Goal: Task Accomplishment & Management: Complete application form

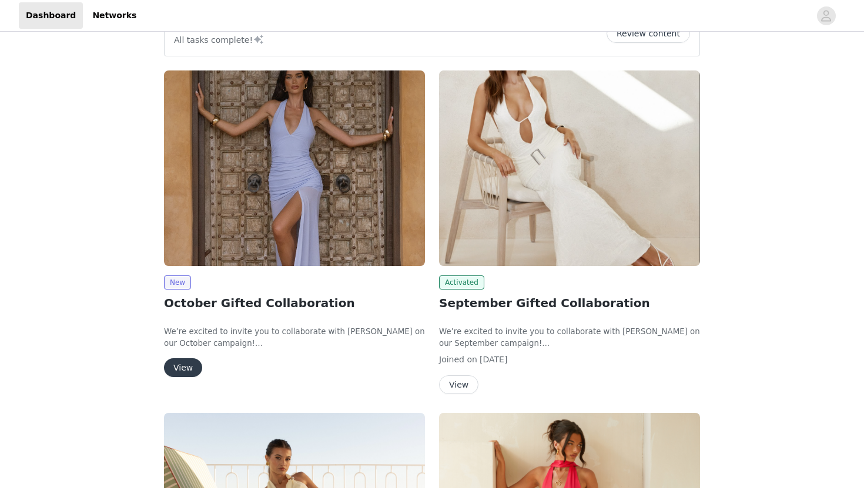
scroll to position [176, 0]
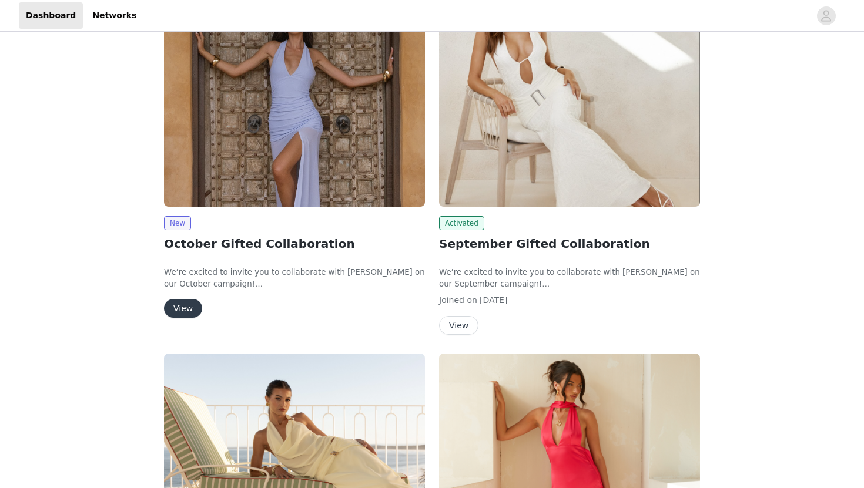
click at [188, 310] on button "View" at bounding box center [183, 308] width 38 height 19
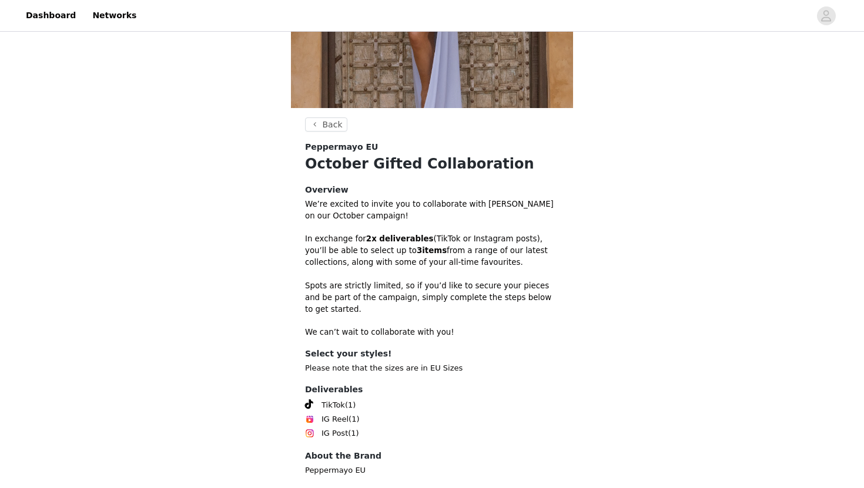
scroll to position [263, 0]
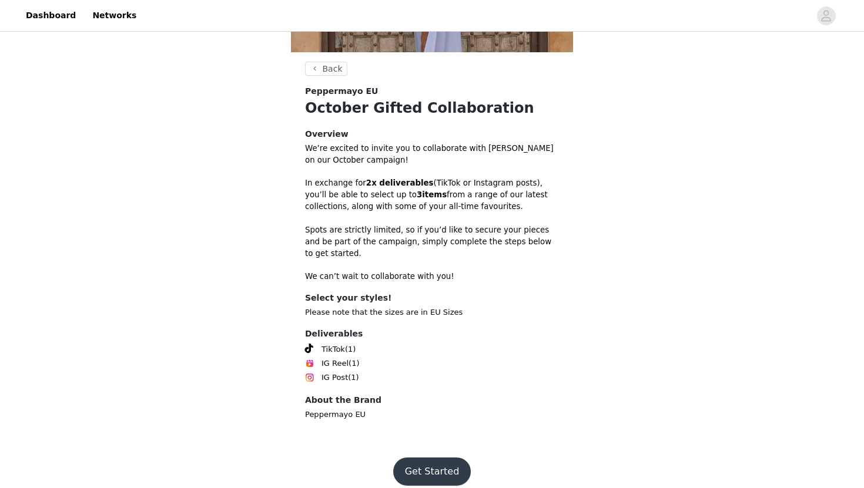
click at [425, 460] on button "Get Started" at bounding box center [432, 472] width 78 height 28
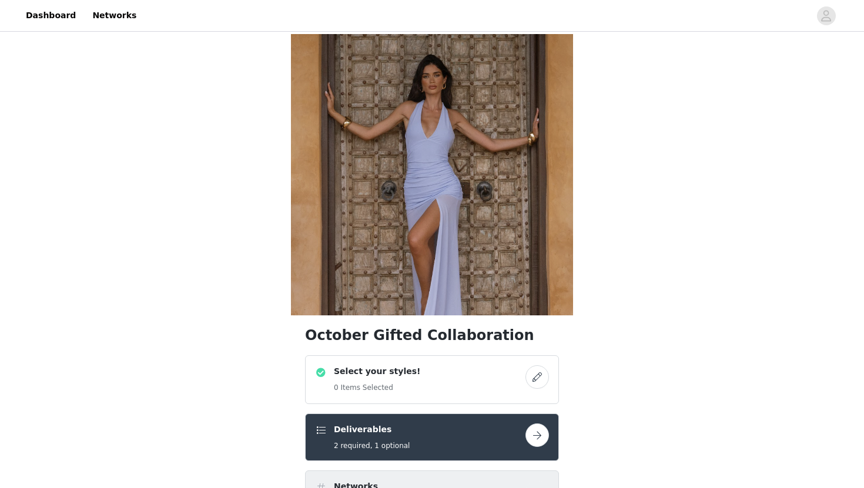
click at [538, 374] on button "button" at bounding box center [538, 378] width 24 height 24
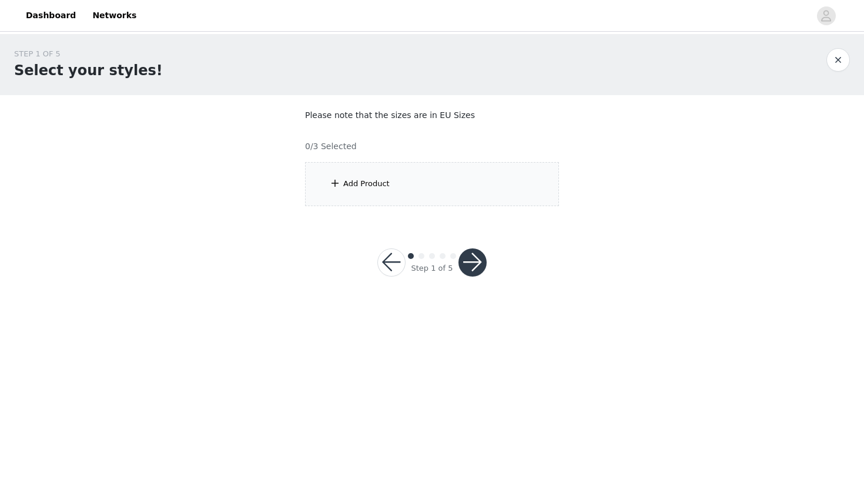
click at [450, 169] on div "Add Product" at bounding box center [432, 184] width 254 height 44
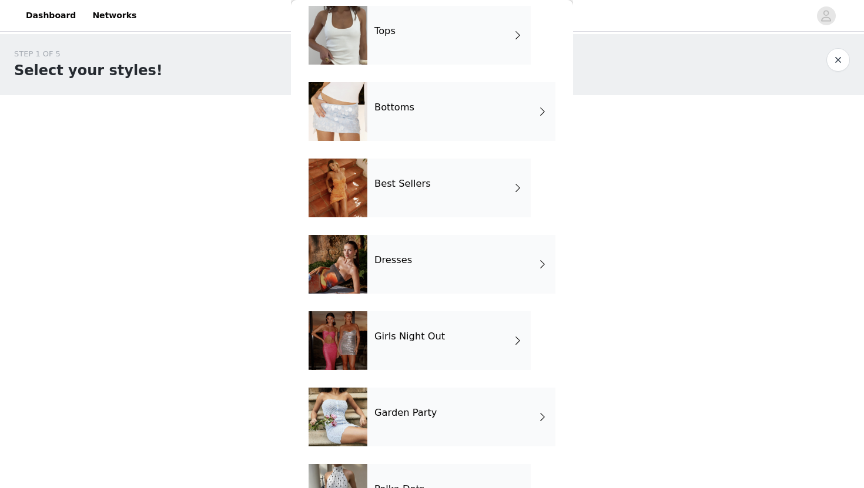
scroll to position [105, 0]
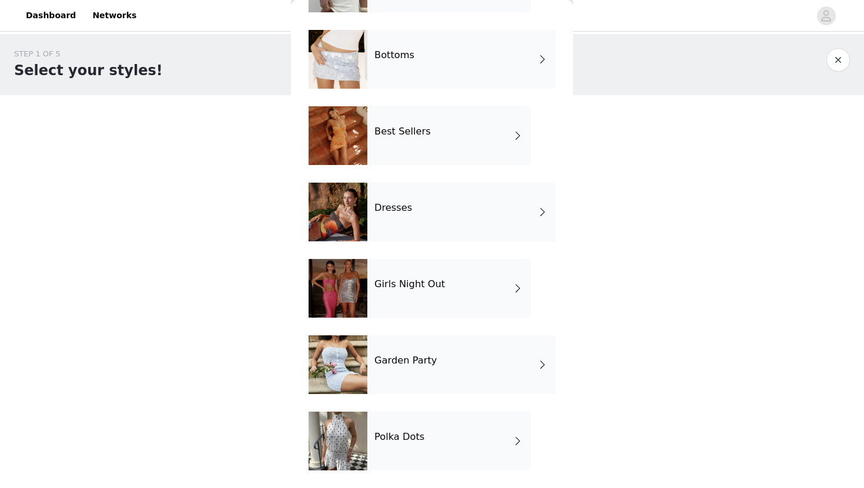
click at [449, 363] on div "Garden Party" at bounding box center [461, 365] width 188 height 59
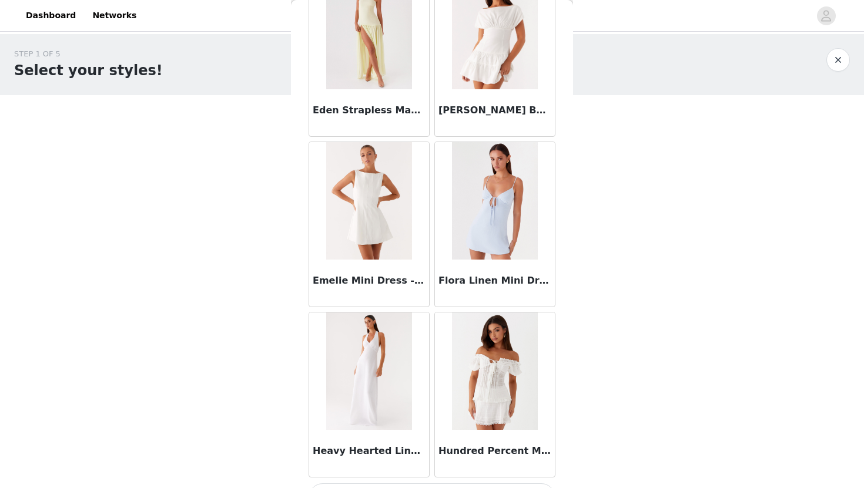
scroll to position [1310, 0]
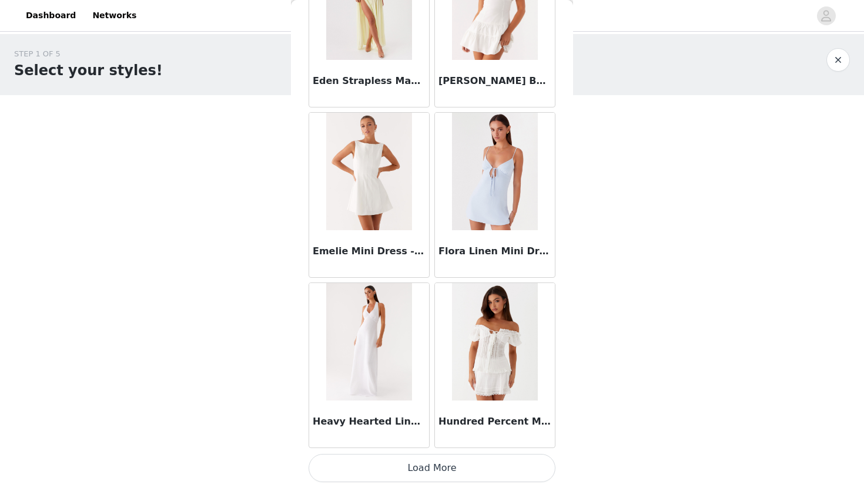
click at [434, 472] on button "Load More" at bounding box center [432, 468] width 247 height 28
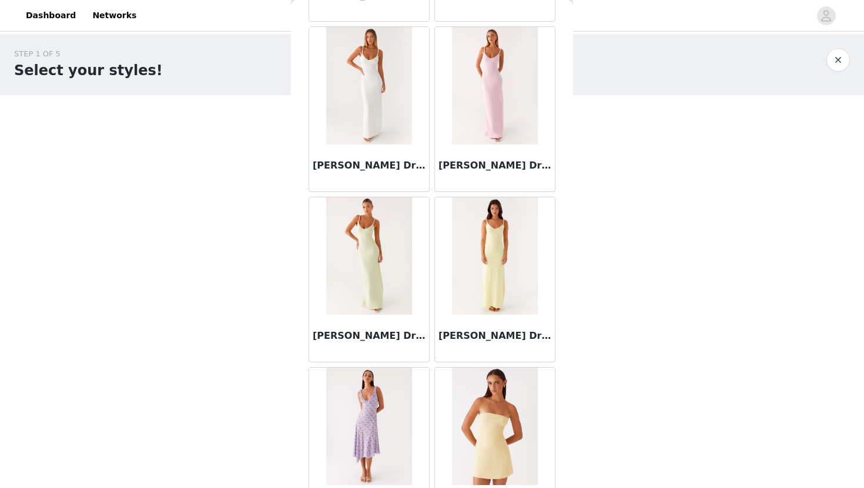
scroll to position [0, 0]
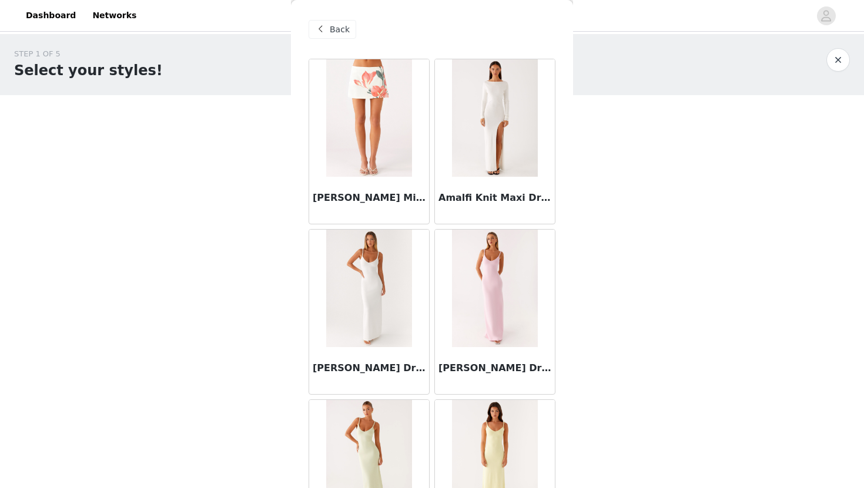
click at [831, 56] on button "button" at bounding box center [838, 60] width 24 height 24
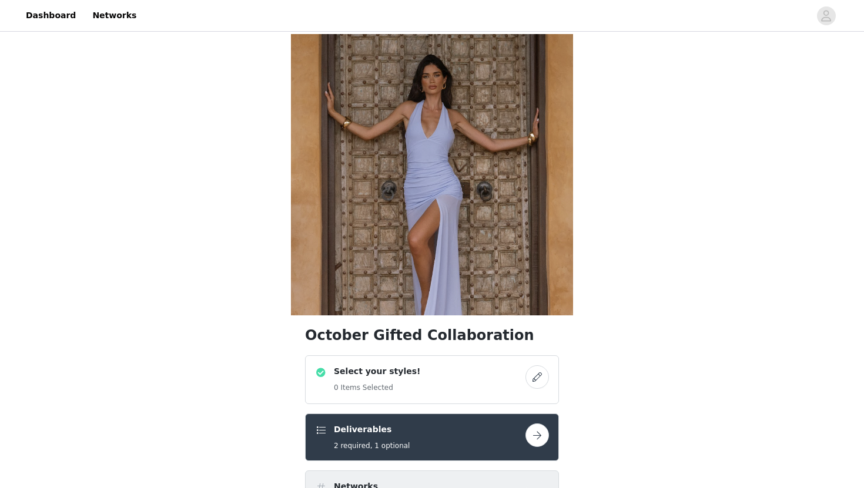
click at [534, 375] on button "button" at bounding box center [538, 378] width 24 height 24
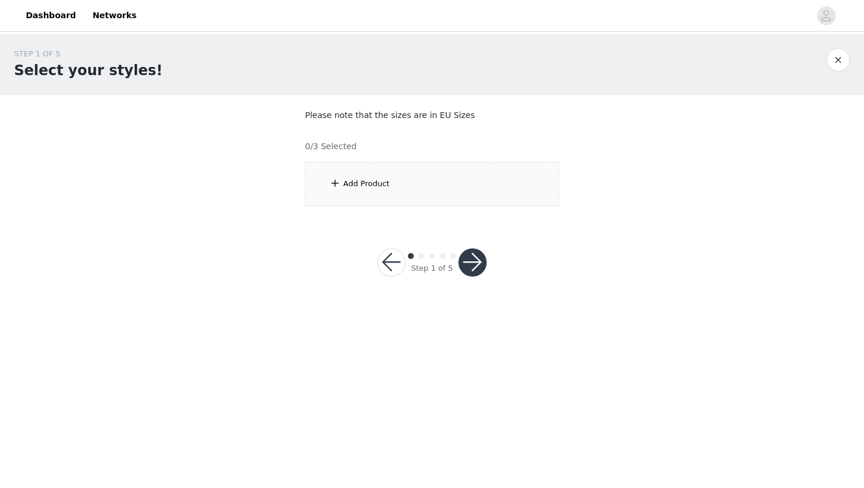
click at [419, 173] on div "Add Product" at bounding box center [432, 184] width 254 height 44
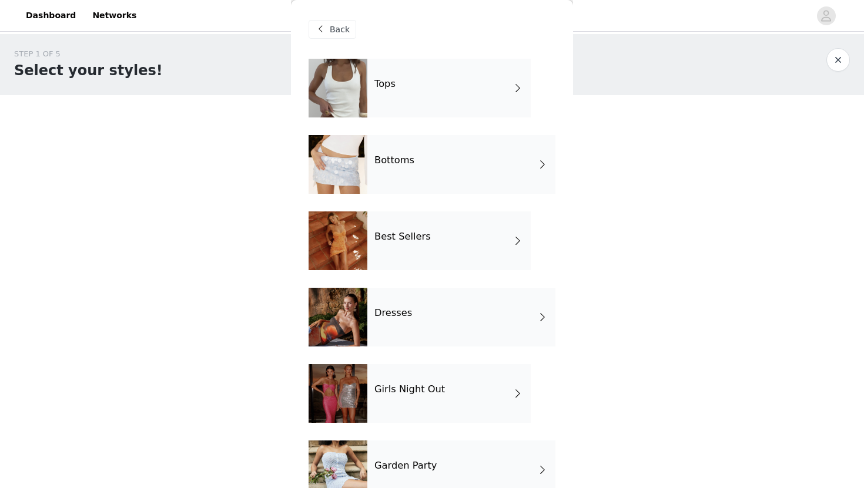
click at [399, 156] on h4 "Bottoms" at bounding box center [394, 160] width 40 height 11
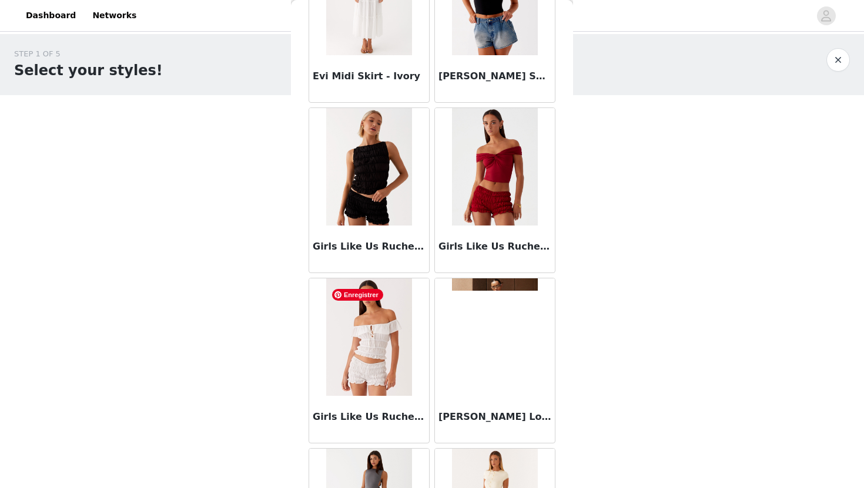
scroll to position [1310, 0]
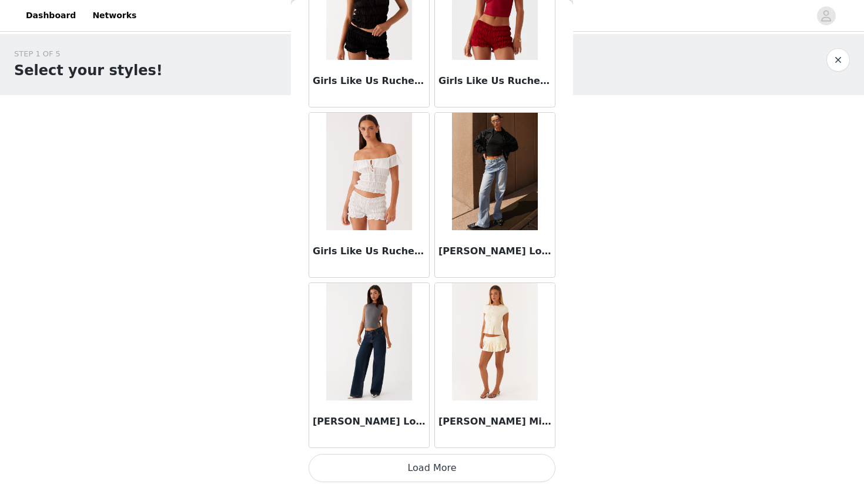
click at [439, 470] on button "Load More" at bounding box center [432, 468] width 247 height 28
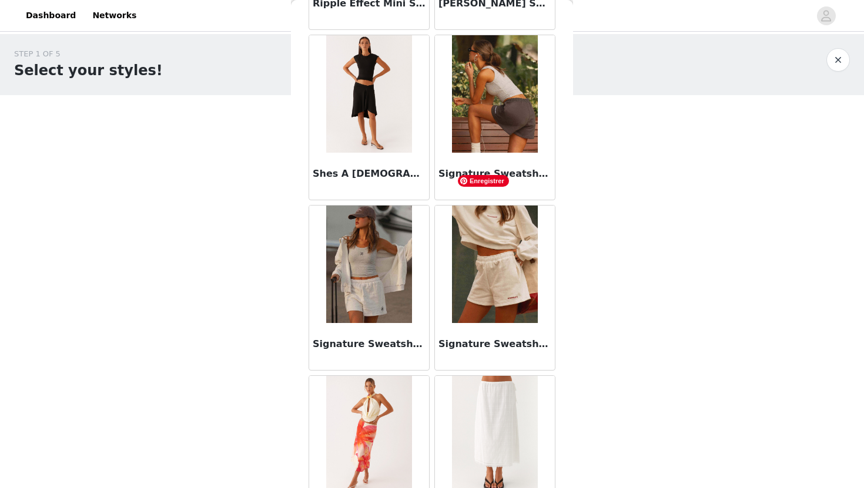
scroll to position [3015, 0]
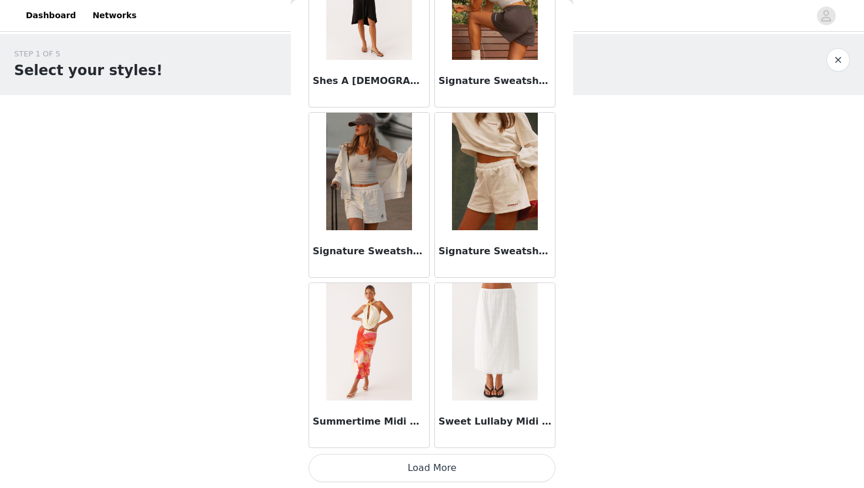
click at [454, 469] on button "Load More" at bounding box center [432, 468] width 247 height 28
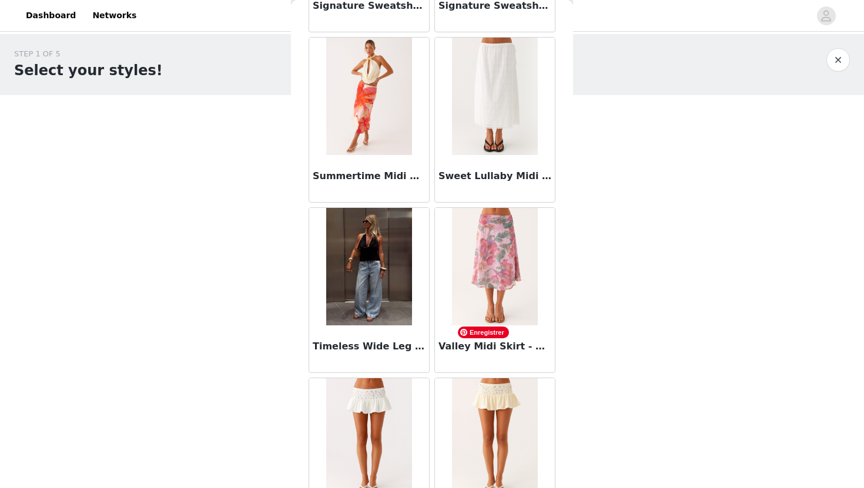
scroll to position [3318, 0]
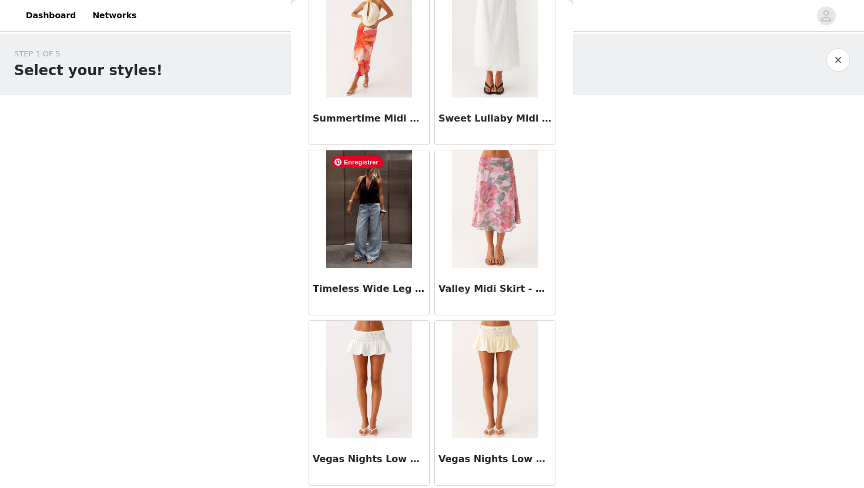
click at [398, 186] on img at bounding box center [368, 209] width 85 height 118
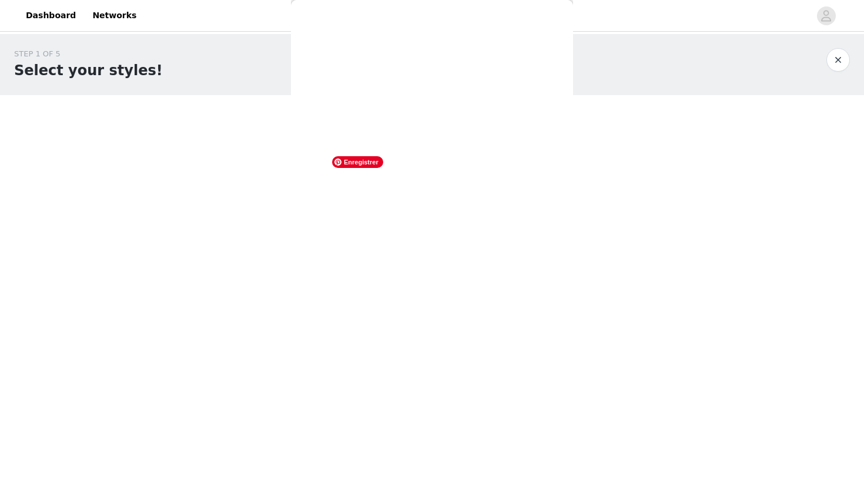
scroll to position [0, 0]
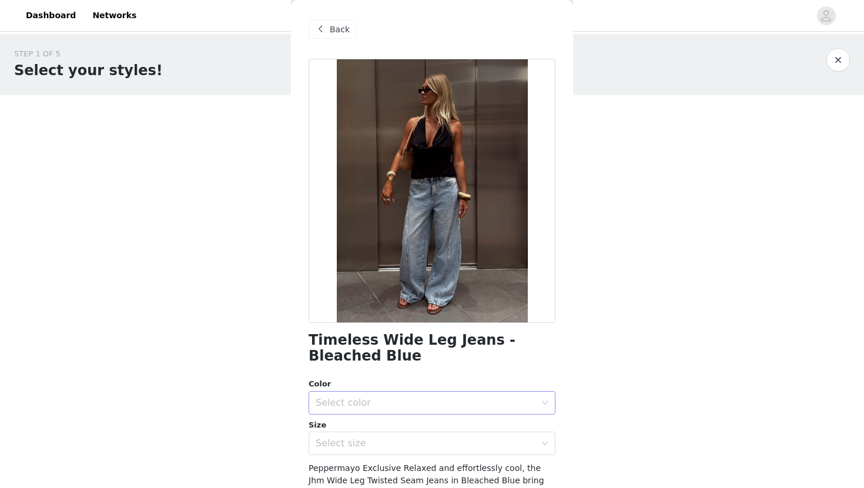
click at [380, 393] on div "Select color" at bounding box center [428, 403] width 225 height 22
click at [374, 425] on li "Bleached Blue" at bounding box center [432, 429] width 247 height 19
click at [374, 449] on div "Select size" at bounding box center [426, 444] width 220 height 12
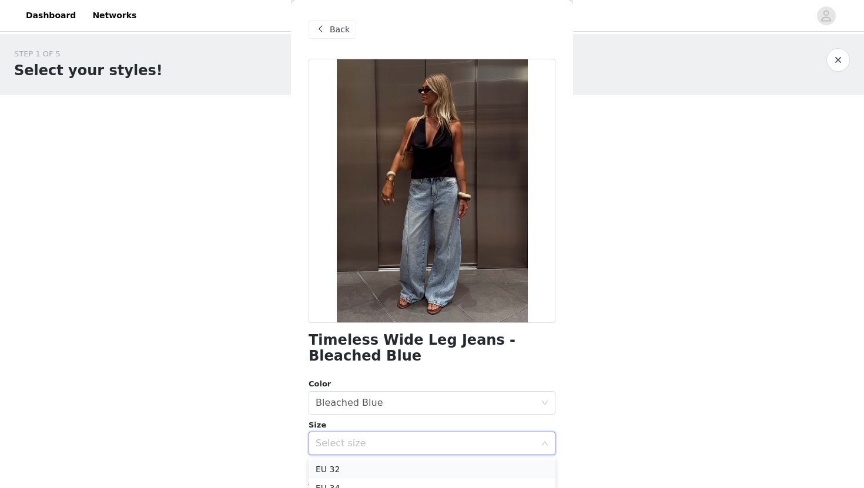
click at [376, 465] on li "EU 32" at bounding box center [432, 469] width 247 height 19
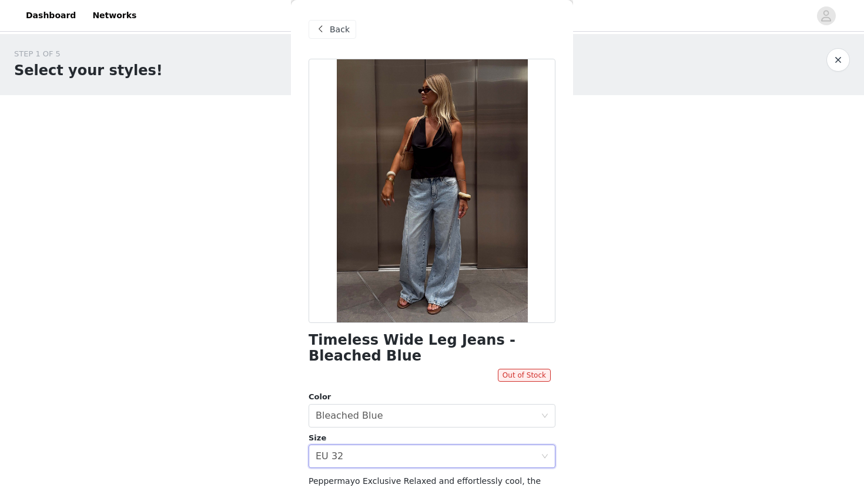
click at [344, 24] on span "Back" at bounding box center [340, 30] width 20 height 12
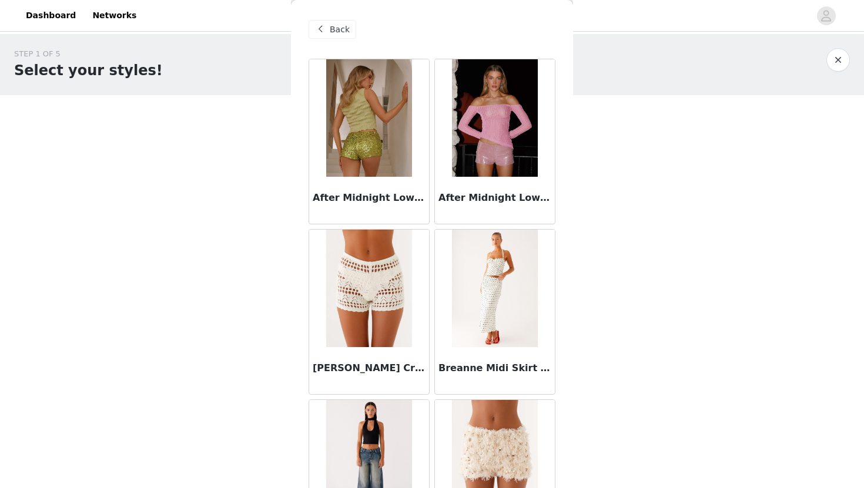
click at [344, 24] on span "Back" at bounding box center [340, 30] width 20 height 12
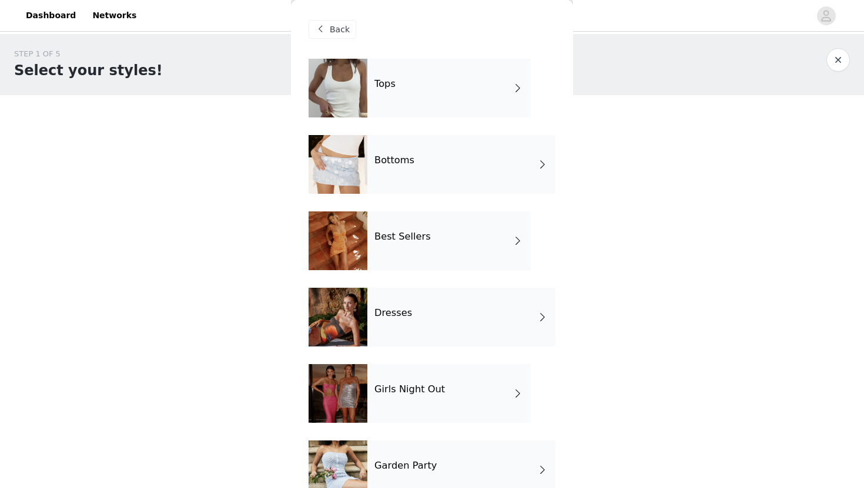
click at [388, 92] on div "Tops" at bounding box center [448, 88] width 163 height 59
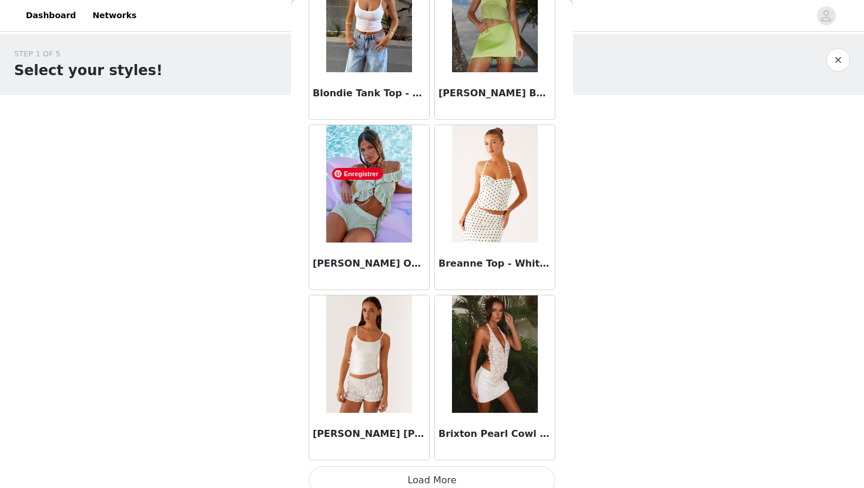
scroll to position [1310, 0]
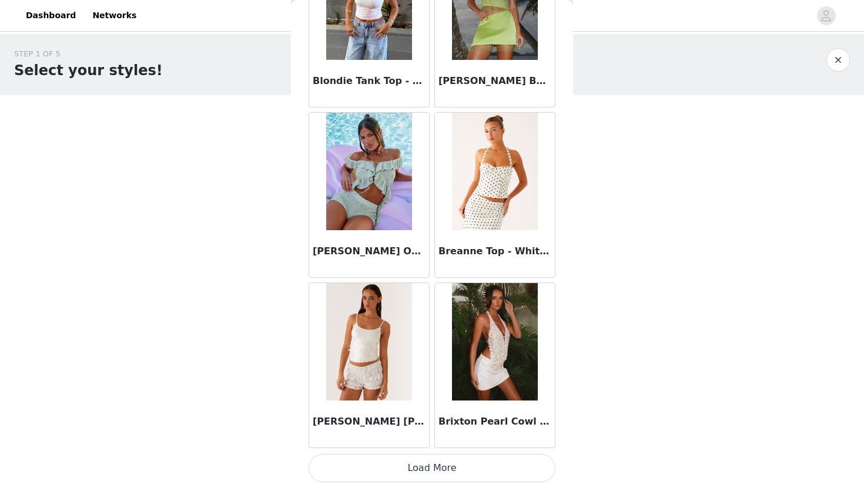
click at [444, 468] on button "Load More" at bounding box center [432, 468] width 247 height 28
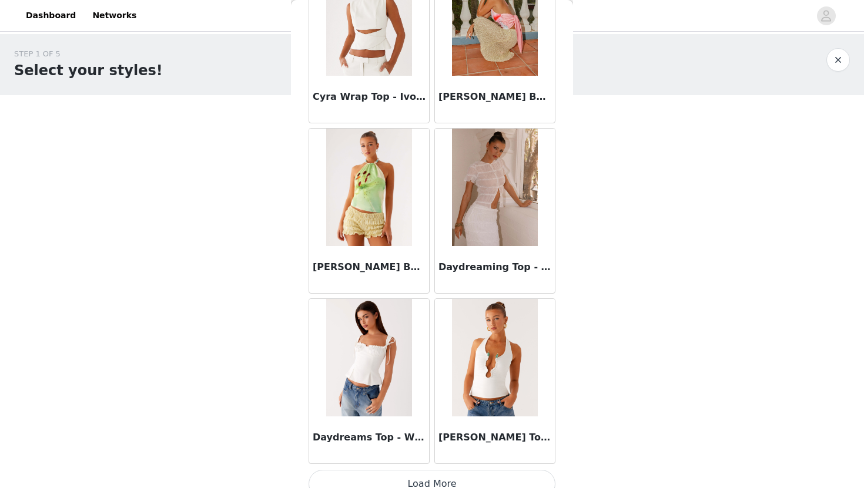
scroll to position [3015, 0]
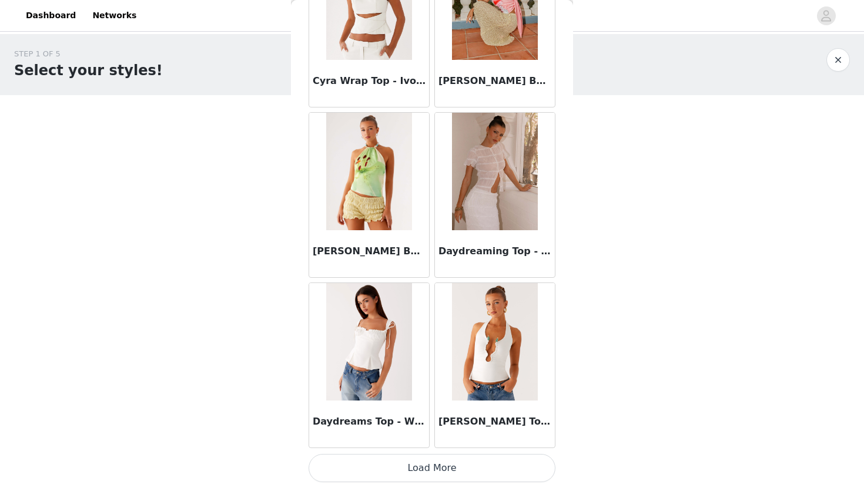
click at [430, 478] on button "Load More" at bounding box center [432, 468] width 247 height 28
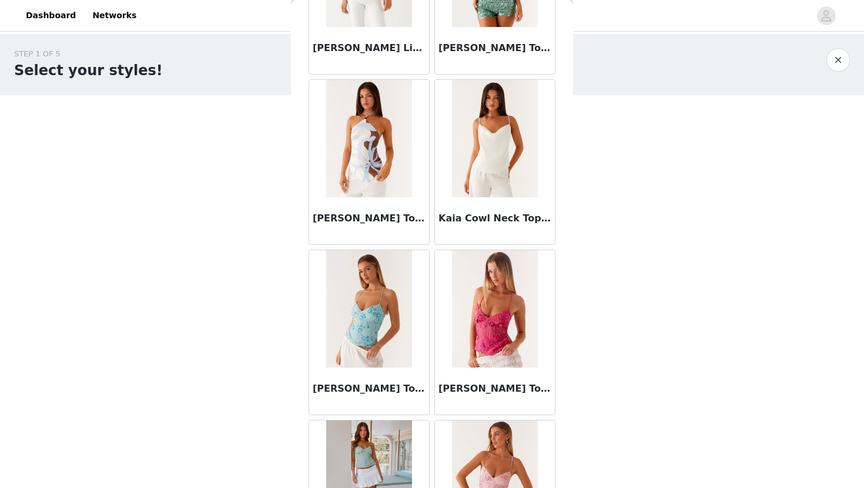
scroll to position [4720, 0]
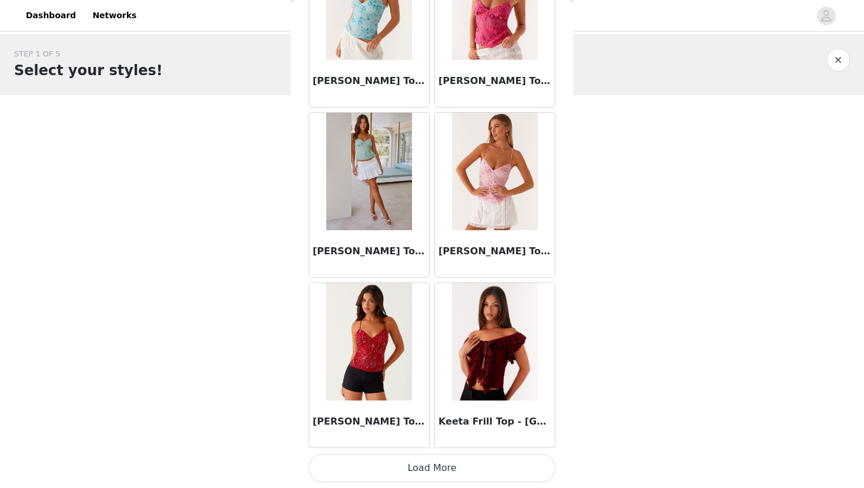
click at [429, 464] on button "Load More" at bounding box center [432, 468] width 247 height 28
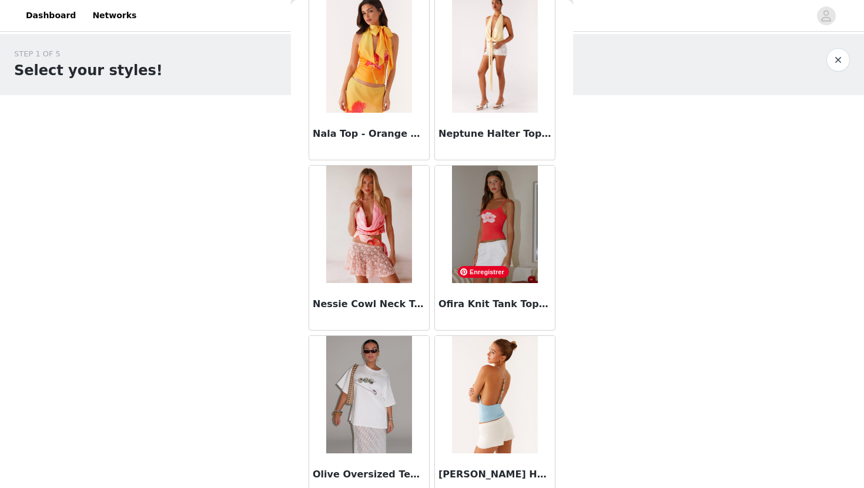
scroll to position [6424, 0]
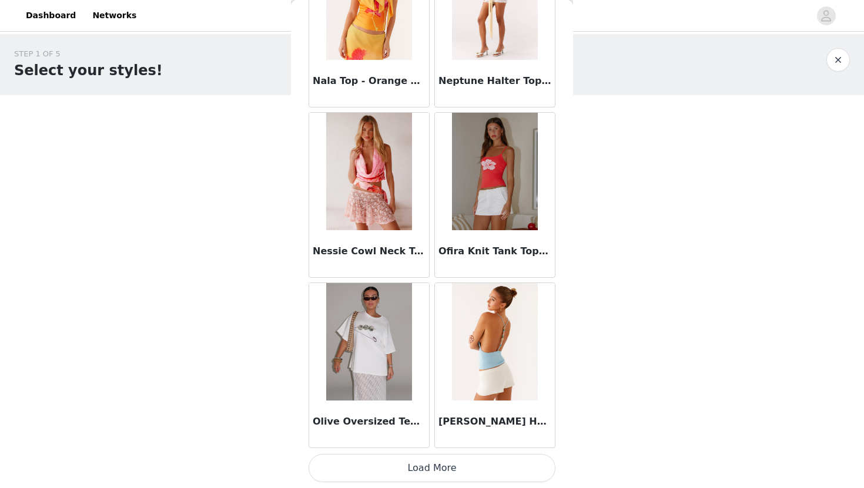
click at [414, 461] on button "Load More" at bounding box center [432, 468] width 247 height 28
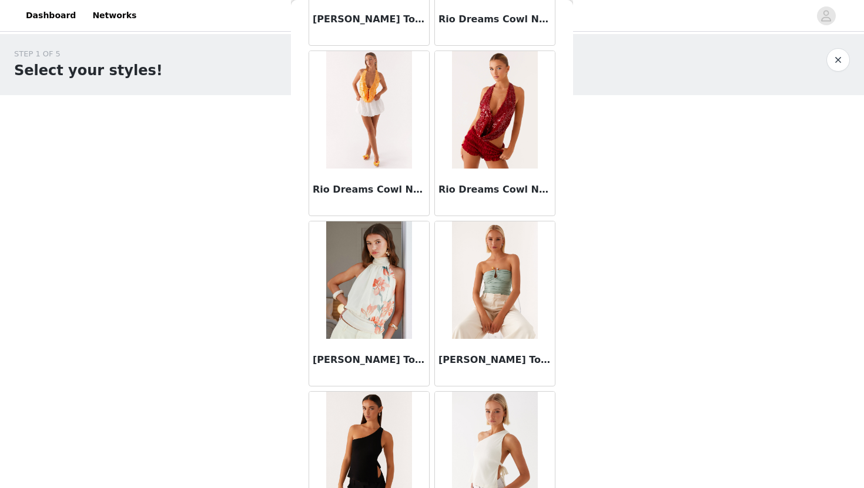
scroll to position [8129, 0]
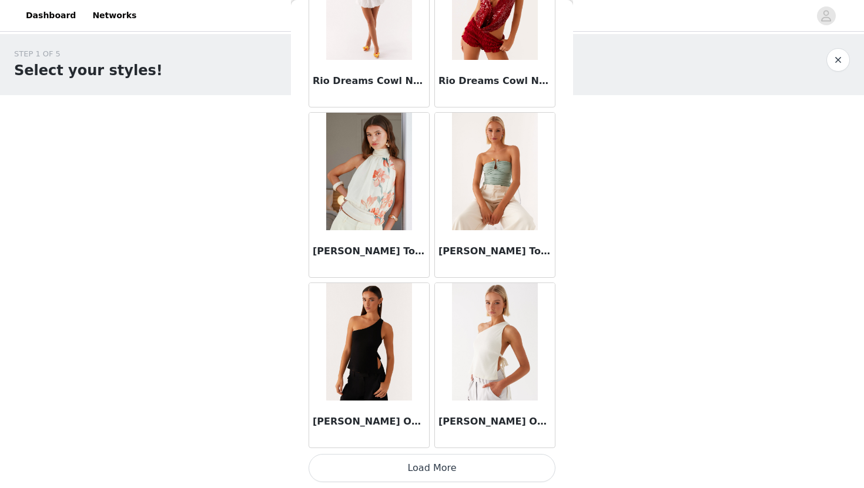
click at [430, 457] on button "Load More" at bounding box center [432, 468] width 247 height 28
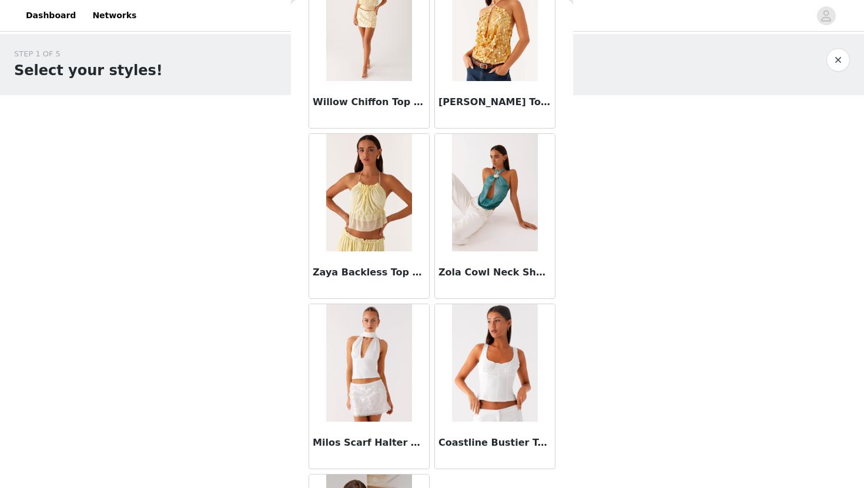
scroll to position [9796, 0]
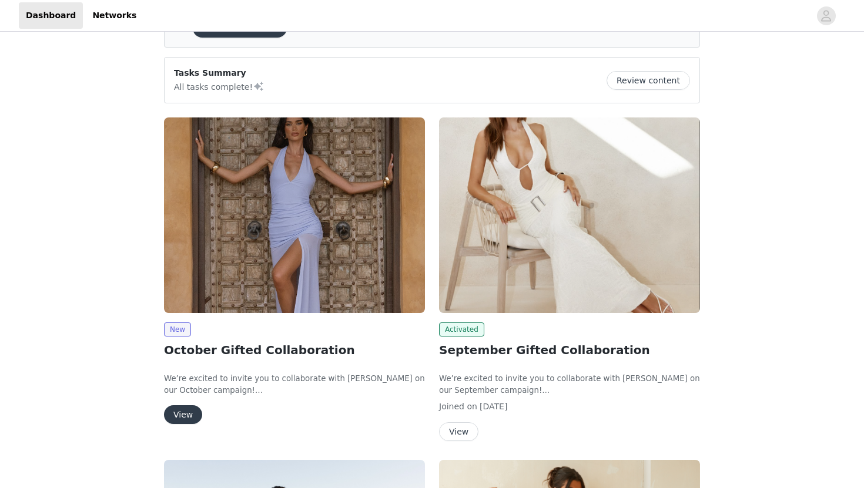
scroll to position [71, 0]
click at [465, 427] on button "View" at bounding box center [458, 431] width 39 height 19
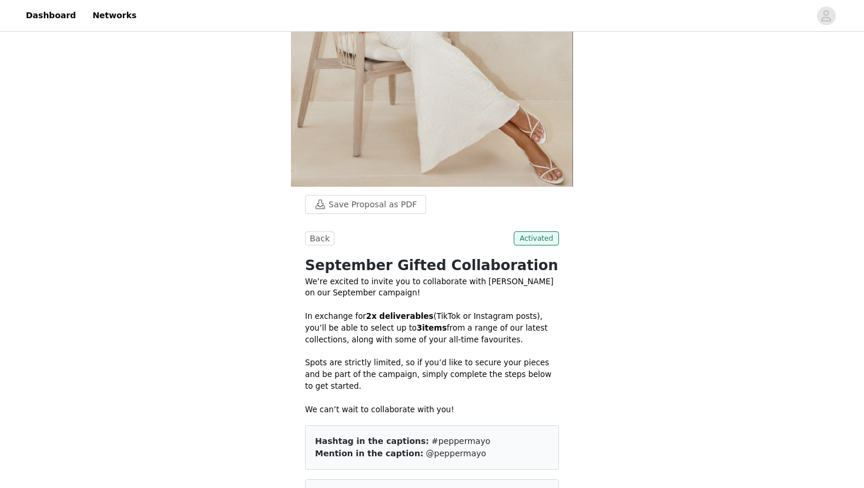
scroll to position [154, 0]
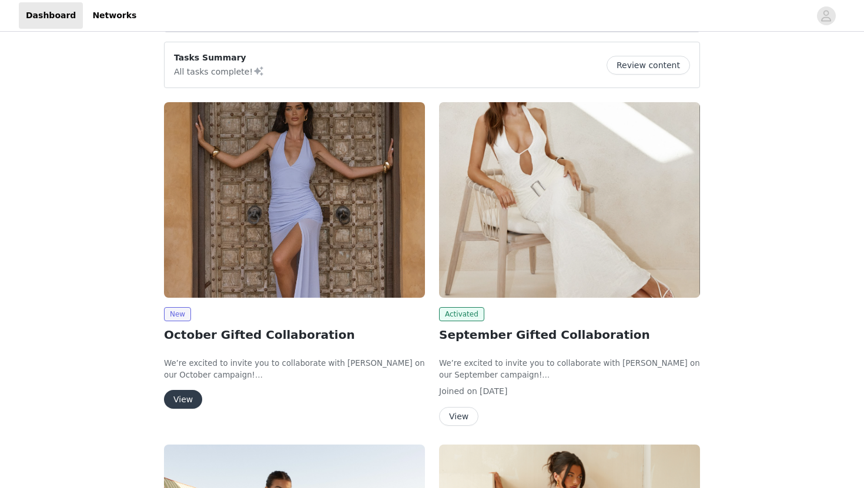
scroll to position [108, 0]
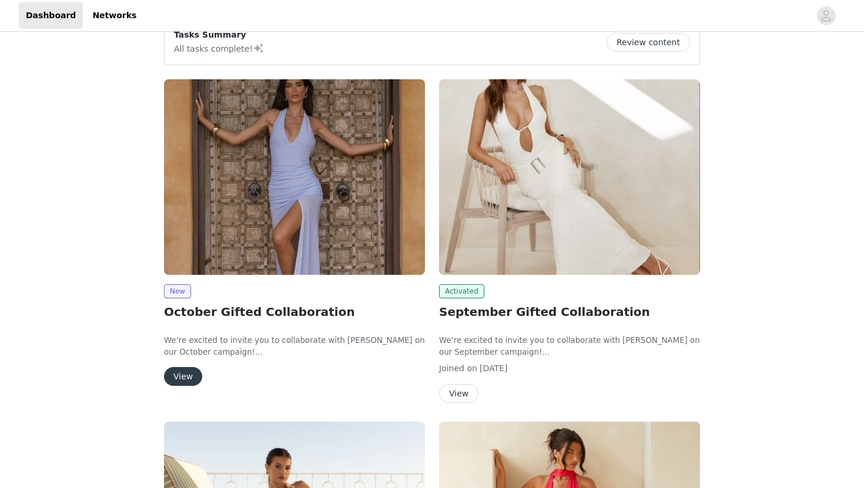
click at [189, 370] on button "View" at bounding box center [183, 376] width 38 height 19
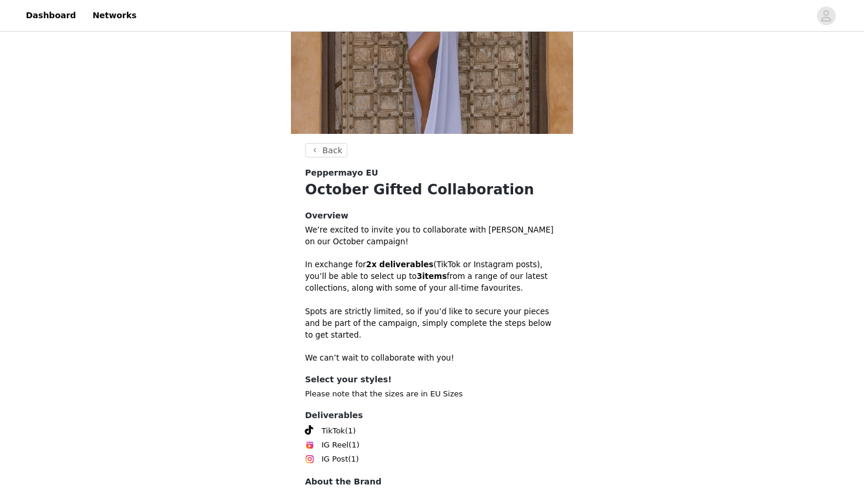
scroll to position [263, 0]
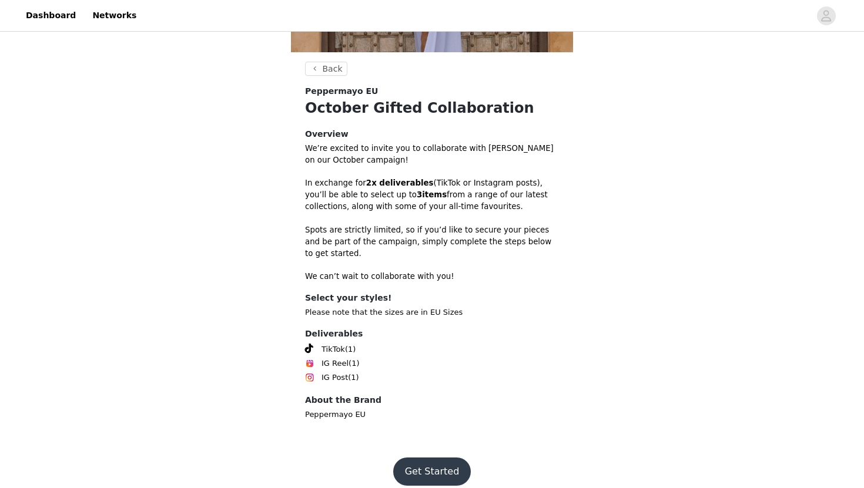
click at [446, 459] on button "Get Started" at bounding box center [432, 472] width 78 height 28
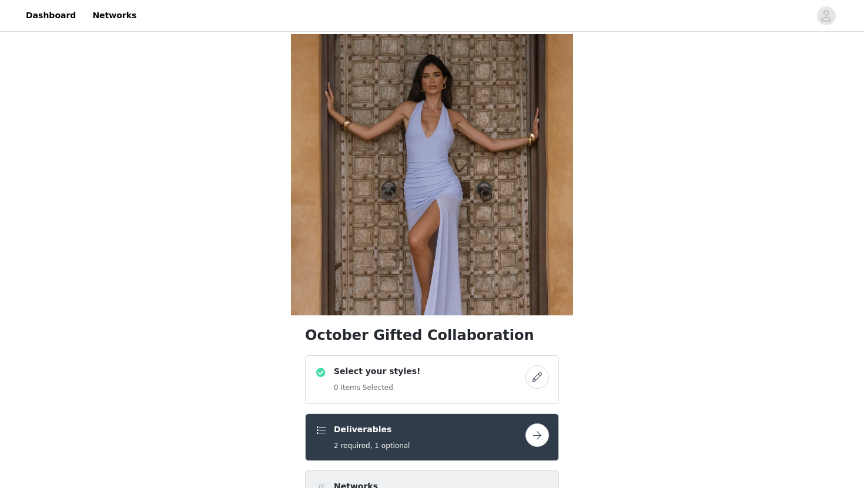
click at [394, 430] on h4 "Deliverables" at bounding box center [372, 430] width 76 height 12
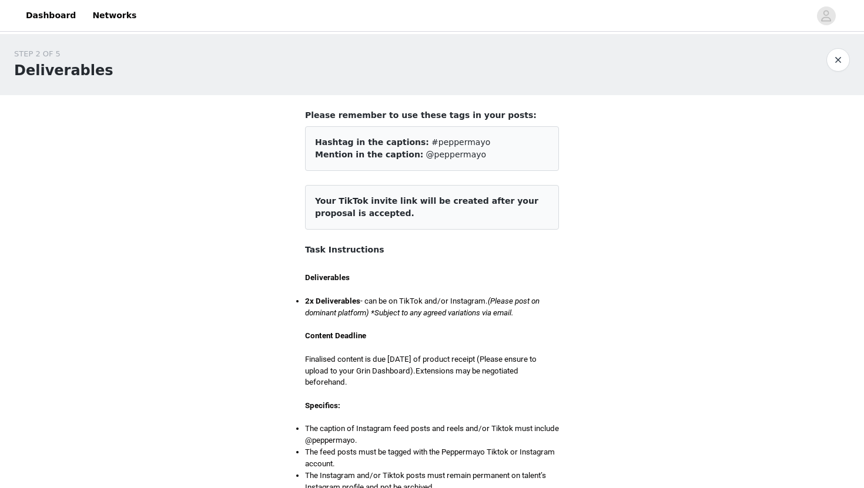
click at [850, 62] on div "STEP 2 OF 5 Deliverables" at bounding box center [432, 64] width 864 height 61
click at [842, 58] on button "button" at bounding box center [838, 60] width 24 height 24
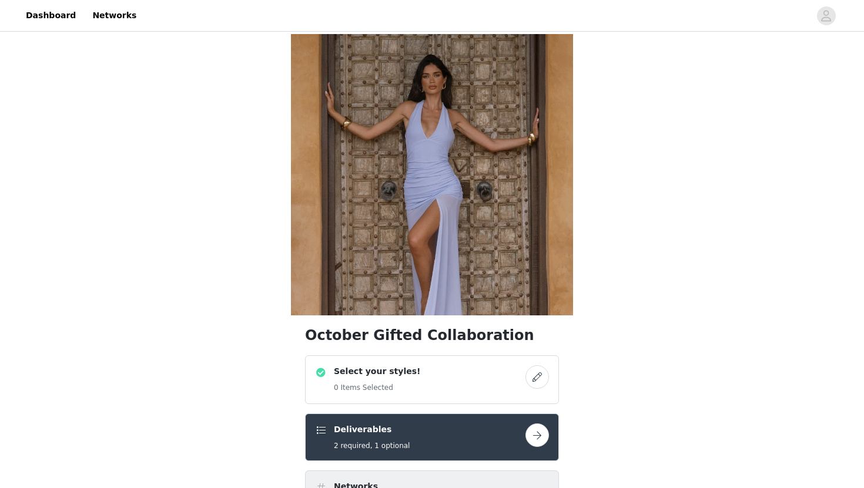
click at [366, 393] on h5 "0 Items Selected" at bounding box center [377, 388] width 86 height 11
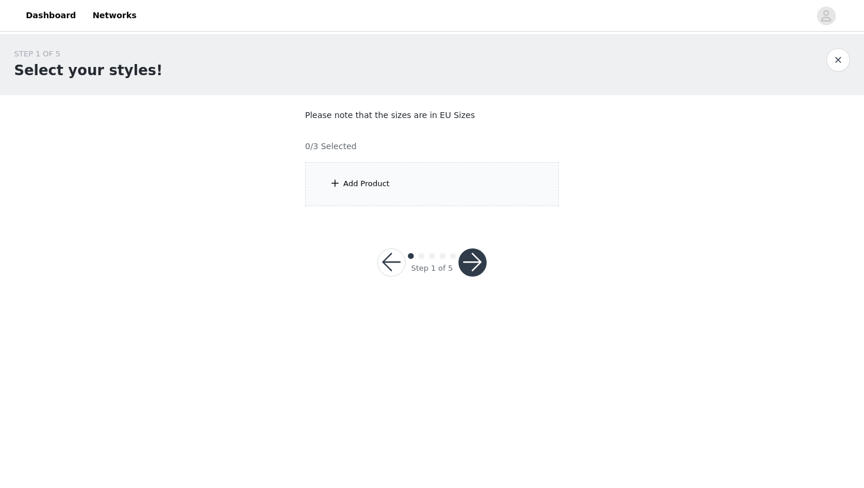
click at [394, 182] on div "Add Product" at bounding box center [432, 184] width 254 height 44
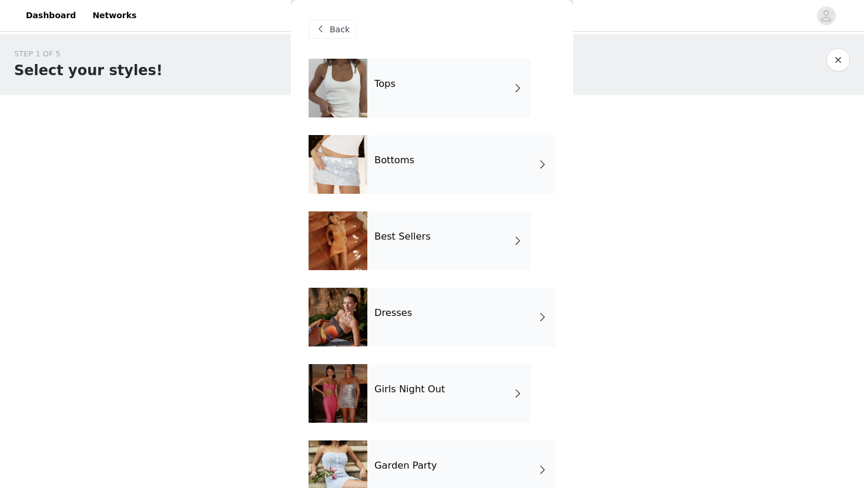
click at [399, 98] on div "Tops" at bounding box center [448, 88] width 163 height 59
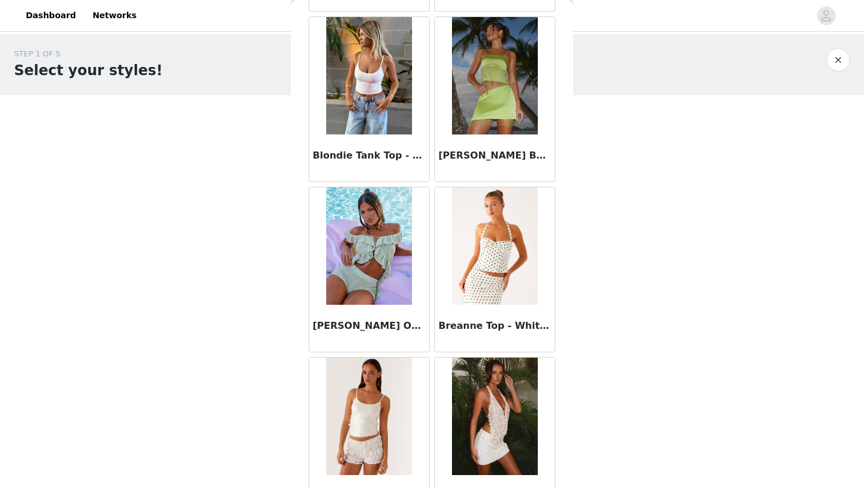
scroll to position [1310, 0]
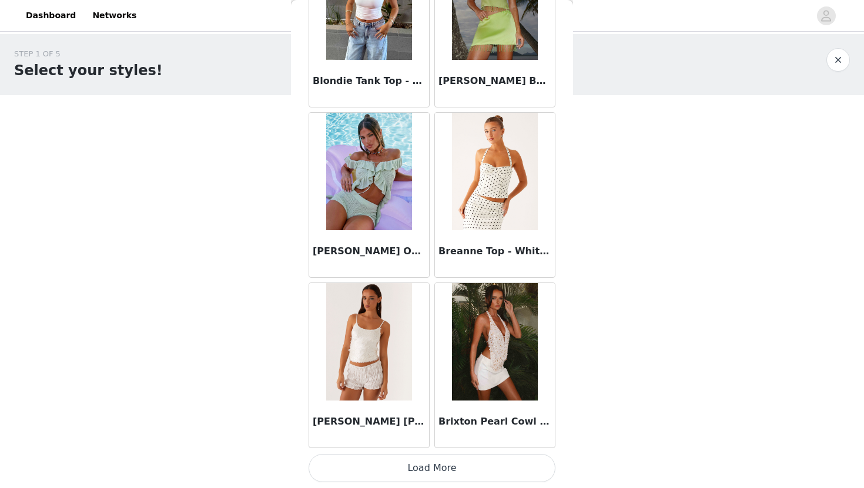
click at [429, 471] on button "Load More" at bounding box center [432, 468] width 247 height 28
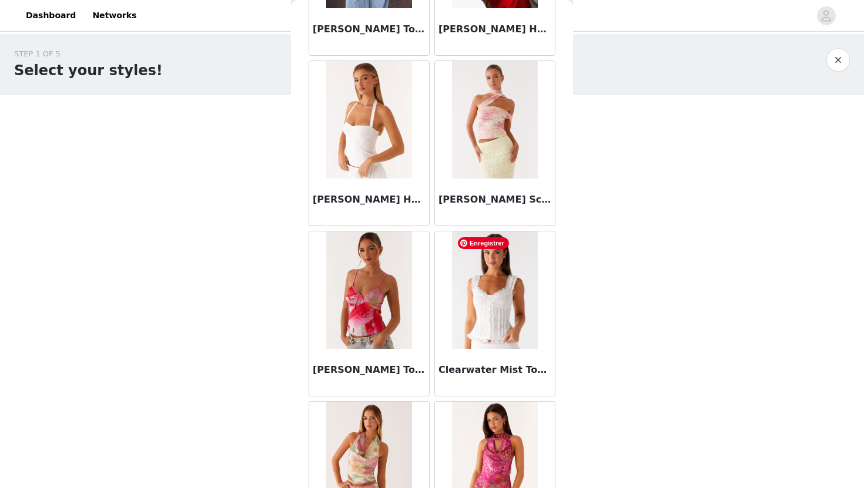
scroll to position [3015, 0]
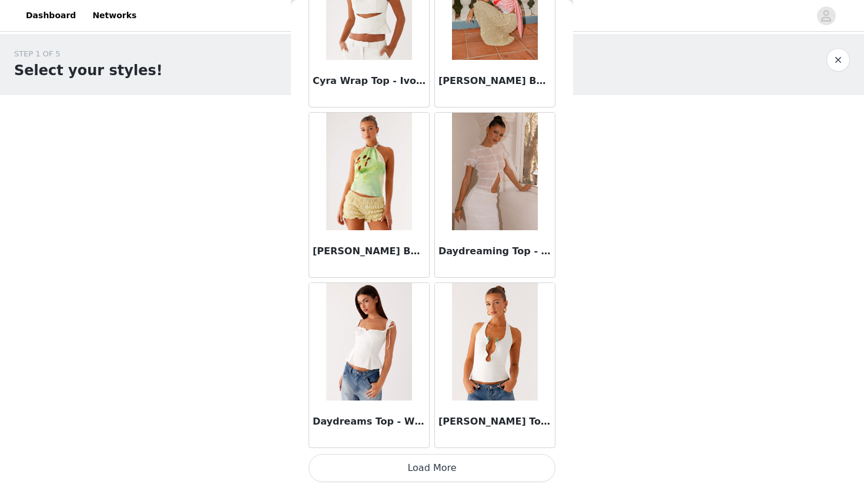
click at [453, 461] on button "Load More" at bounding box center [432, 468] width 247 height 28
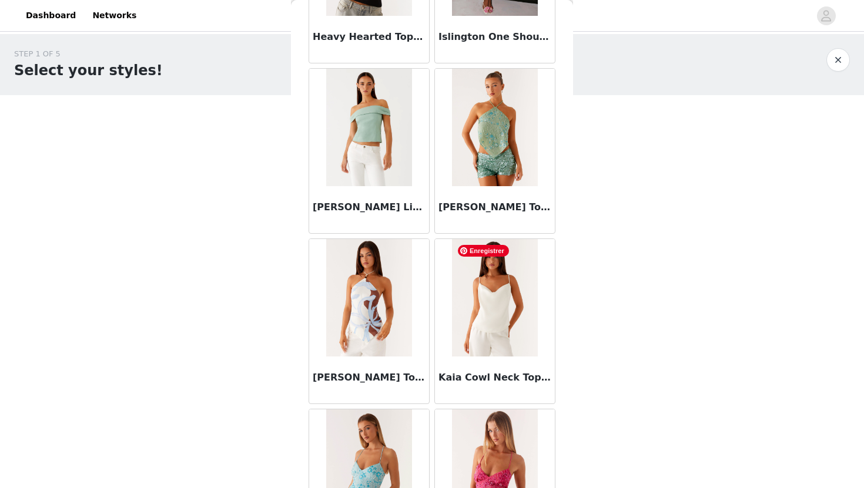
scroll to position [4720, 0]
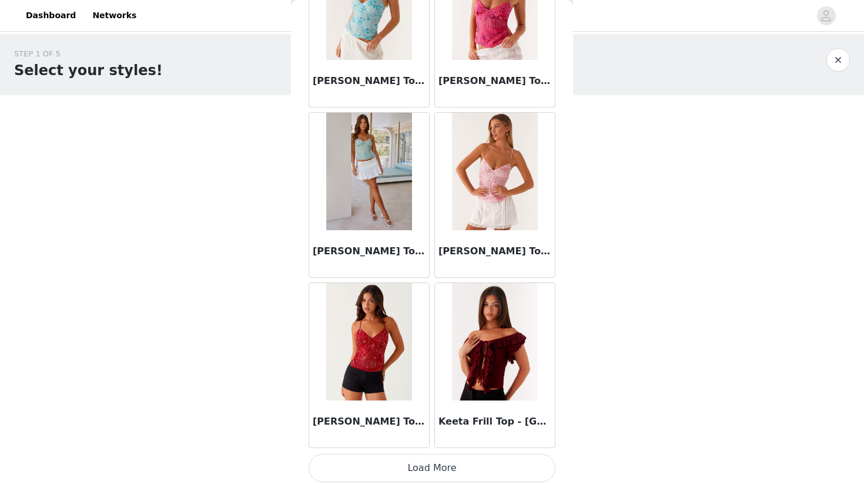
click at [423, 462] on button "Load More" at bounding box center [432, 468] width 247 height 28
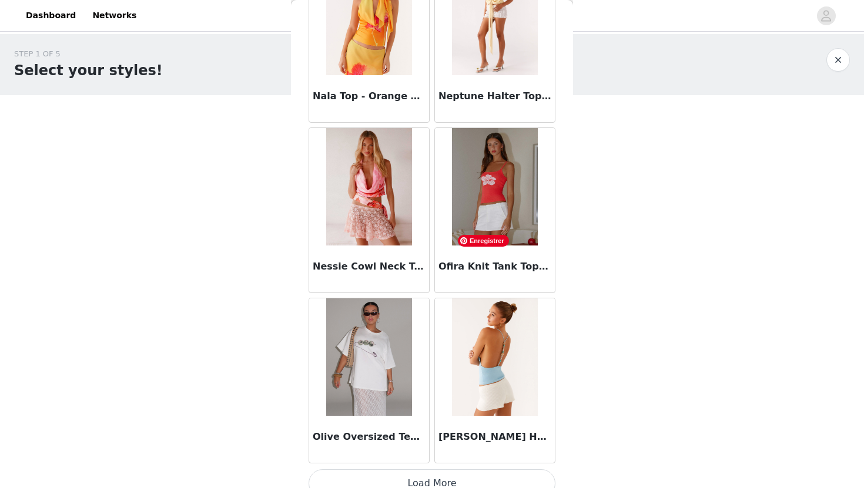
scroll to position [6424, 0]
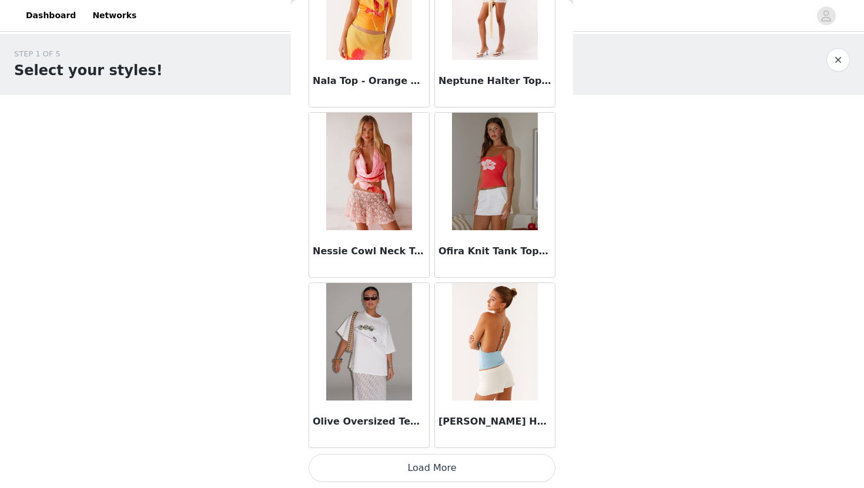
click at [441, 469] on button "Load More" at bounding box center [432, 468] width 247 height 28
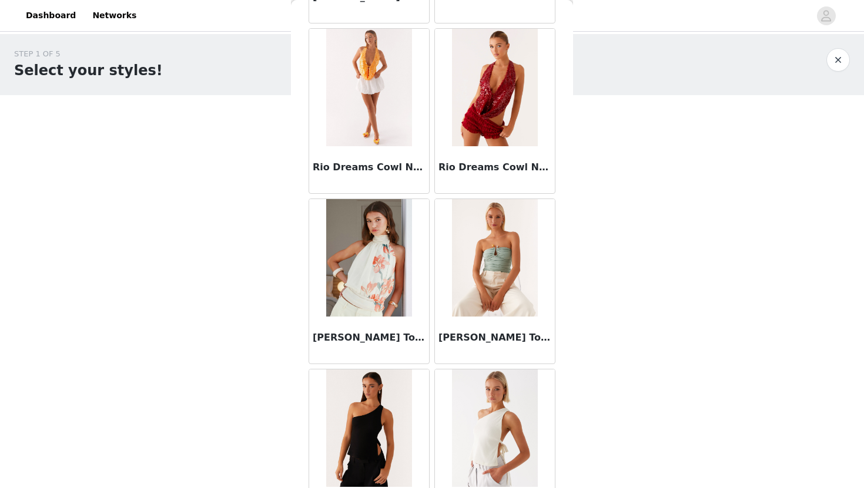
scroll to position [8129, 0]
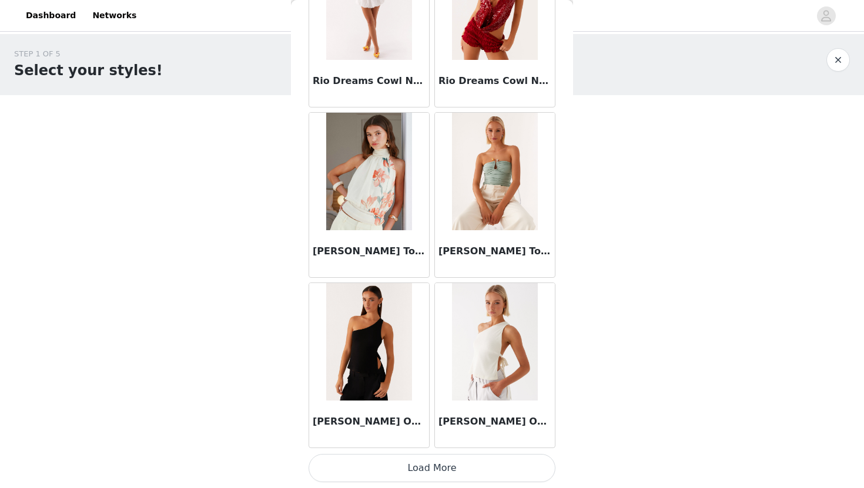
click at [447, 459] on button "Load More" at bounding box center [432, 468] width 247 height 28
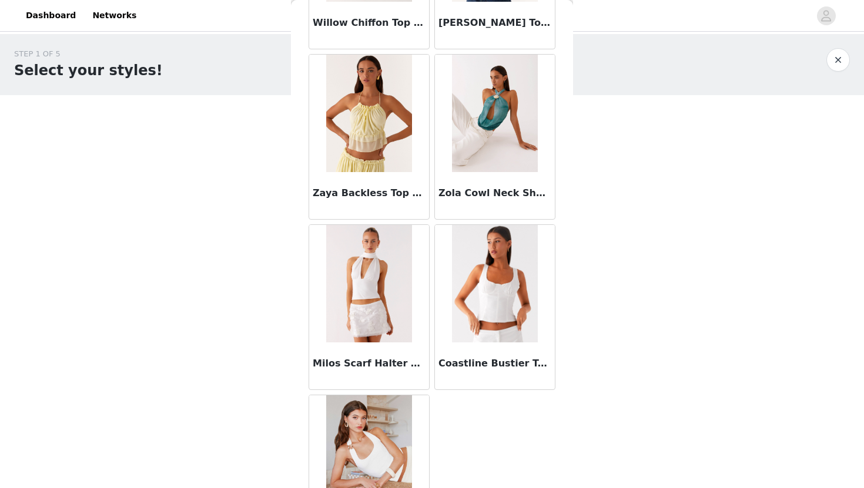
scroll to position [9796, 0]
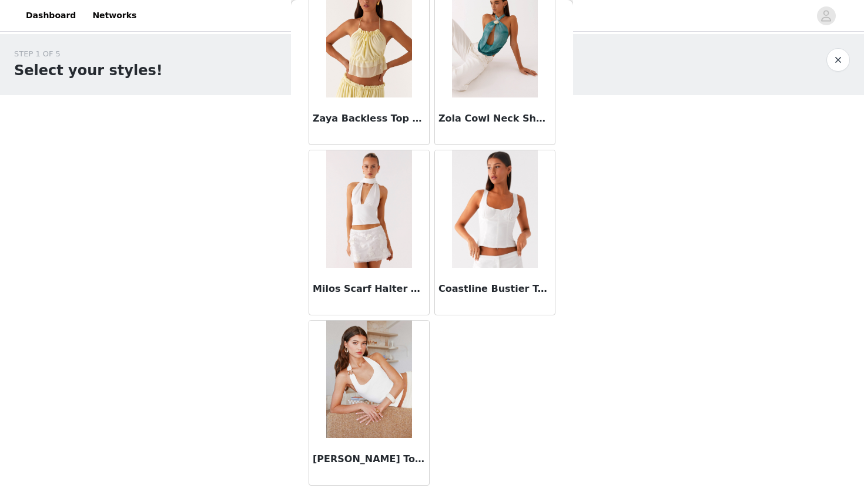
click at [835, 66] on button "button" at bounding box center [838, 60] width 24 height 24
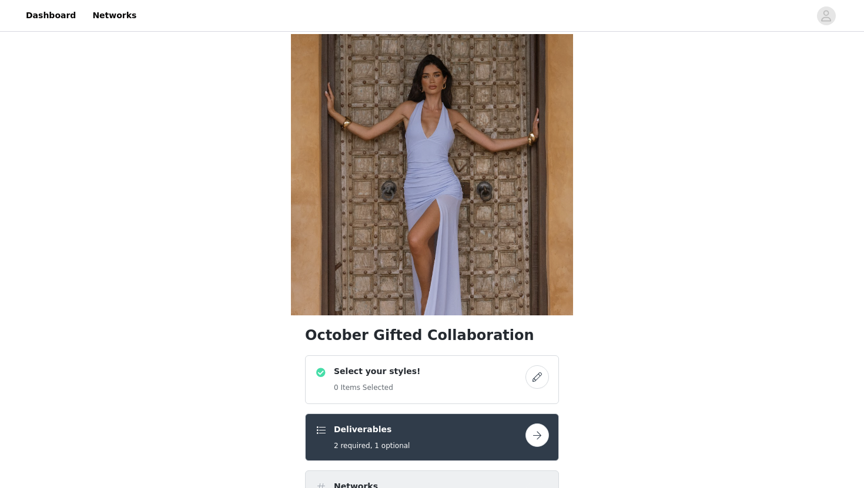
click at [534, 381] on button "button" at bounding box center [538, 378] width 24 height 24
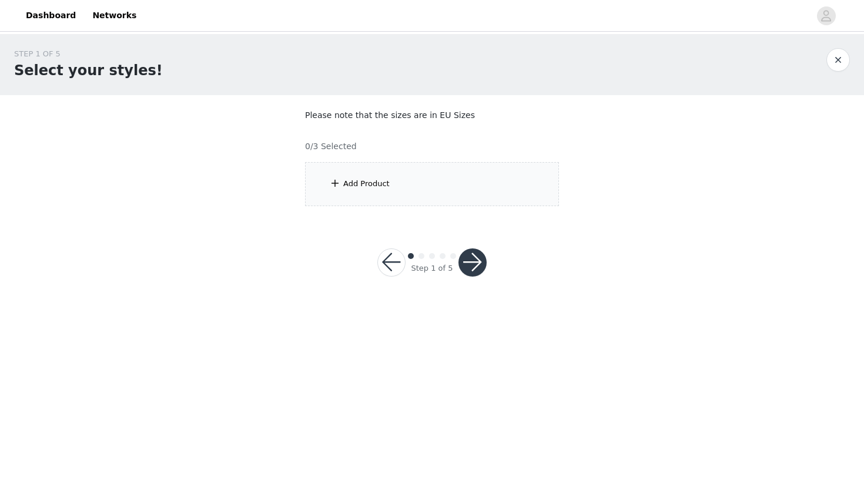
click at [437, 195] on div "Add Product" at bounding box center [432, 184] width 254 height 44
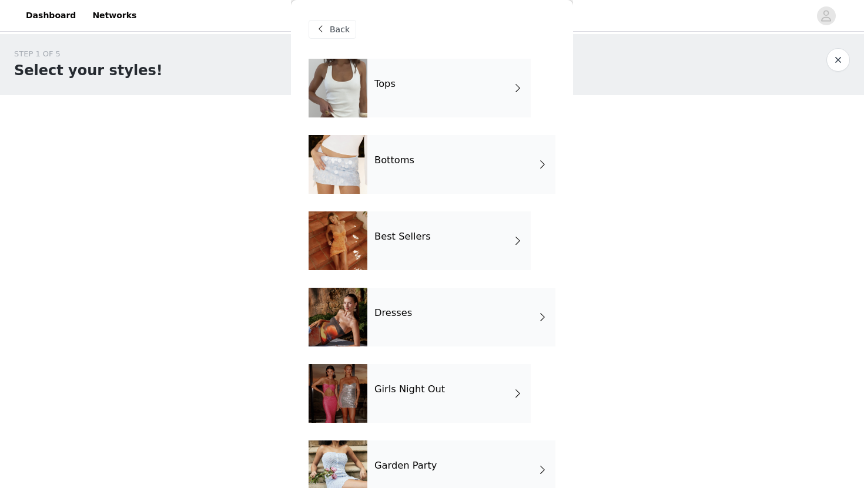
click at [463, 158] on div "Bottoms" at bounding box center [461, 164] width 188 height 59
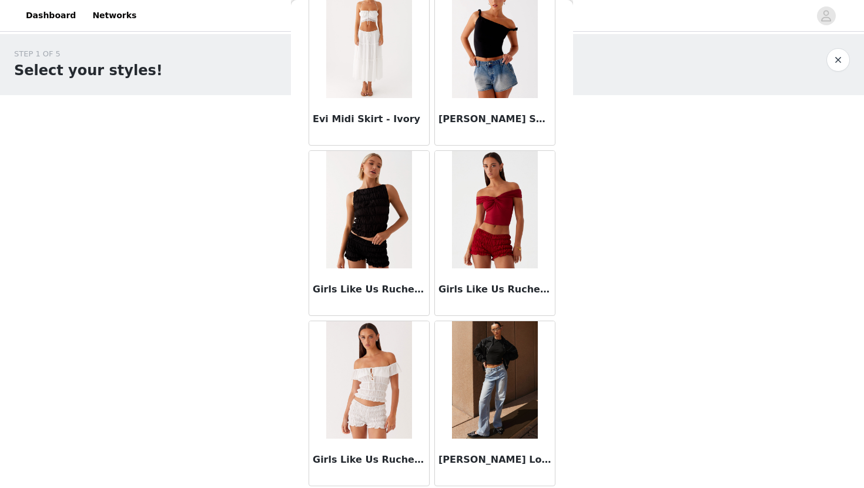
scroll to position [1104, 0]
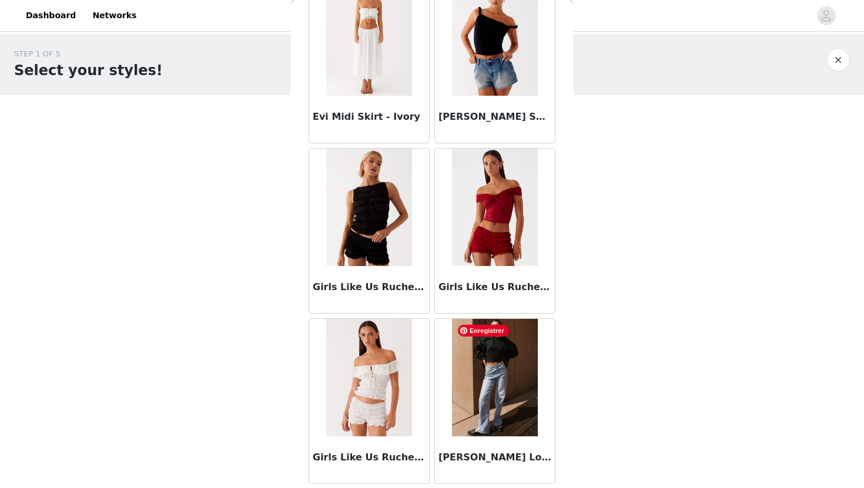
click at [494, 369] on img at bounding box center [494, 378] width 85 height 118
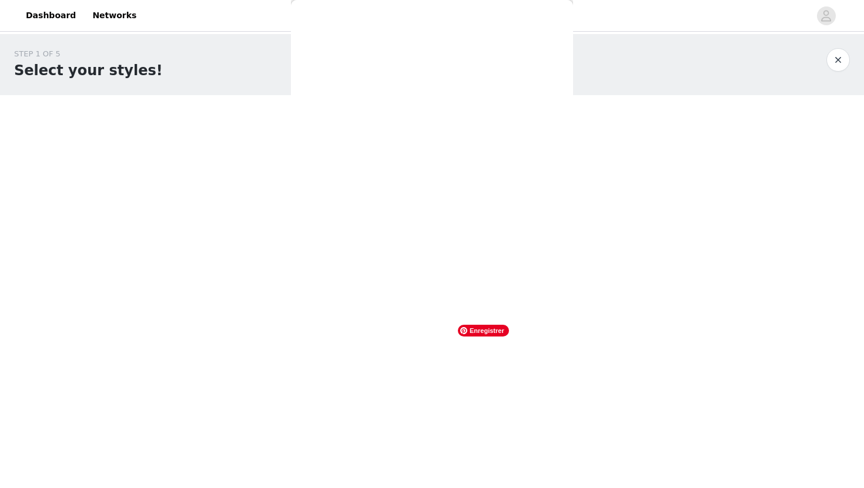
scroll to position [0, 0]
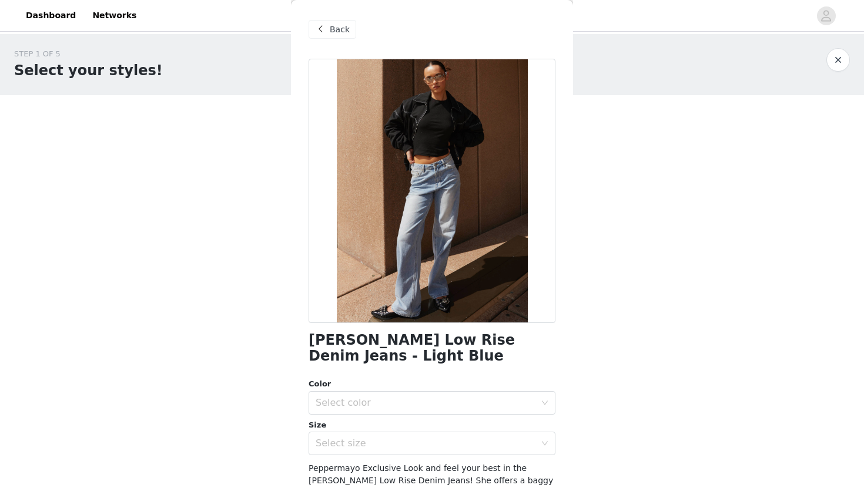
click at [480, 389] on div "Color" at bounding box center [432, 385] width 247 height 12
click at [480, 403] on div "Select color" at bounding box center [426, 403] width 220 height 12
click at [453, 436] on li "Light Blue" at bounding box center [432, 429] width 247 height 19
click at [443, 439] on div "Select size" at bounding box center [426, 444] width 220 height 12
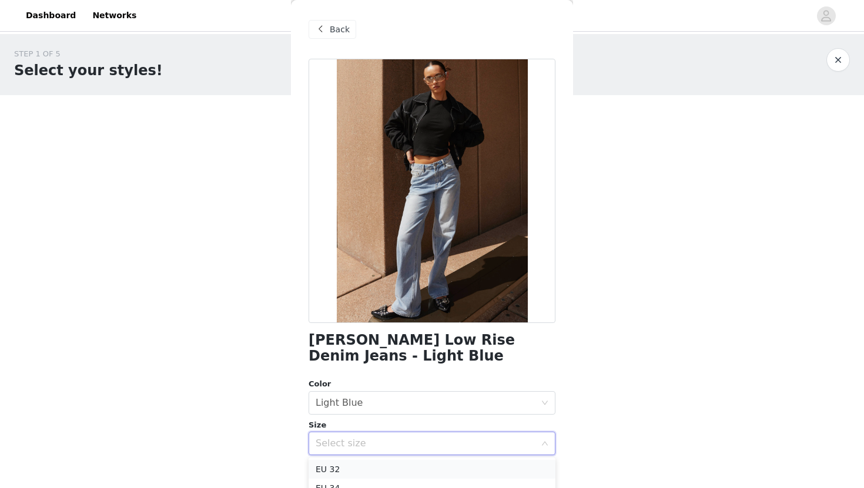
click at [426, 470] on li "EU 32" at bounding box center [432, 469] width 247 height 19
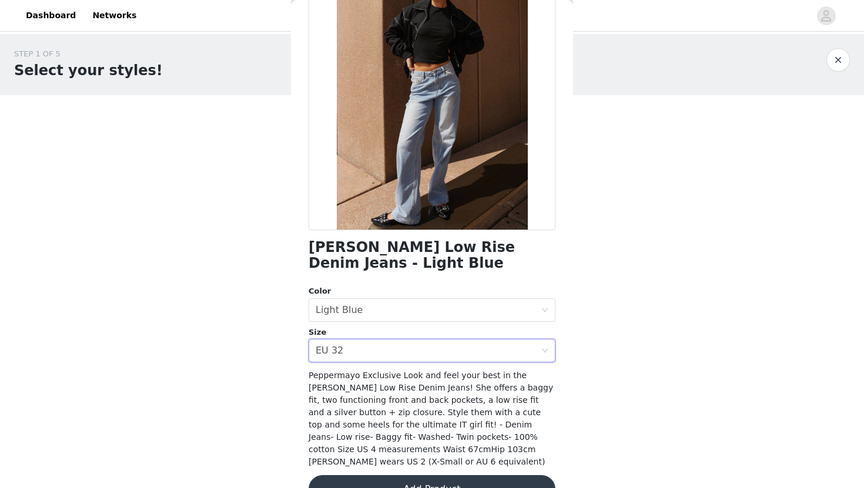
scroll to position [110, 0]
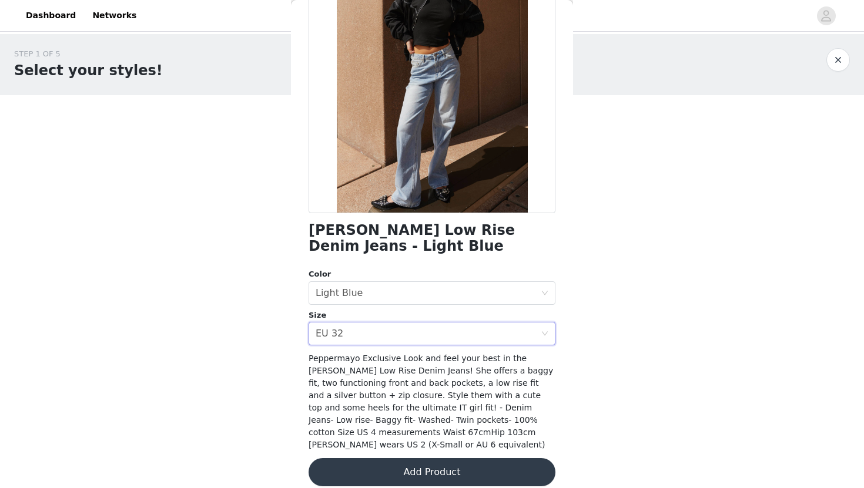
click at [437, 467] on button "Add Product" at bounding box center [432, 473] width 247 height 28
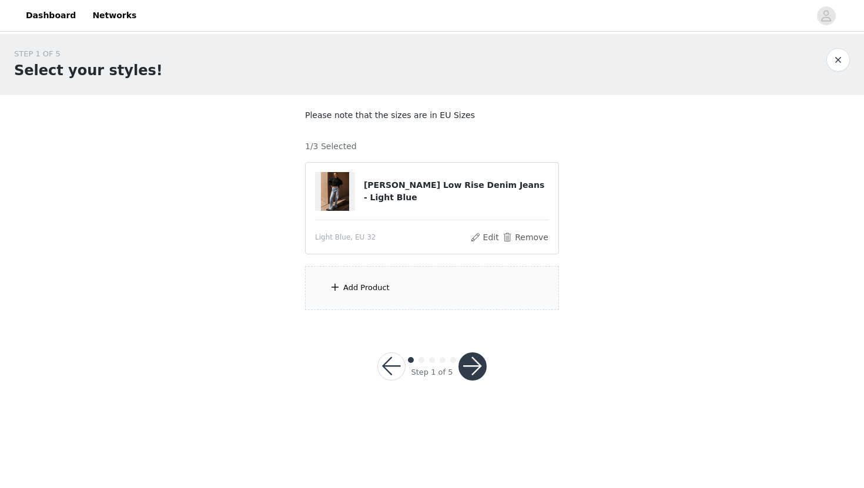
click at [506, 283] on div "Add Product" at bounding box center [432, 288] width 254 height 44
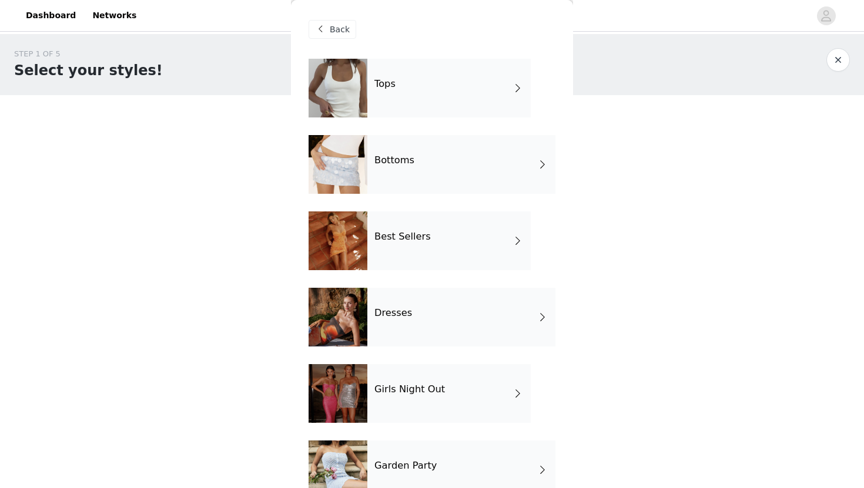
click at [488, 167] on div "Bottoms" at bounding box center [461, 164] width 188 height 59
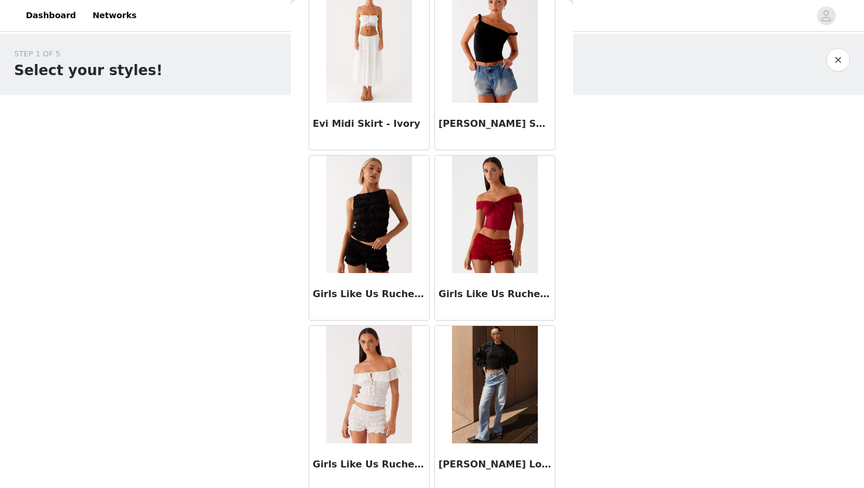
scroll to position [1310, 0]
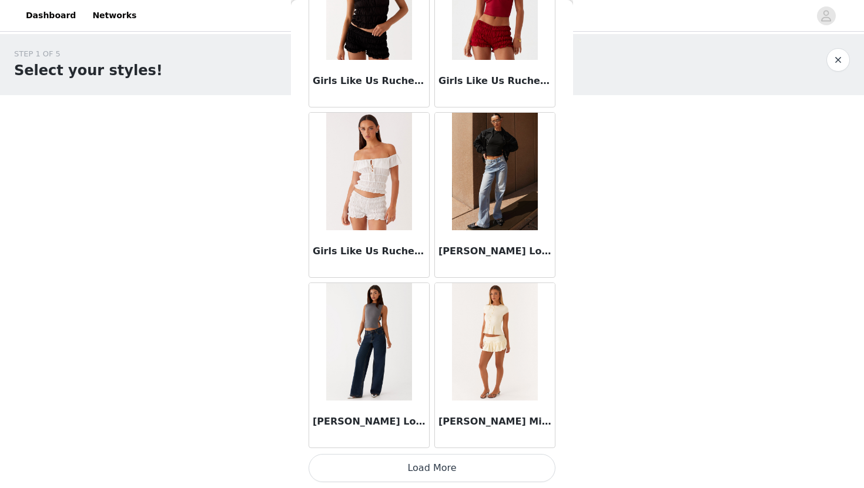
click at [432, 464] on button "Load More" at bounding box center [432, 468] width 247 height 28
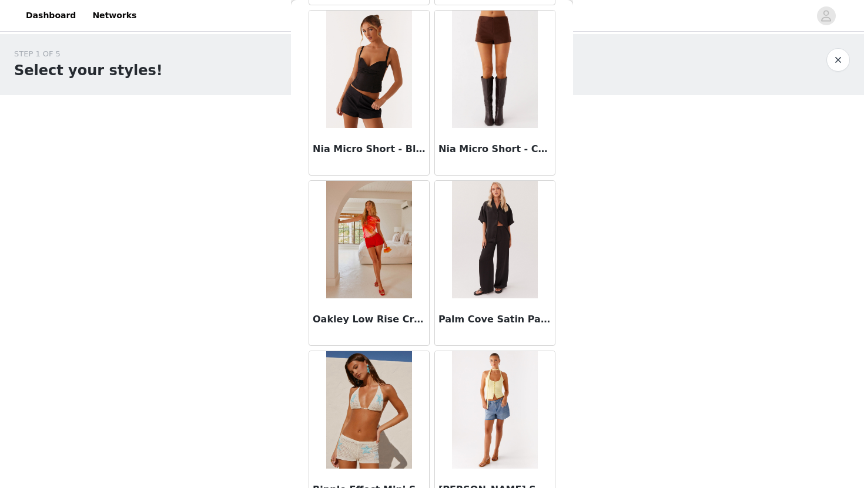
scroll to position [2438, 0]
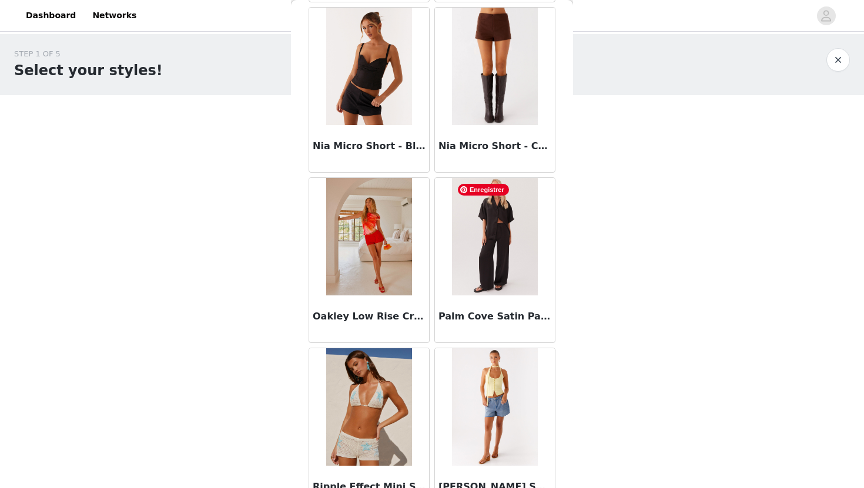
click at [497, 283] on img at bounding box center [494, 237] width 85 height 118
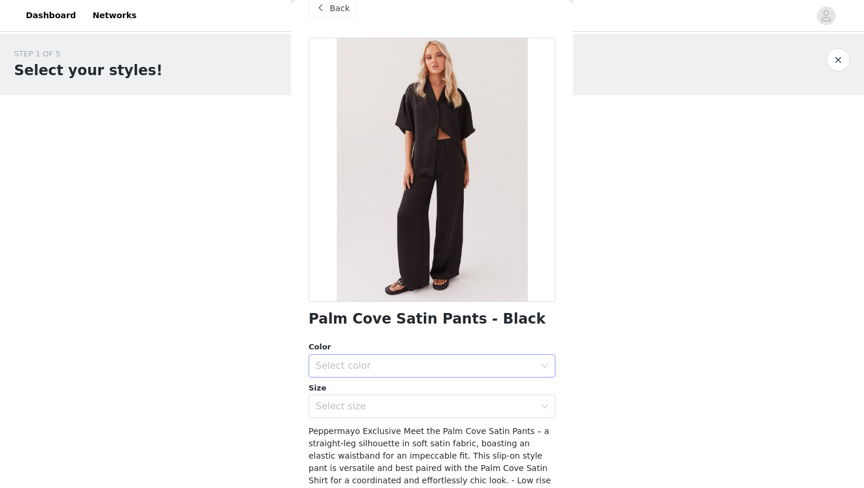
scroll to position [23, 0]
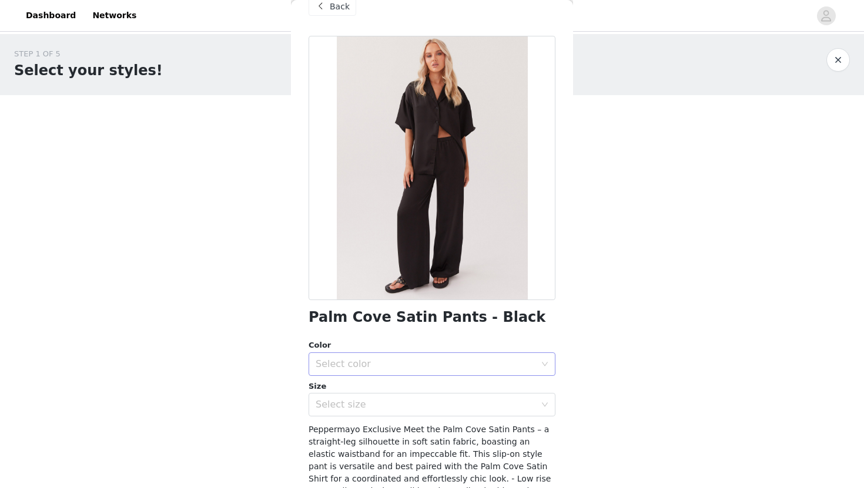
click at [440, 364] on div "Select color" at bounding box center [426, 365] width 220 height 12
click at [420, 390] on li "Black" at bounding box center [432, 390] width 247 height 19
click at [414, 410] on div "Select size" at bounding box center [426, 405] width 220 height 12
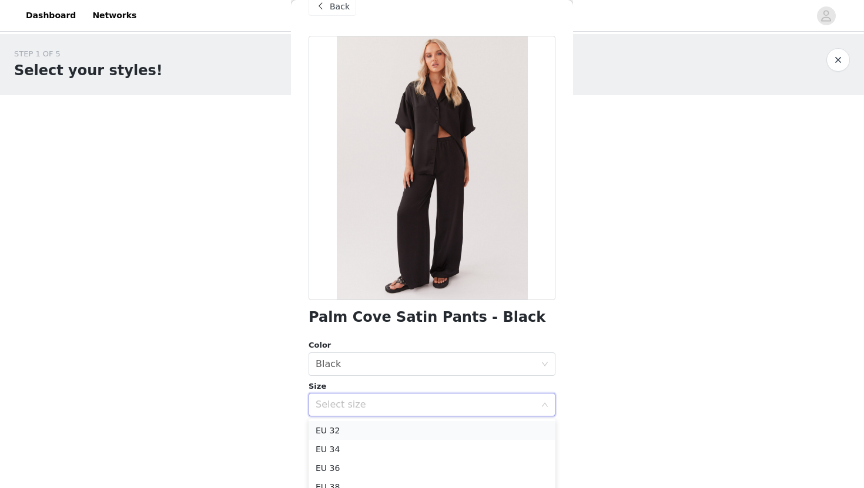
click at [400, 434] on li "EU 32" at bounding box center [432, 430] width 247 height 19
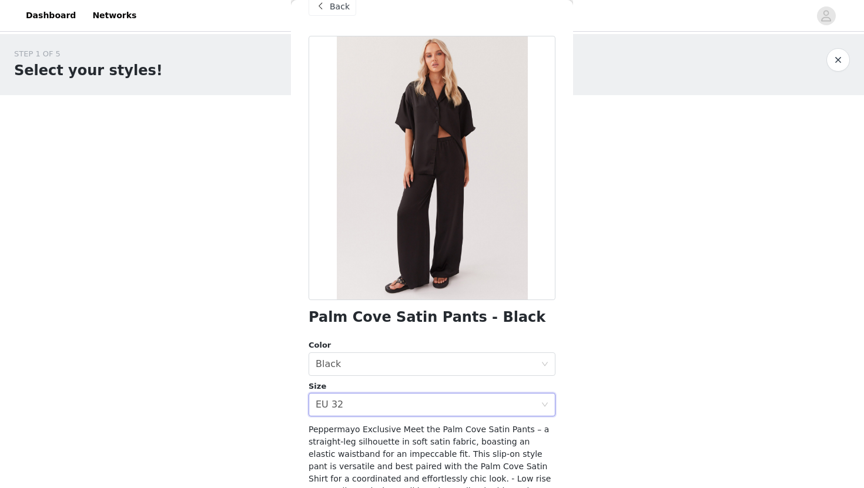
scroll to position [119, 0]
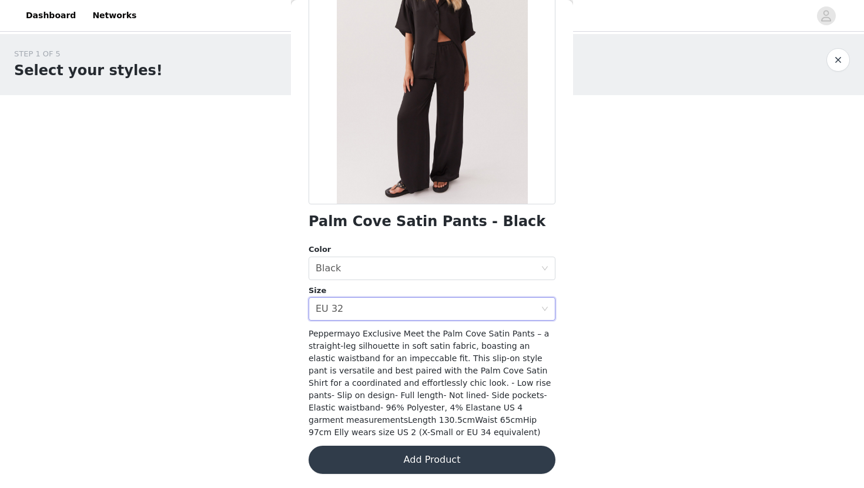
click at [403, 463] on button "Add Product" at bounding box center [432, 460] width 247 height 28
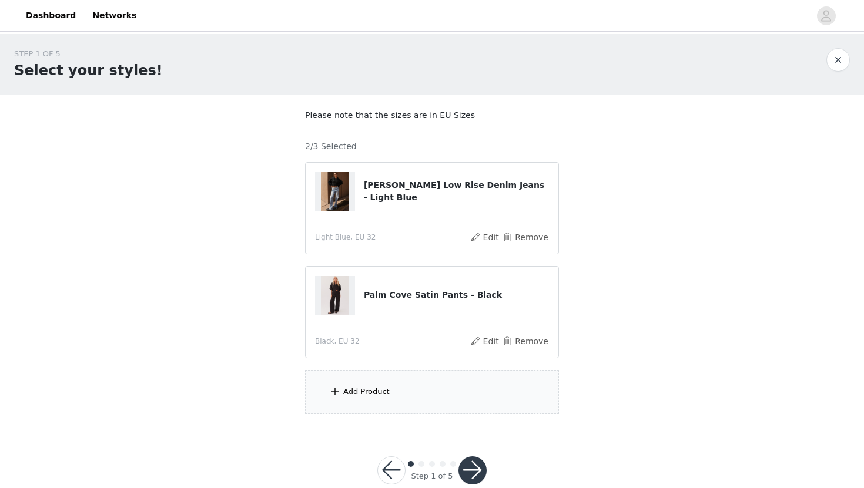
click at [421, 391] on div "Add Product" at bounding box center [432, 392] width 254 height 44
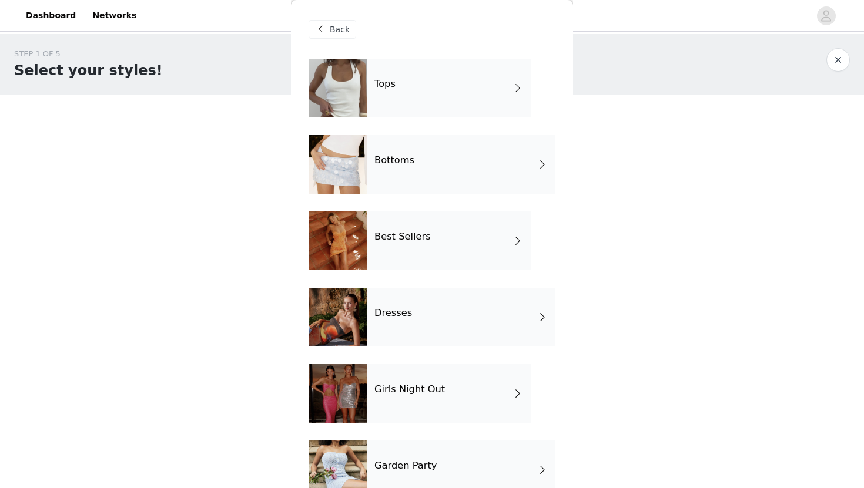
click at [470, 160] on div "Bottoms" at bounding box center [461, 164] width 188 height 59
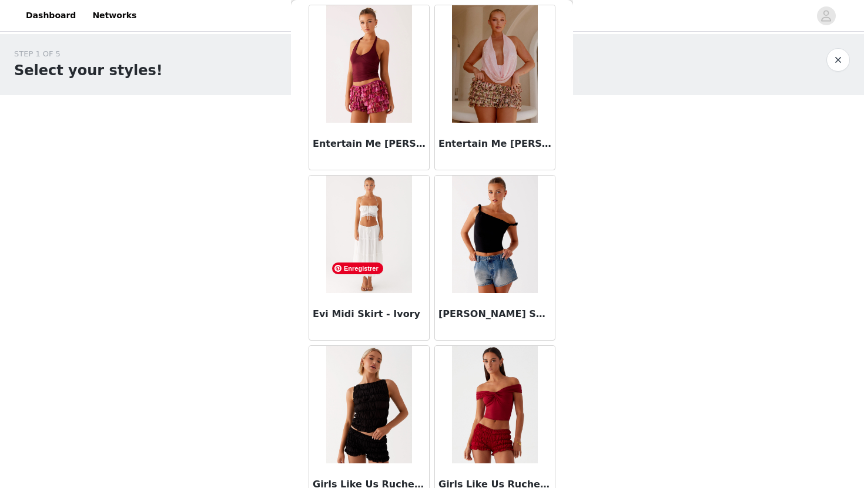
scroll to position [1310, 0]
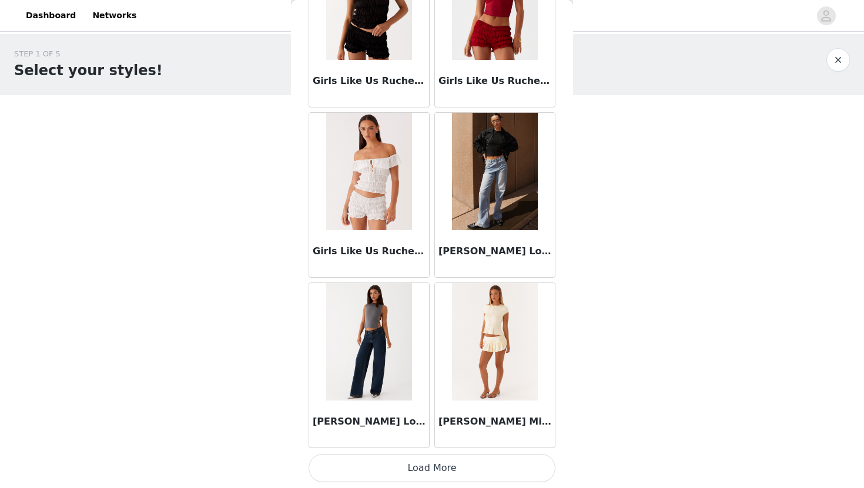
click at [441, 470] on button "Load More" at bounding box center [432, 468] width 247 height 28
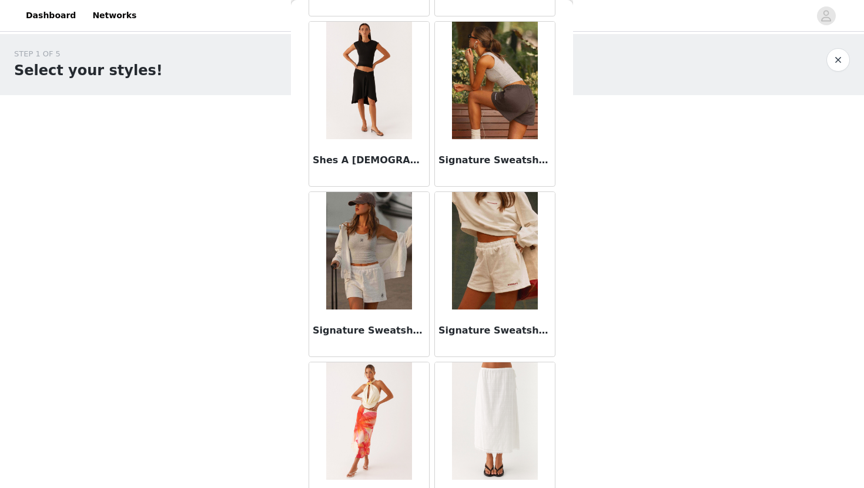
scroll to position [3015, 0]
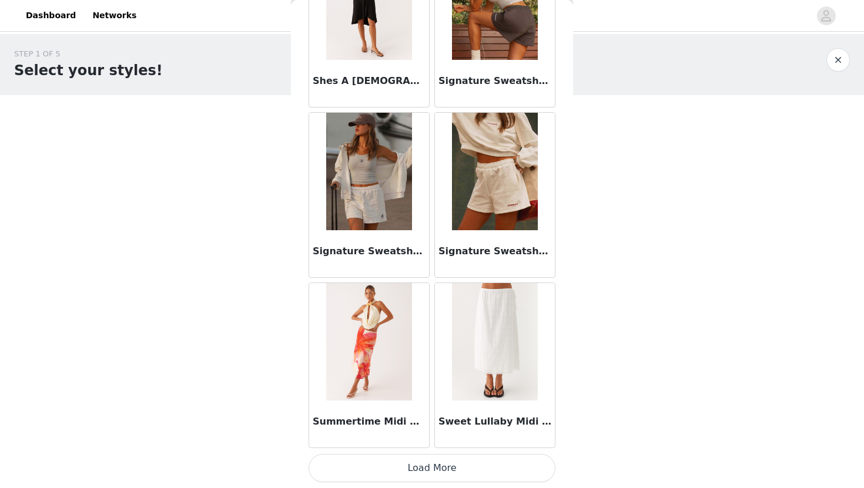
click at [433, 471] on button "Load More" at bounding box center [432, 468] width 247 height 28
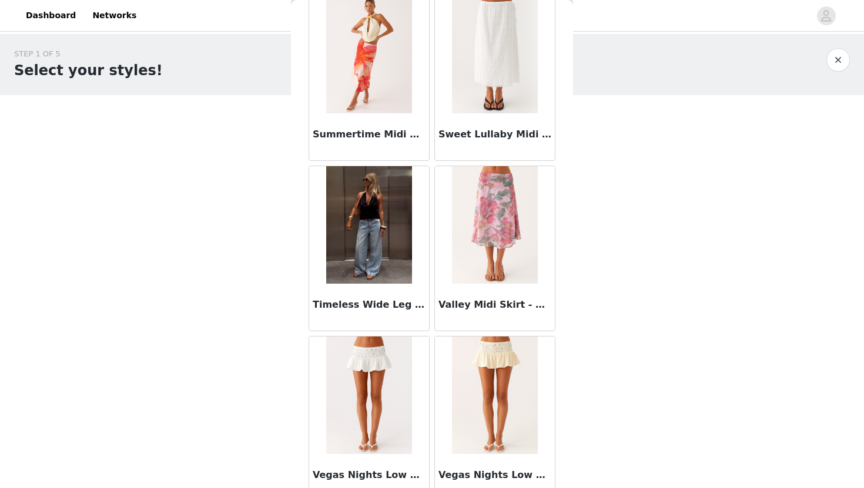
scroll to position [3318, 0]
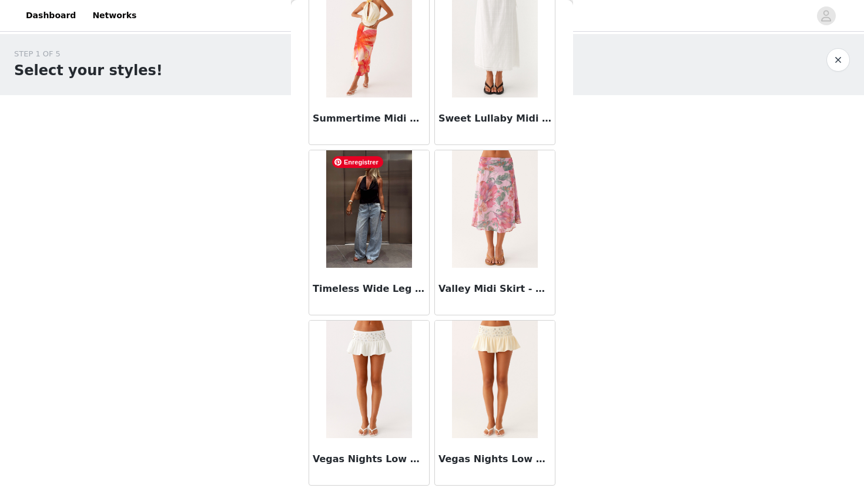
click at [389, 253] on img at bounding box center [368, 209] width 85 height 118
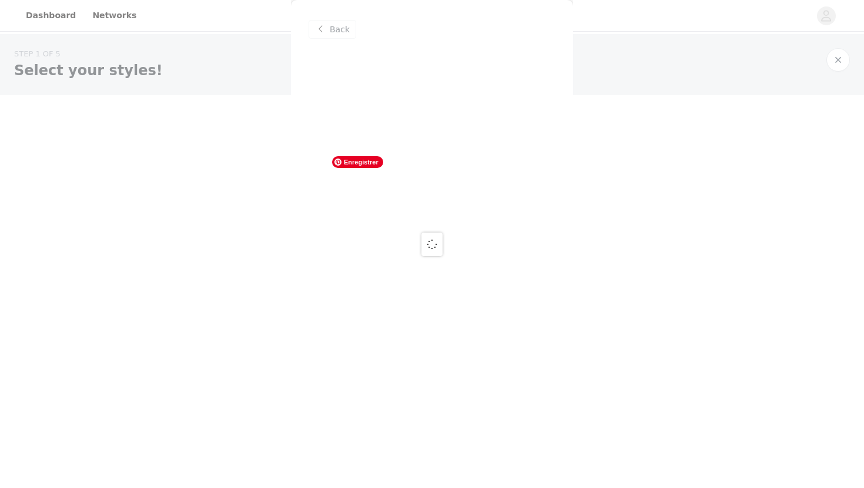
scroll to position [0, 0]
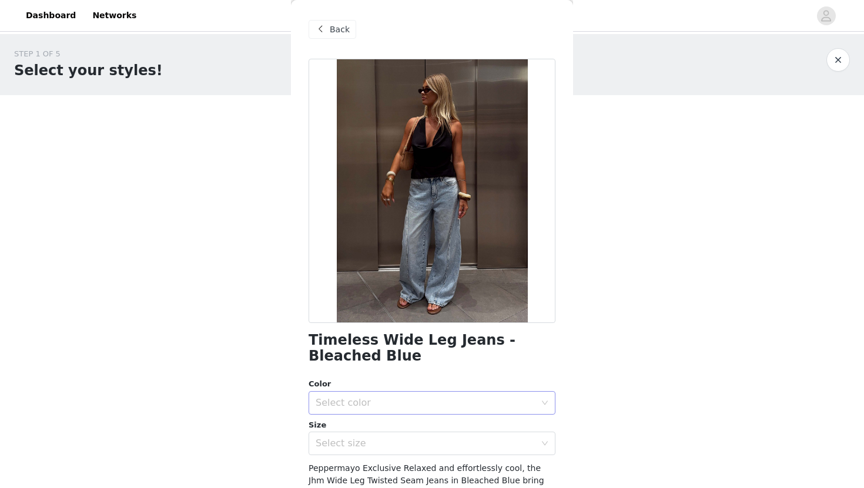
click at [403, 399] on div "Select color" at bounding box center [426, 403] width 220 height 12
click at [387, 427] on li "Bleached Blue" at bounding box center [432, 429] width 247 height 19
click at [374, 437] on div "Select size" at bounding box center [428, 444] width 225 height 22
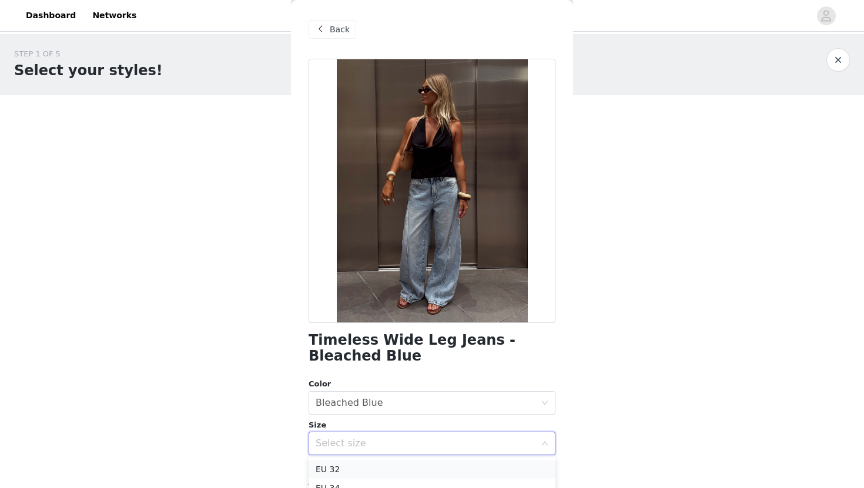
click at [362, 465] on li "EU 32" at bounding box center [432, 469] width 247 height 19
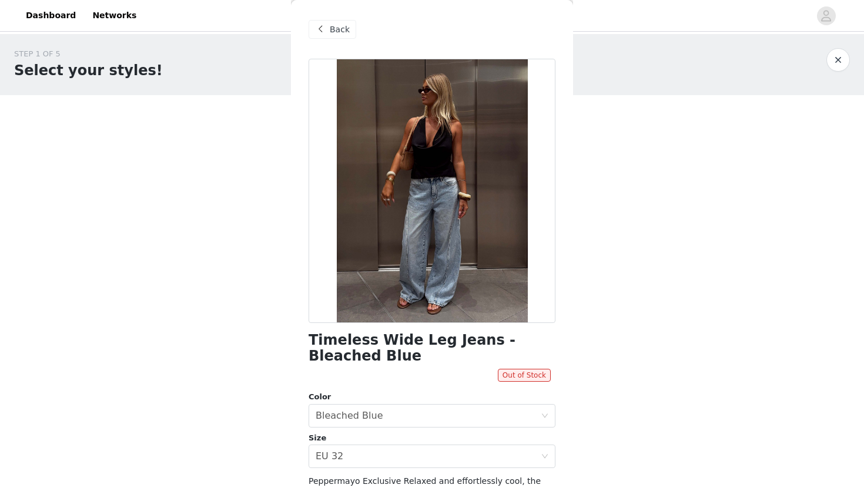
click at [333, 34] on span "Back" at bounding box center [340, 30] width 20 height 12
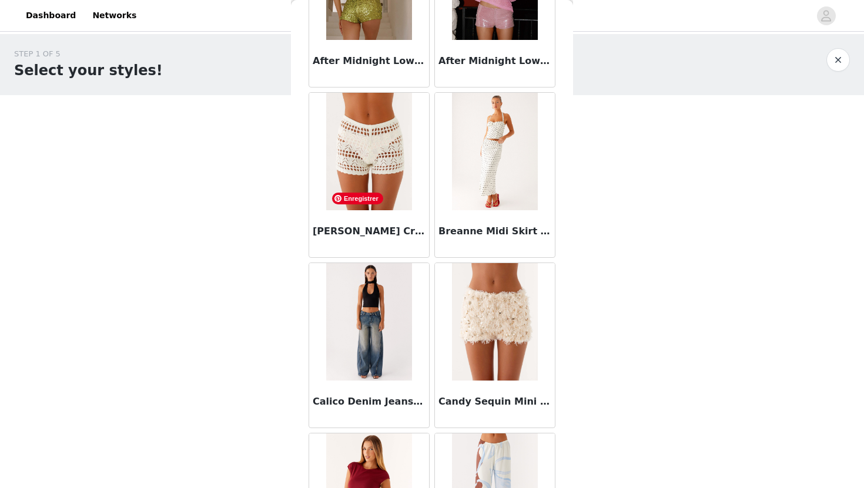
scroll to position [180, 0]
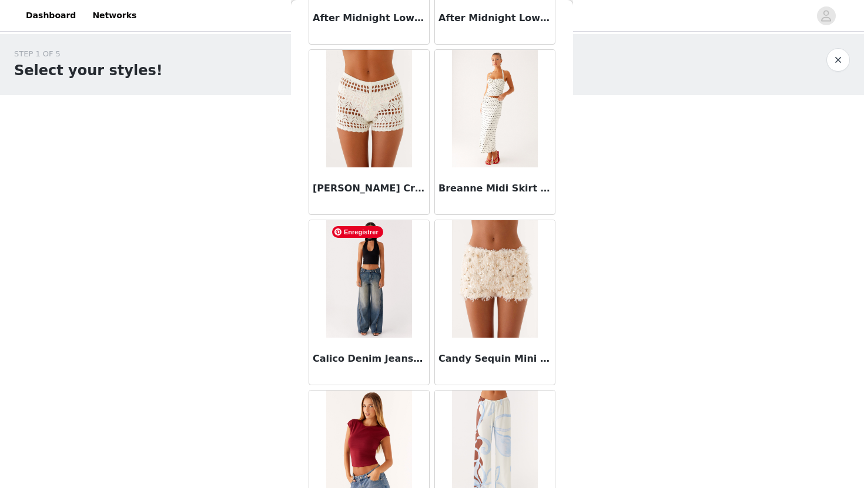
click at [379, 318] on img at bounding box center [368, 279] width 85 height 118
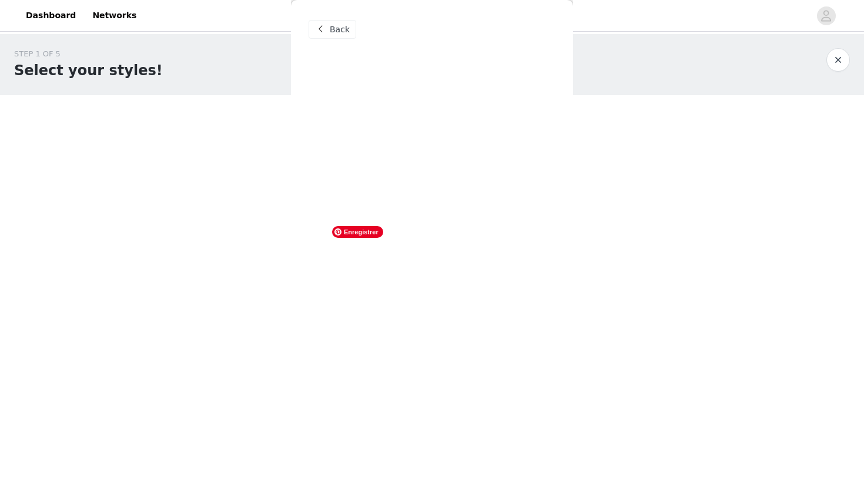
scroll to position [0, 0]
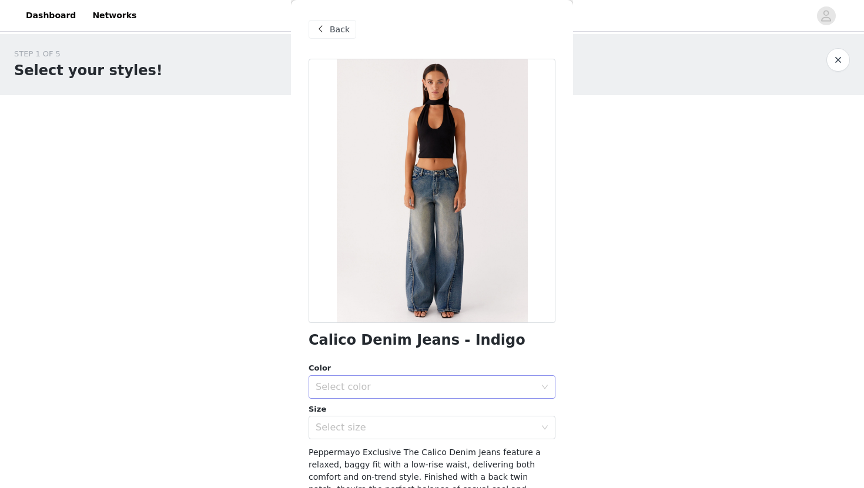
click at [377, 387] on div "Select color" at bounding box center [426, 388] width 220 height 12
click at [358, 409] on li "Indigo" at bounding box center [432, 413] width 247 height 19
click at [355, 424] on div "Select size" at bounding box center [426, 428] width 220 height 12
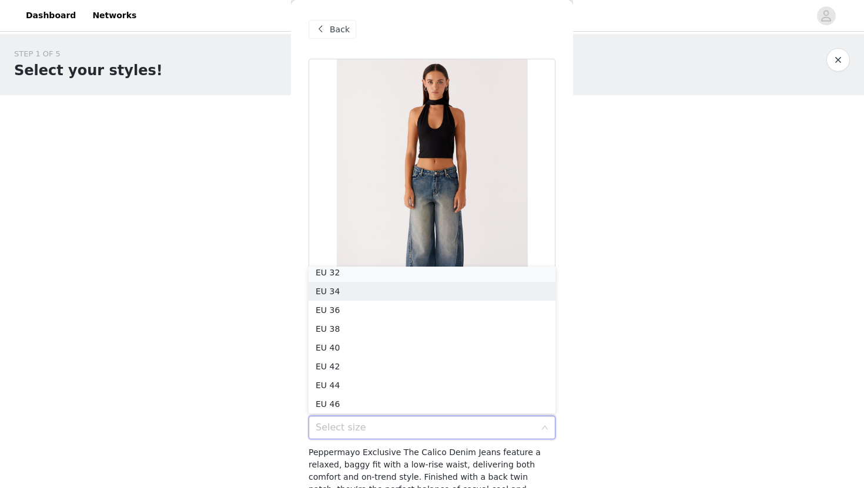
scroll to position [2, 0]
click at [372, 275] on li "EU 32" at bounding box center [432, 276] width 247 height 19
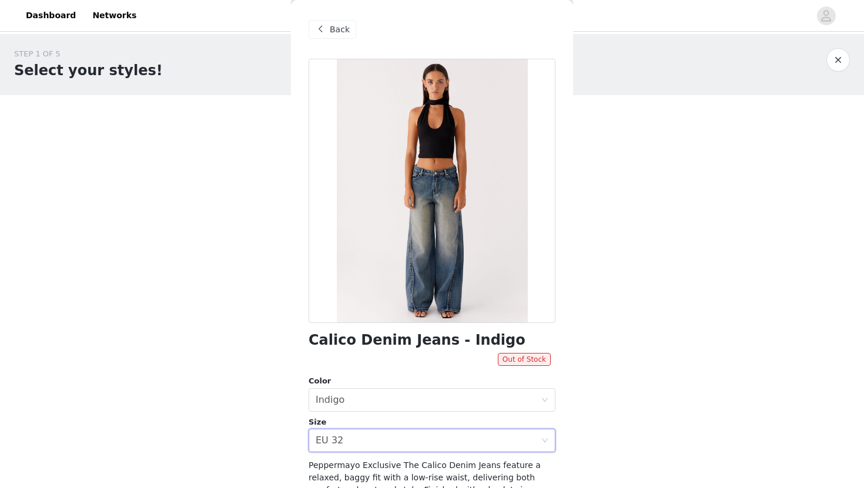
click at [343, 31] on span "Back" at bounding box center [340, 30] width 20 height 12
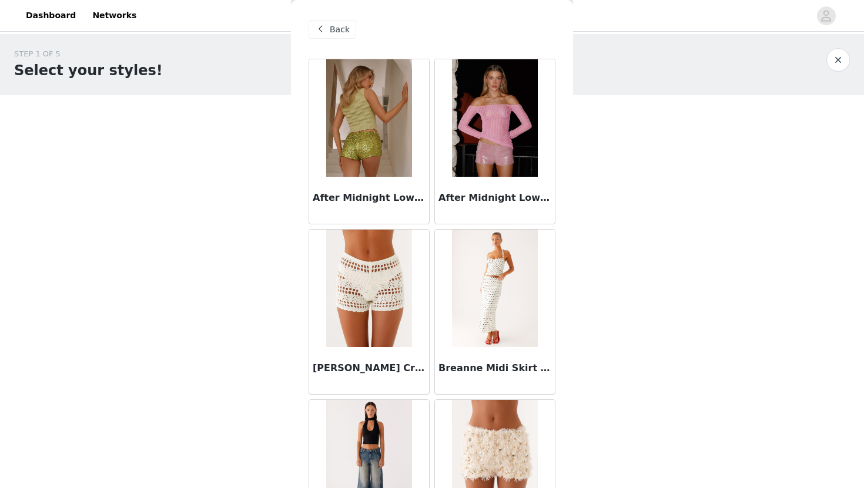
click at [343, 31] on span "Back" at bounding box center [340, 30] width 20 height 12
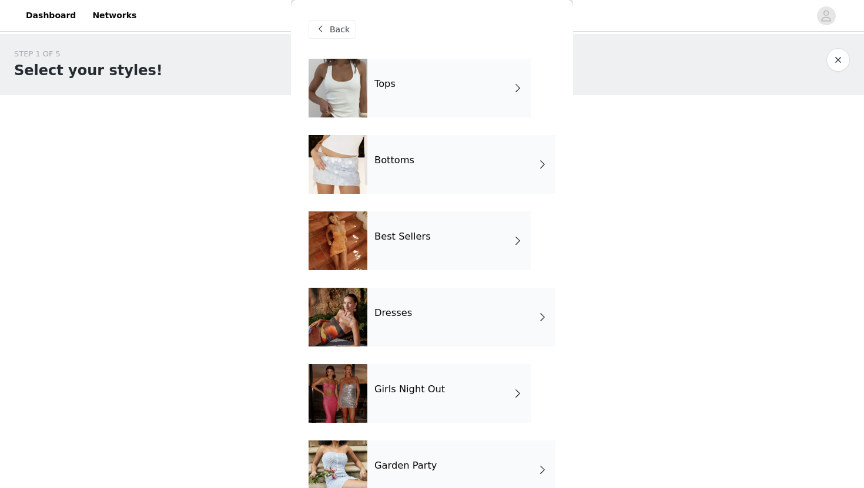
click at [424, 389] on h4 "Girls Night Out" at bounding box center [409, 389] width 71 height 11
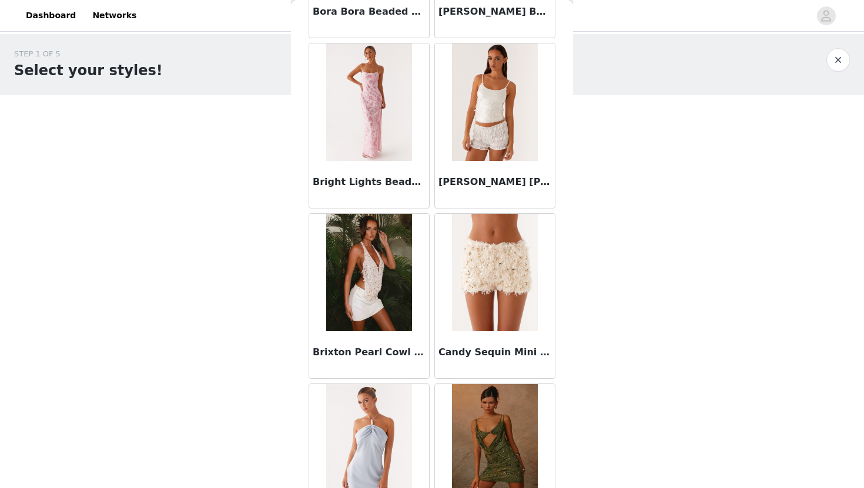
scroll to position [1310, 0]
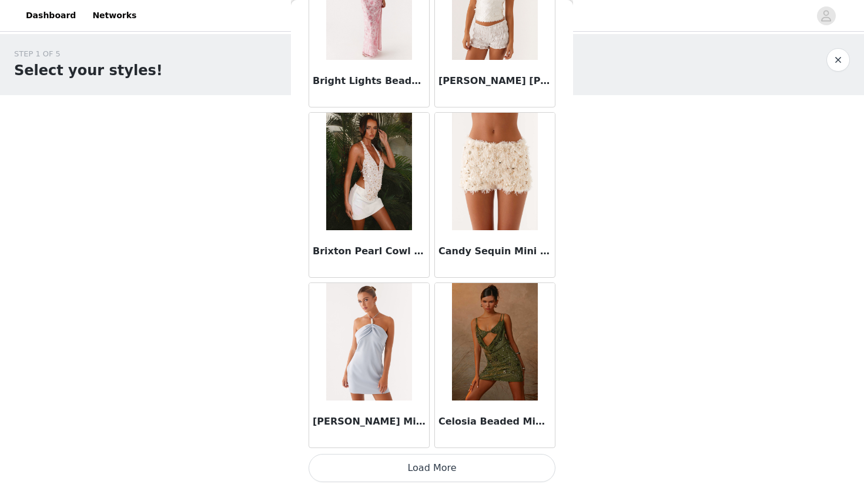
click at [424, 475] on button "Load More" at bounding box center [432, 468] width 247 height 28
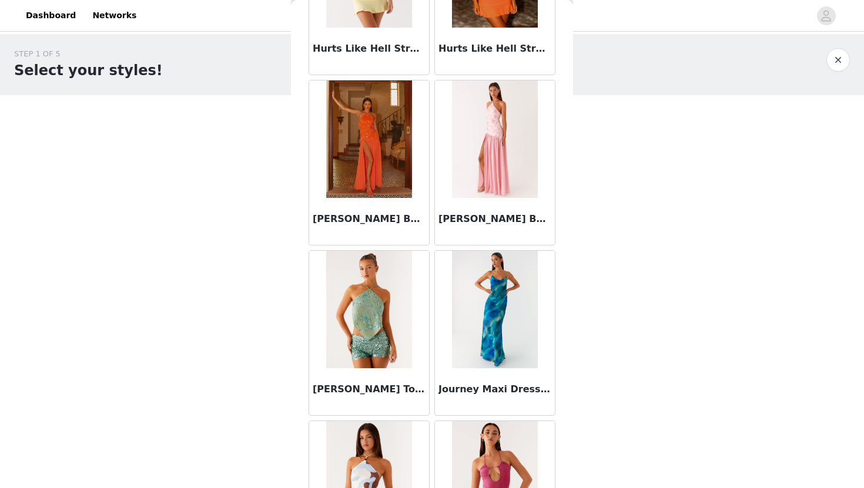
scroll to position [3015, 0]
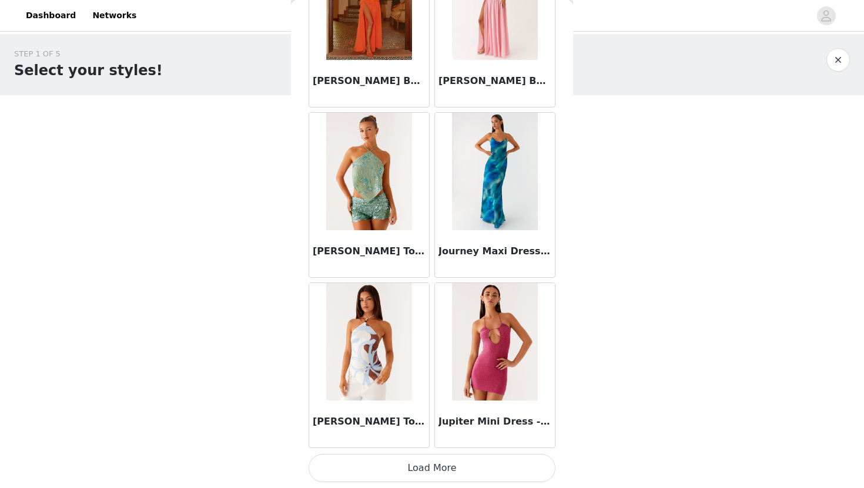
click at [431, 466] on button "Load More" at bounding box center [432, 468] width 247 height 28
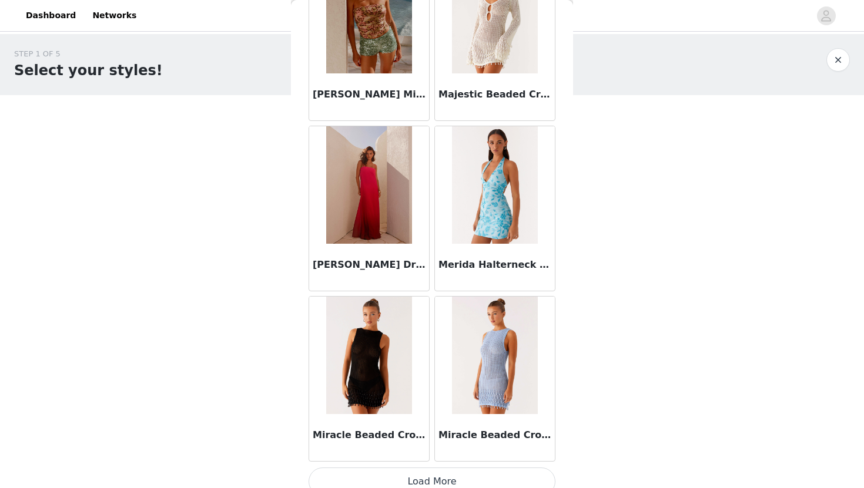
scroll to position [4720, 0]
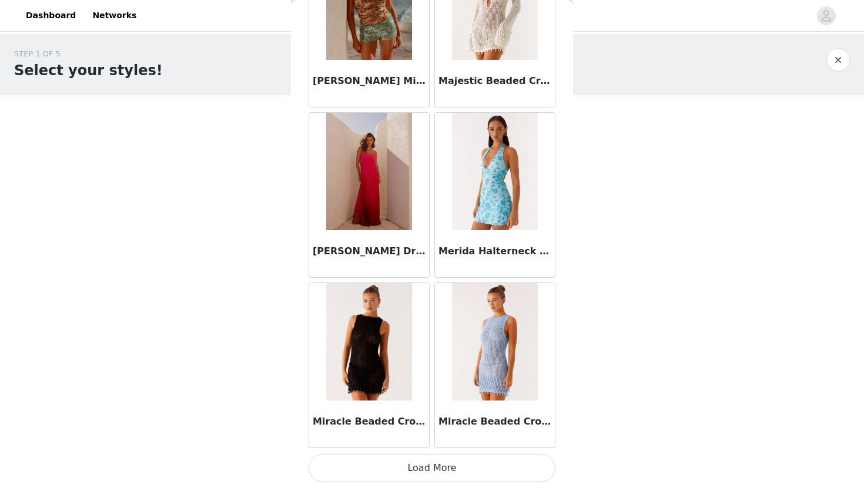
click at [430, 464] on button "Load More" at bounding box center [432, 468] width 247 height 28
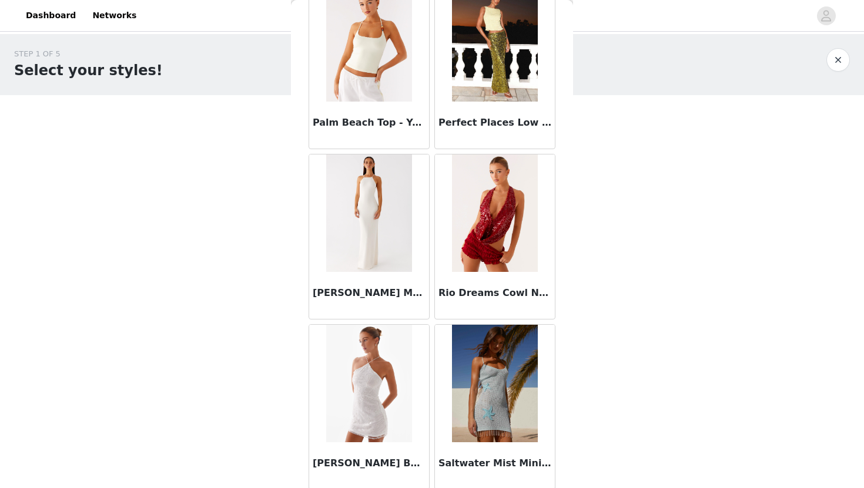
scroll to position [6424, 0]
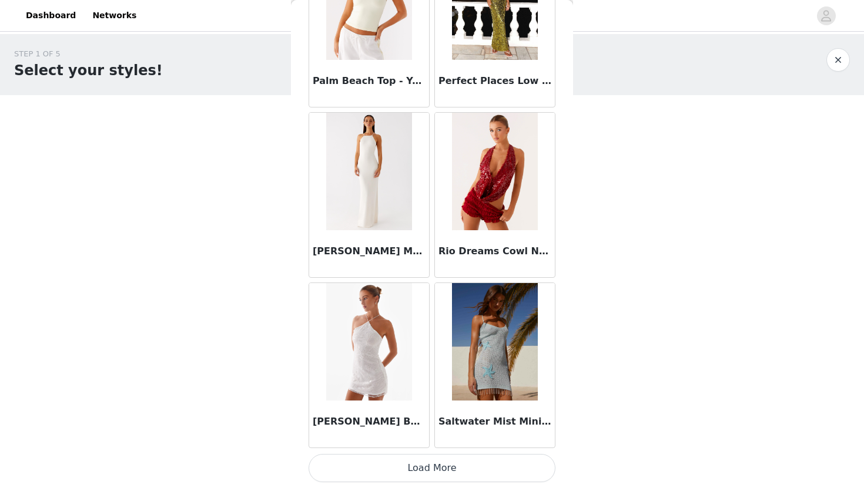
click at [414, 473] on button "Load More" at bounding box center [432, 468] width 247 height 28
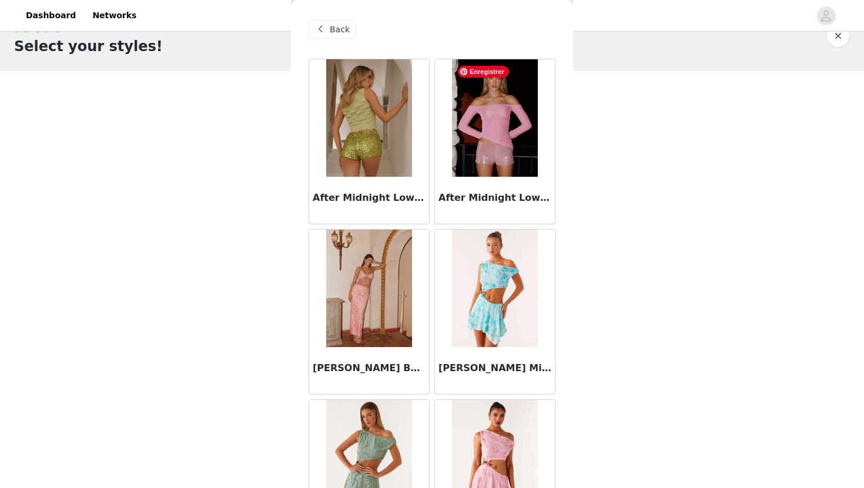
scroll to position [0, 0]
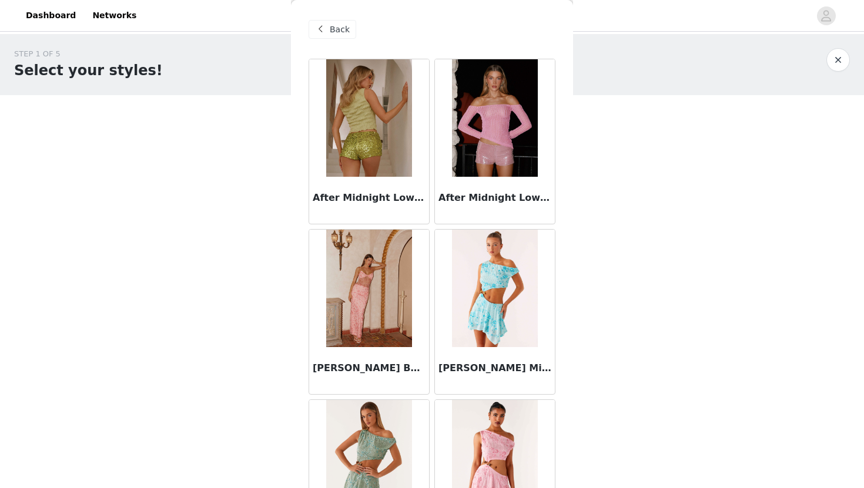
click at [340, 29] on span "Back" at bounding box center [340, 30] width 20 height 12
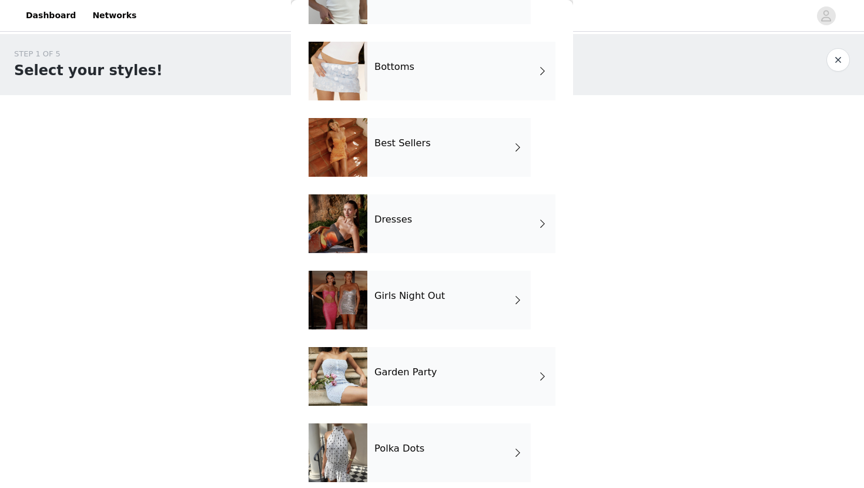
scroll to position [105, 0]
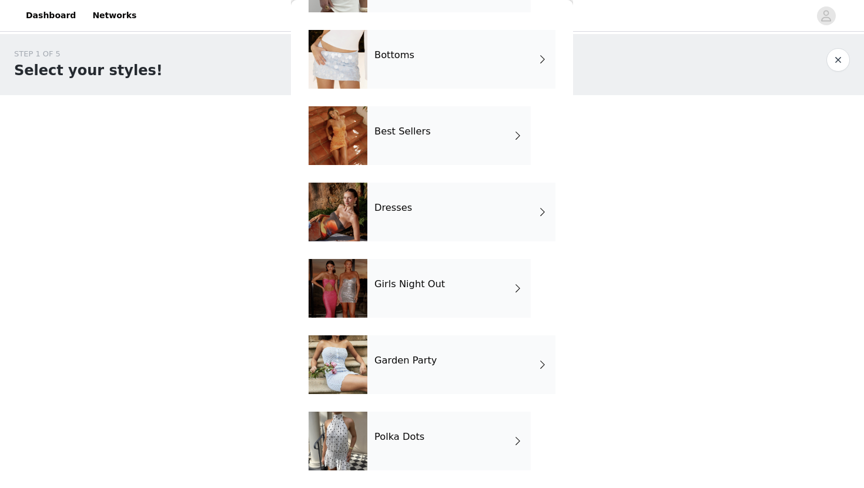
click at [430, 373] on div "Garden Party" at bounding box center [461, 365] width 188 height 59
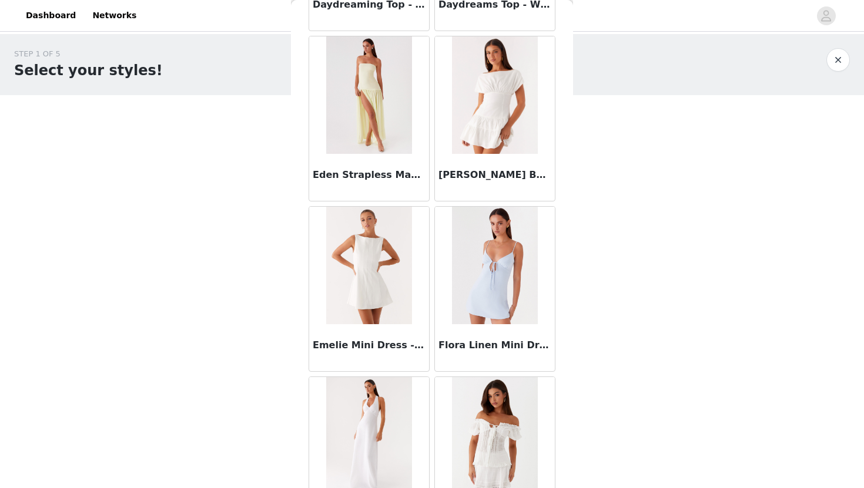
scroll to position [1310, 0]
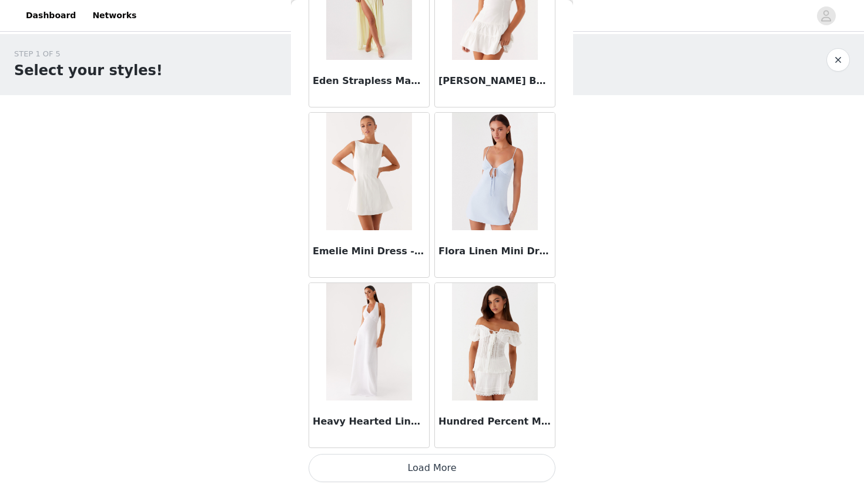
click at [419, 466] on button "Load More" at bounding box center [432, 468] width 247 height 28
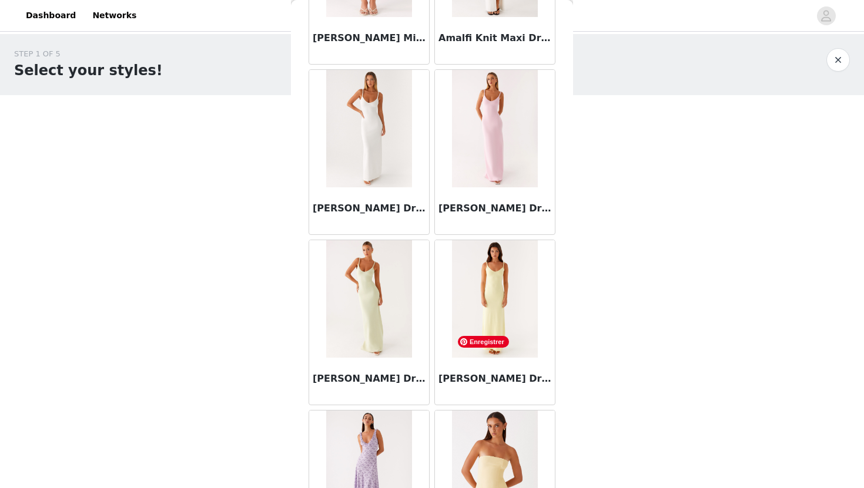
scroll to position [0, 0]
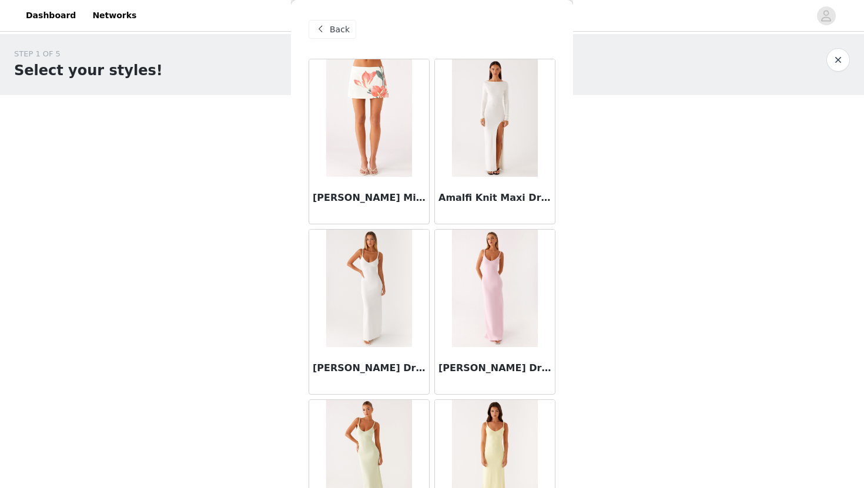
click at [329, 34] on div "Back" at bounding box center [333, 29] width 48 height 19
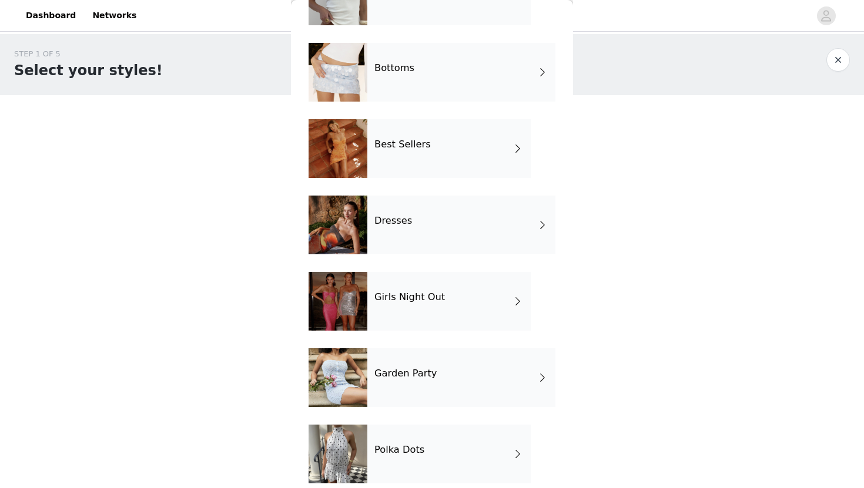
scroll to position [105, 0]
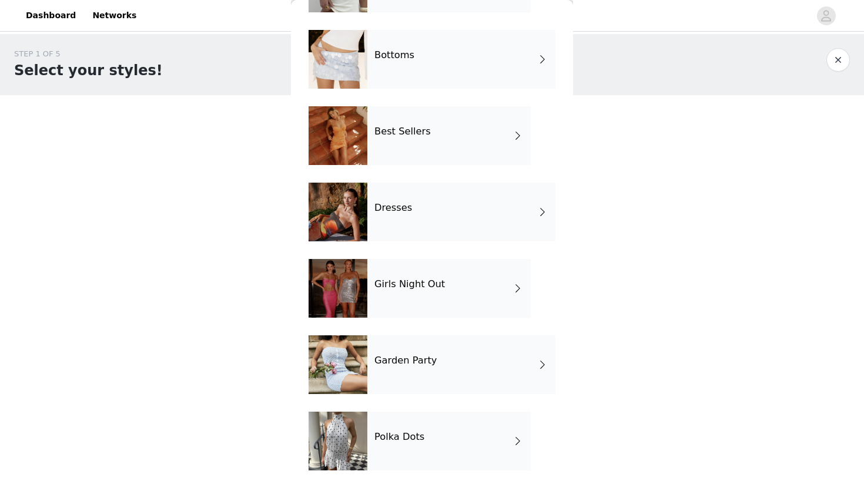
click at [407, 425] on div "Polka Dots" at bounding box center [448, 441] width 163 height 59
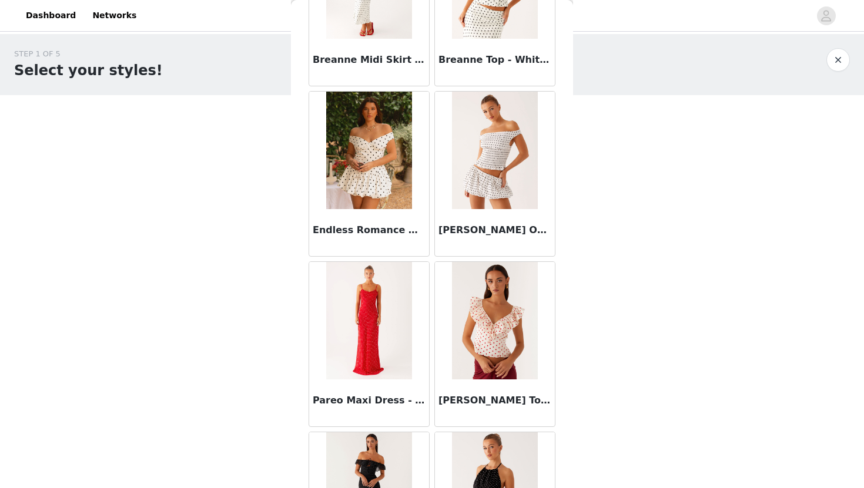
scroll to position [0, 0]
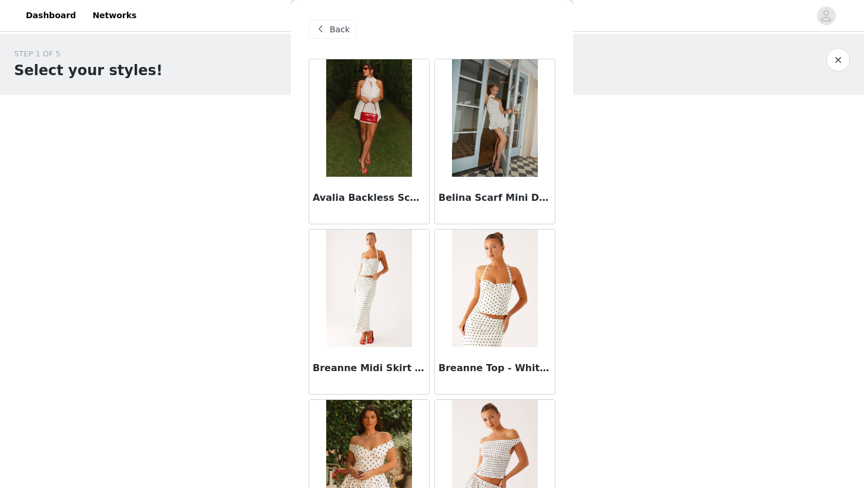
click at [346, 24] on span "Back" at bounding box center [340, 30] width 20 height 12
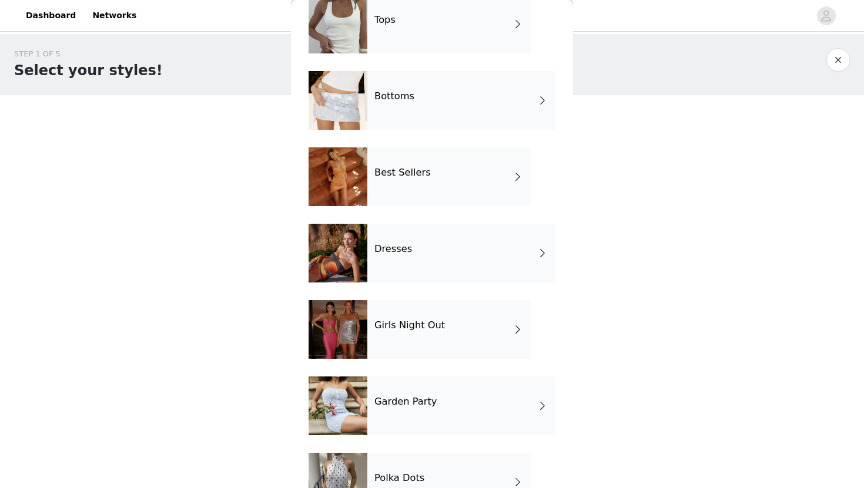
scroll to position [56, 0]
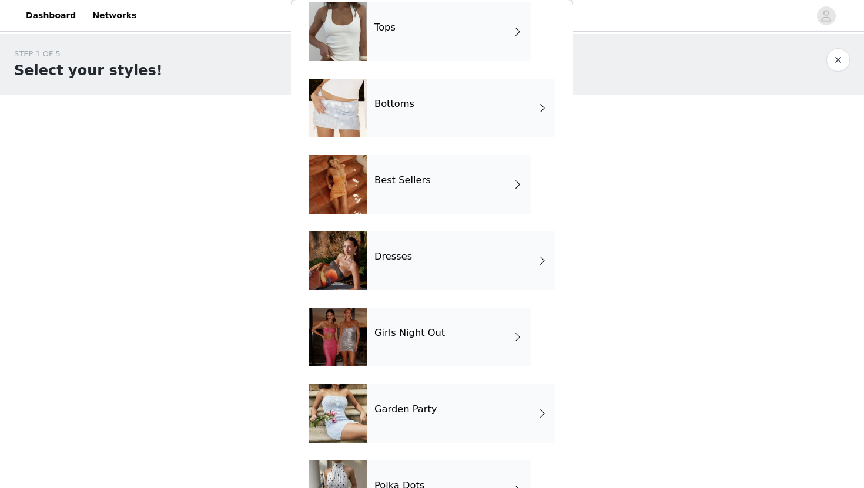
click at [364, 256] on div at bounding box center [338, 261] width 59 height 59
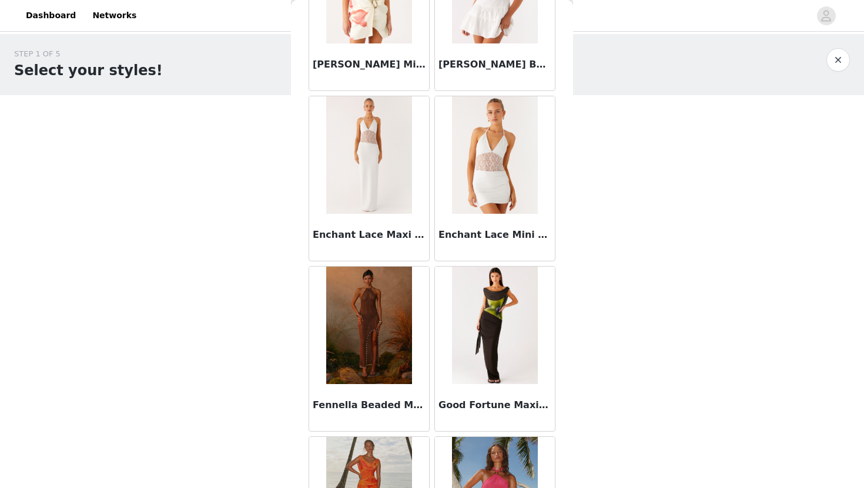
scroll to position [1310, 0]
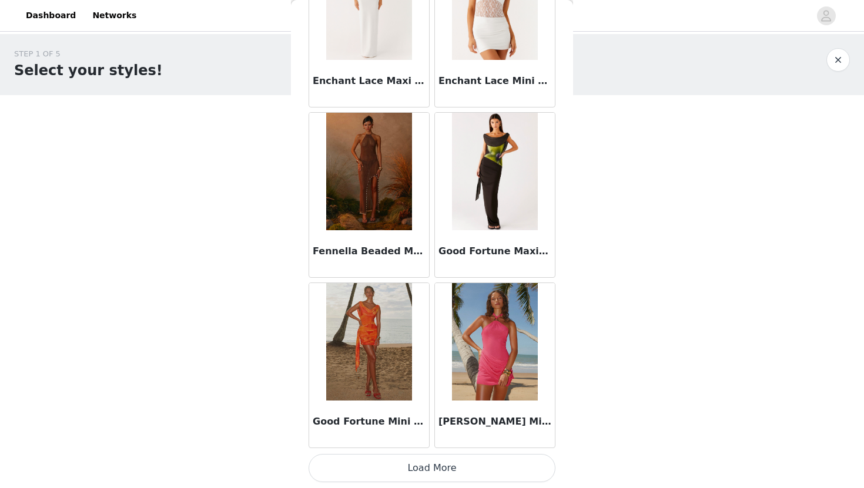
click at [333, 471] on button "Load More" at bounding box center [432, 468] width 247 height 28
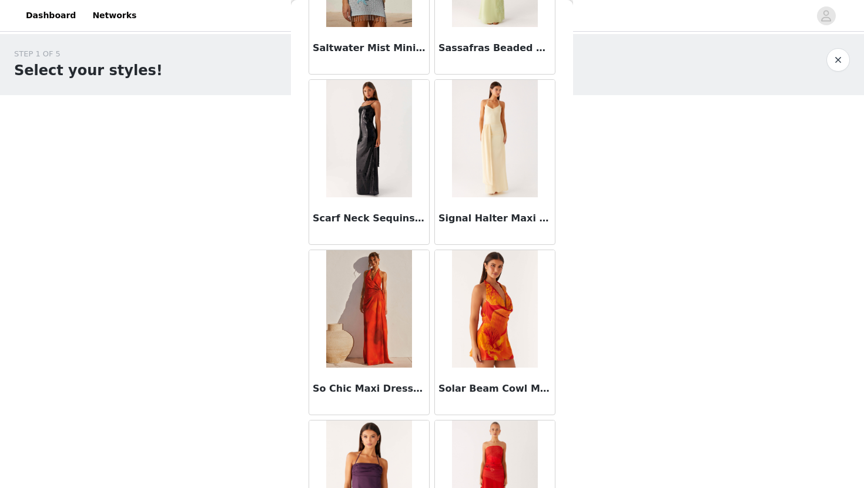
scroll to position [3015, 0]
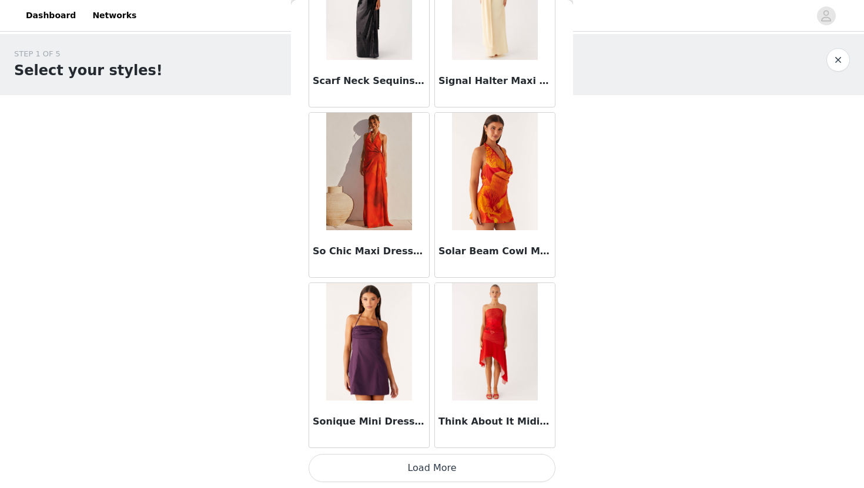
click at [399, 470] on button "Load More" at bounding box center [432, 468] width 247 height 28
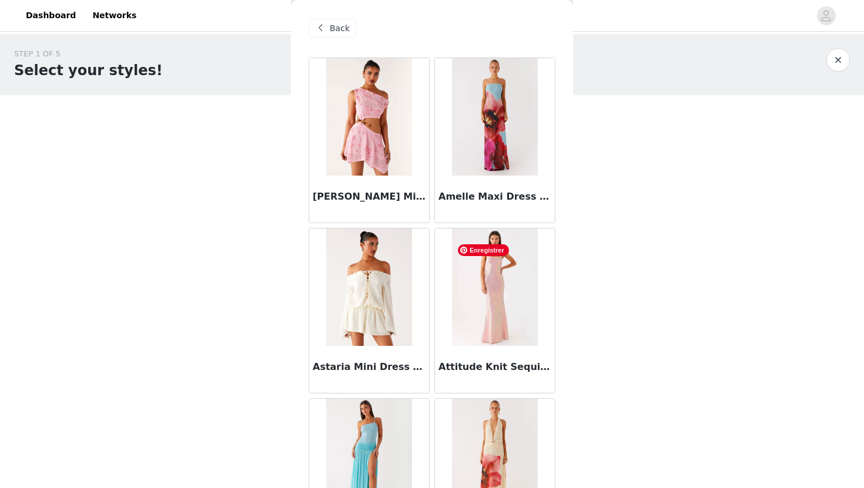
scroll to position [0, 0]
click at [342, 25] on span "Back" at bounding box center [340, 30] width 20 height 12
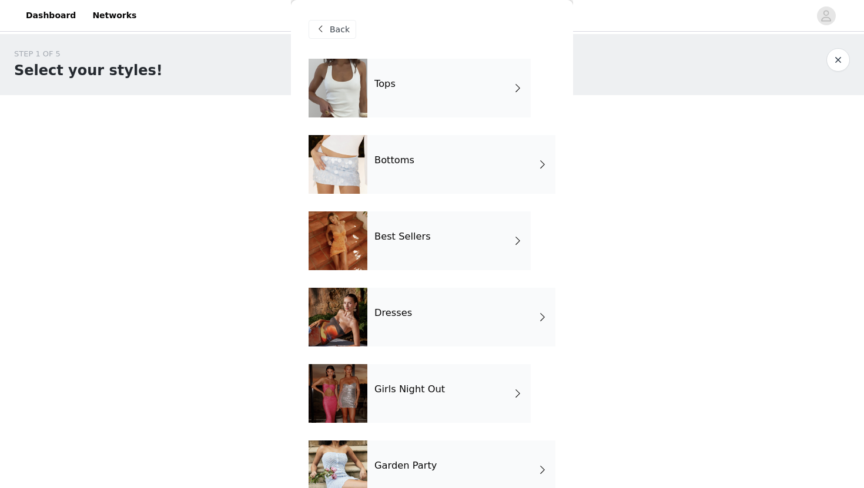
click at [409, 97] on div "Tops" at bounding box center [448, 88] width 163 height 59
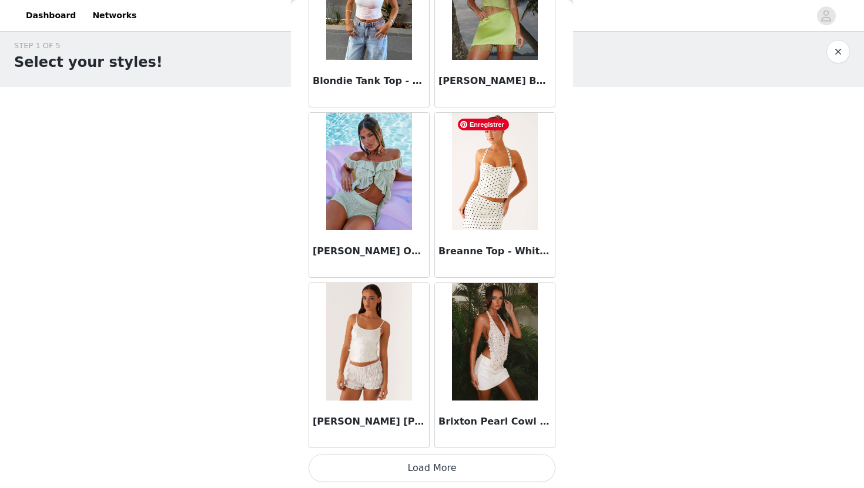
scroll to position [24, 0]
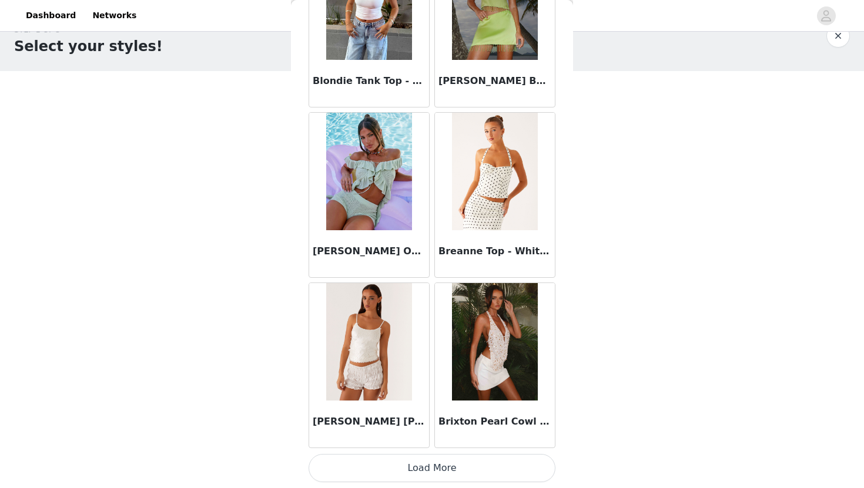
click at [443, 467] on button "Load More" at bounding box center [432, 468] width 247 height 28
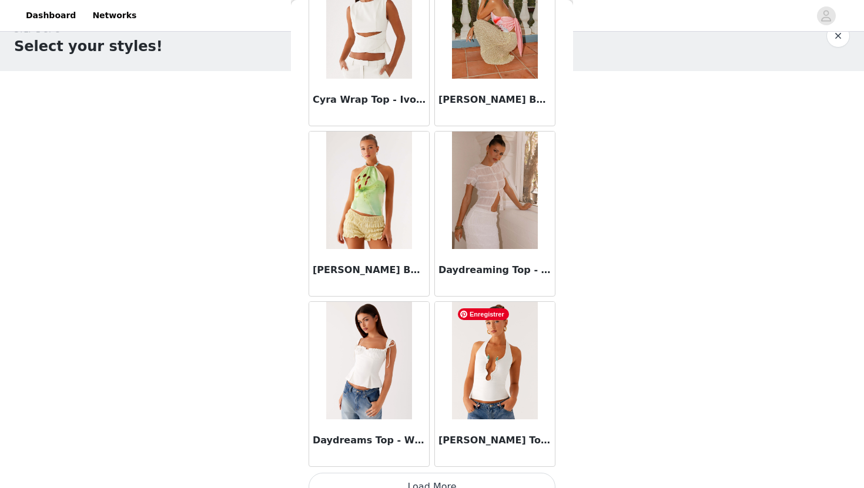
scroll to position [3015, 0]
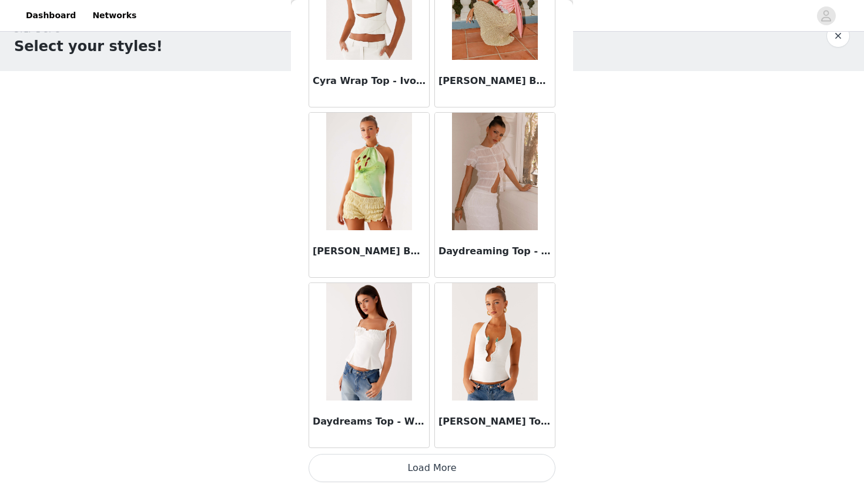
click at [456, 464] on button "Load More" at bounding box center [432, 468] width 247 height 28
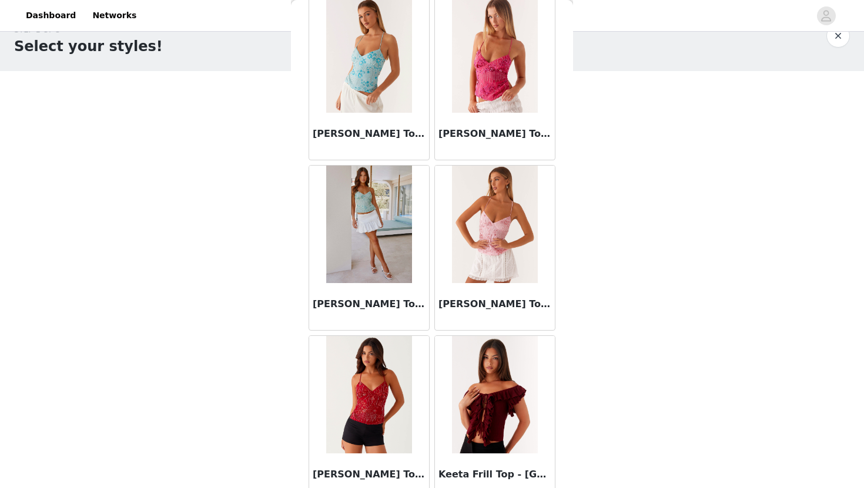
scroll to position [4720, 0]
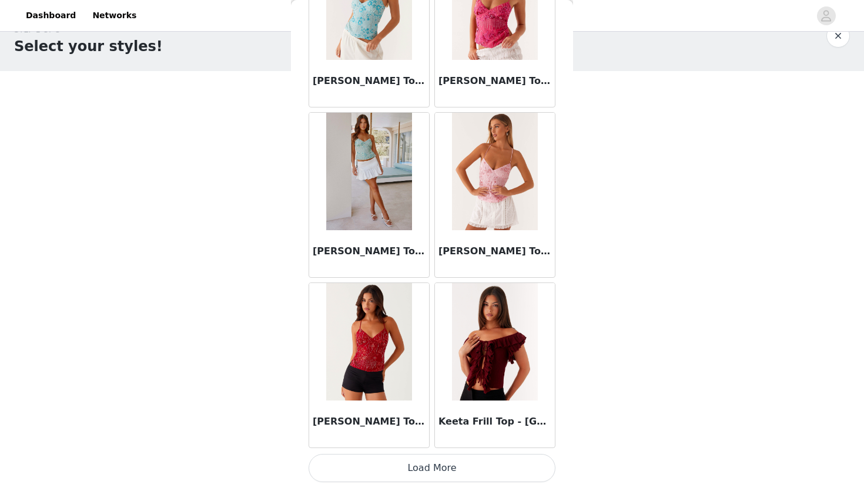
click at [454, 469] on button "Load More" at bounding box center [432, 468] width 247 height 28
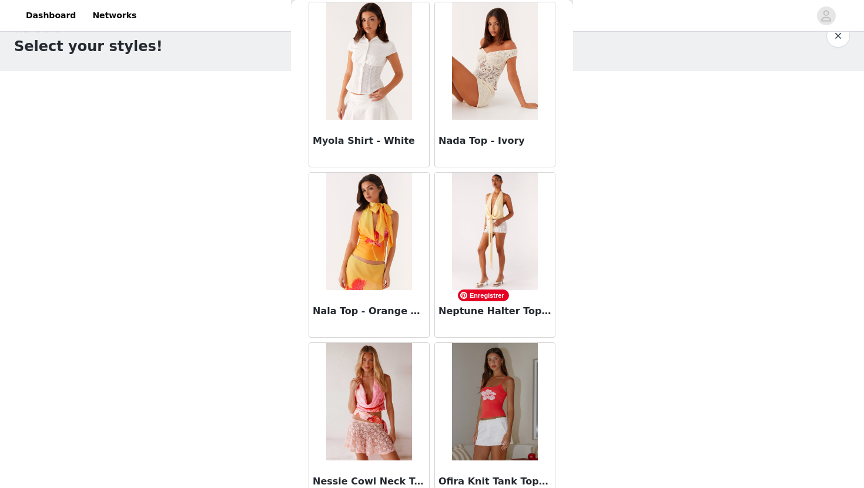
scroll to position [6190, 0]
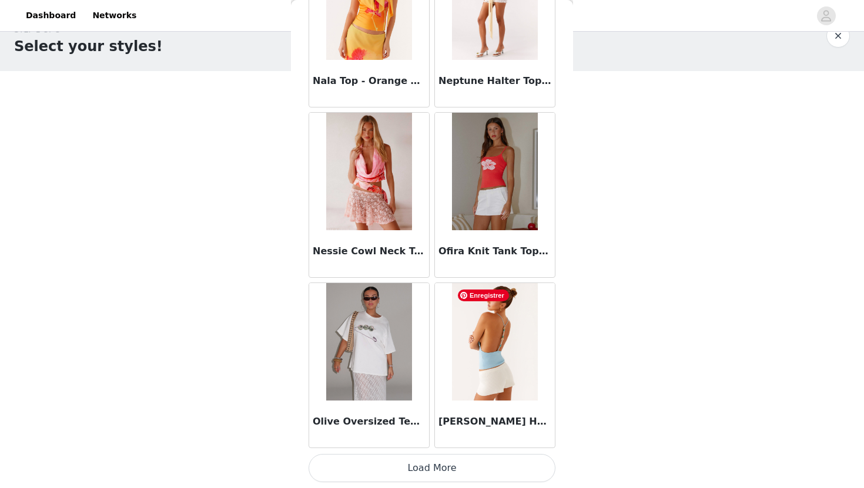
click at [440, 470] on button "Load More" at bounding box center [432, 468] width 247 height 28
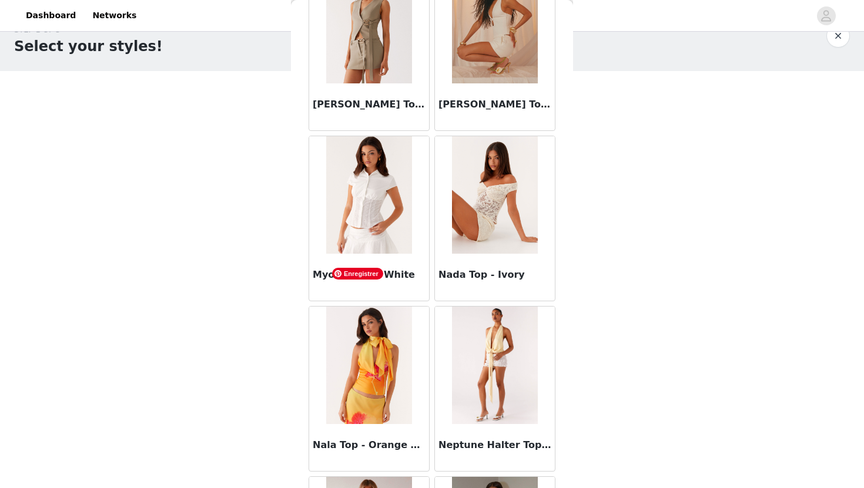
scroll to position [6016, 0]
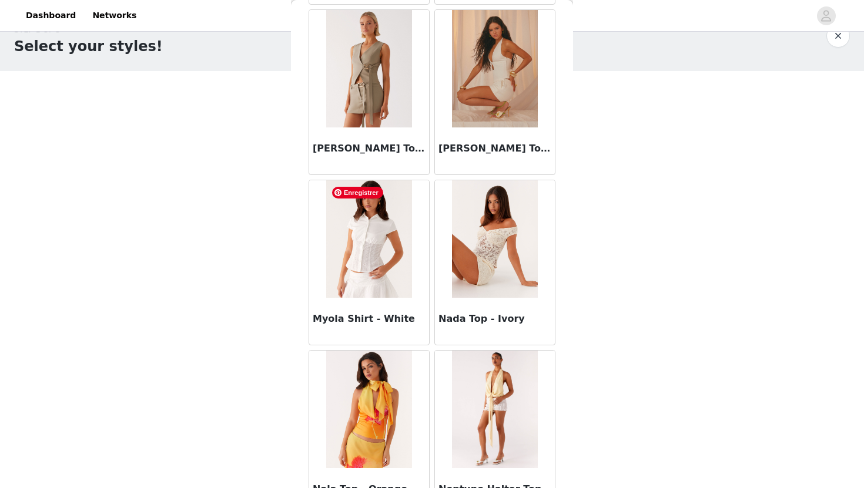
click at [368, 265] on img at bounding box center [368, 239] width 85 height 118
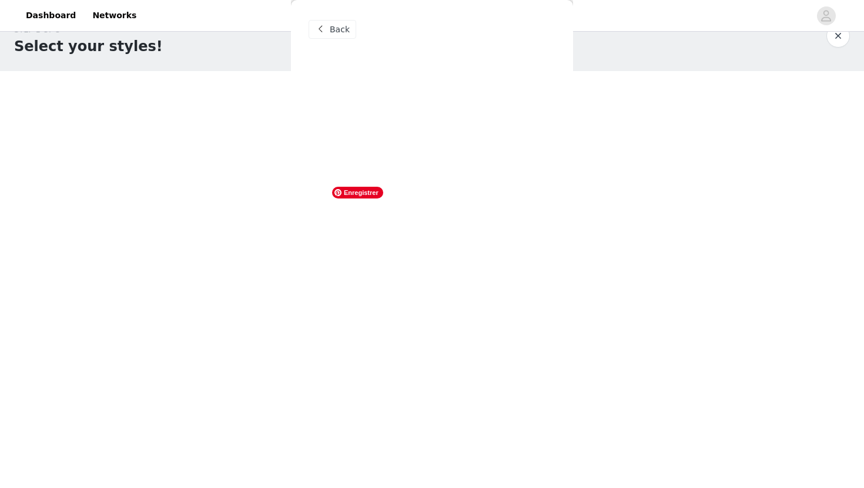
scroll to position [0, 0]
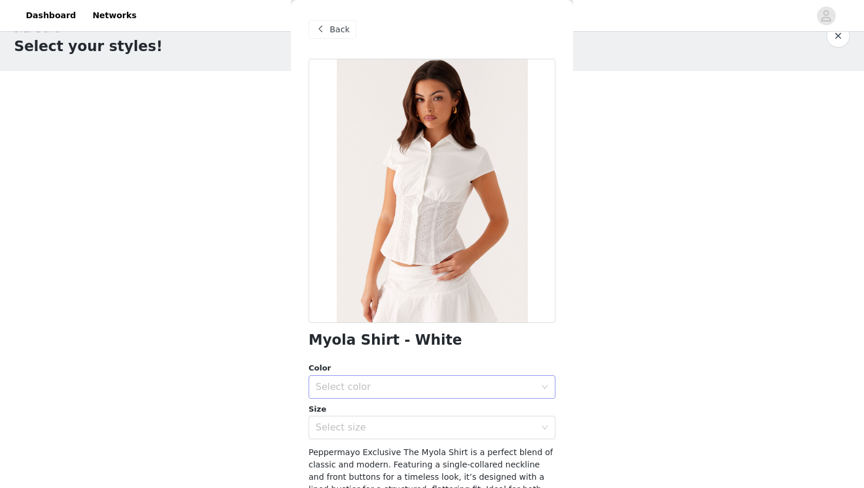
click at [387, 382] on div "Select color" at bounding box center [426, 388] width 220 height 12
click at [363, 421] on li "White" at bounding box center [432, 413] width 247 height 19
click at [366, 430] on div "Select size" at bounding box center [426, 428] width 220 height 12
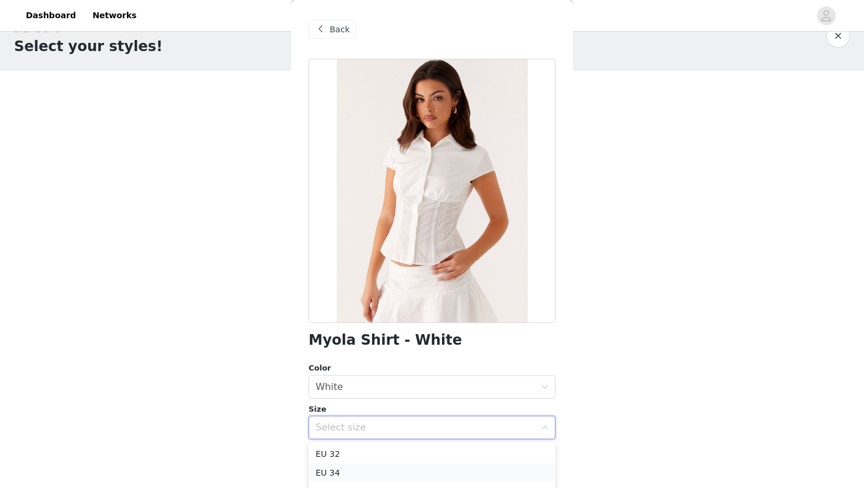
click at [351, 477] on li "EU 34" at bounding box center [432, 473] width 247 height 19
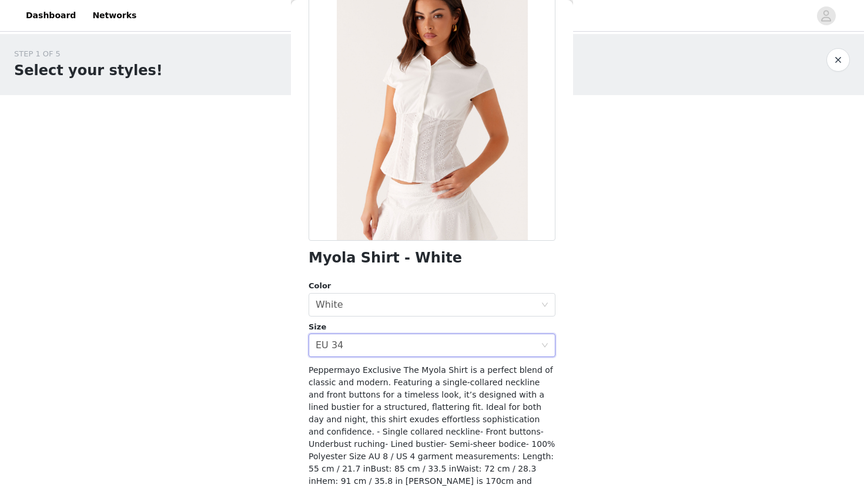
scroll to position [24, 0]
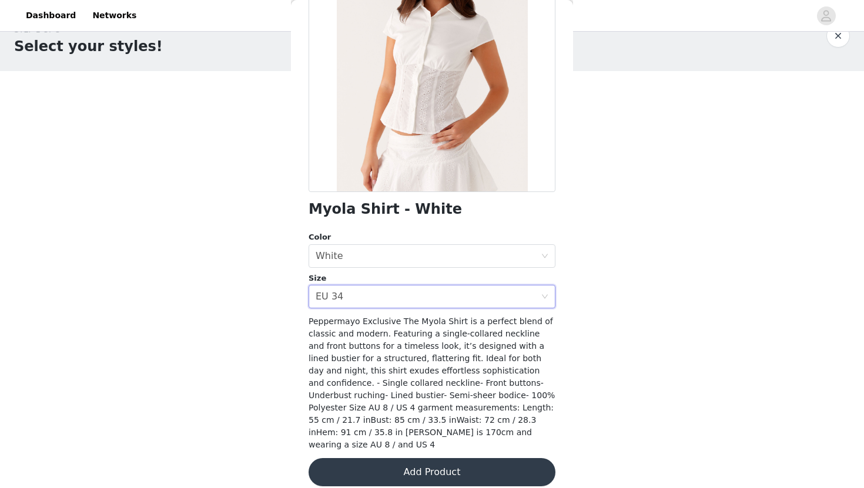
click at [456, 459] on button "Add Product" at bounding box center [432, 473] width 247 height 28
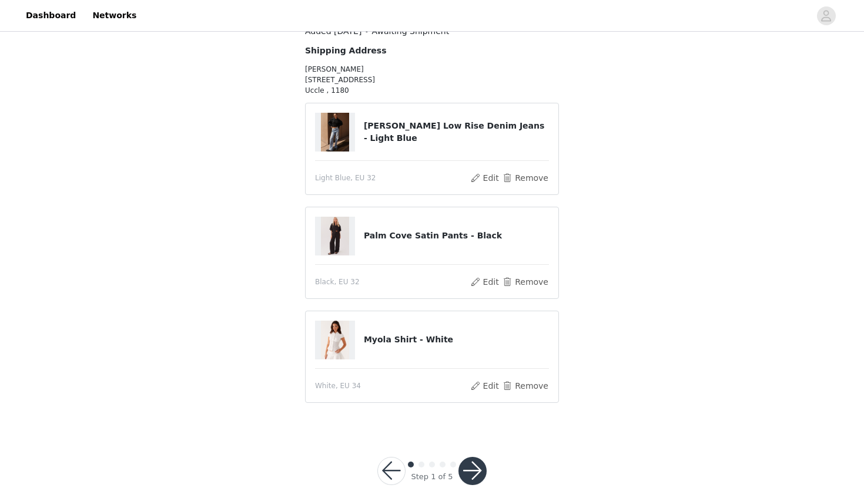
scroll to position [130, 0]
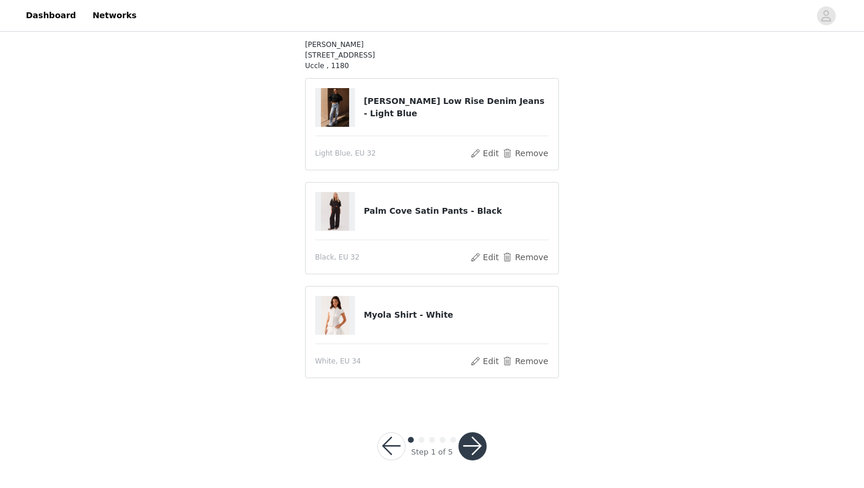
click at [473, 449] on button "button" at bounding box center [473, 447] width 28 height 28
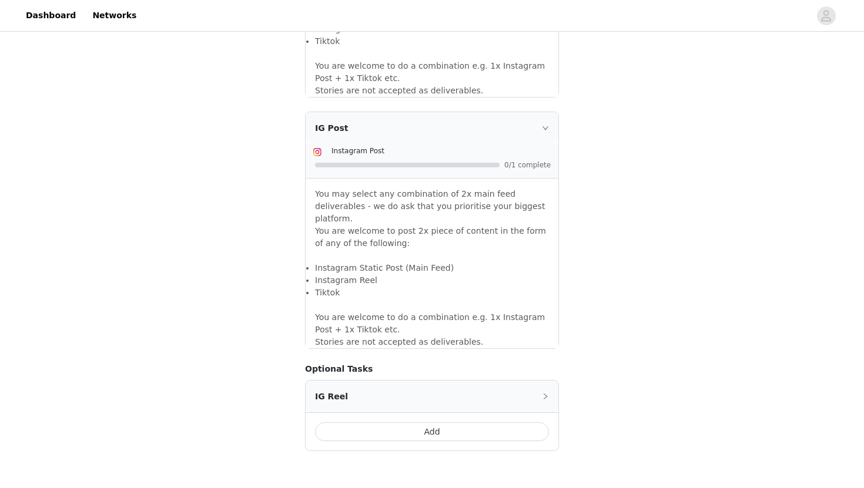
scroll to position [992, 0]
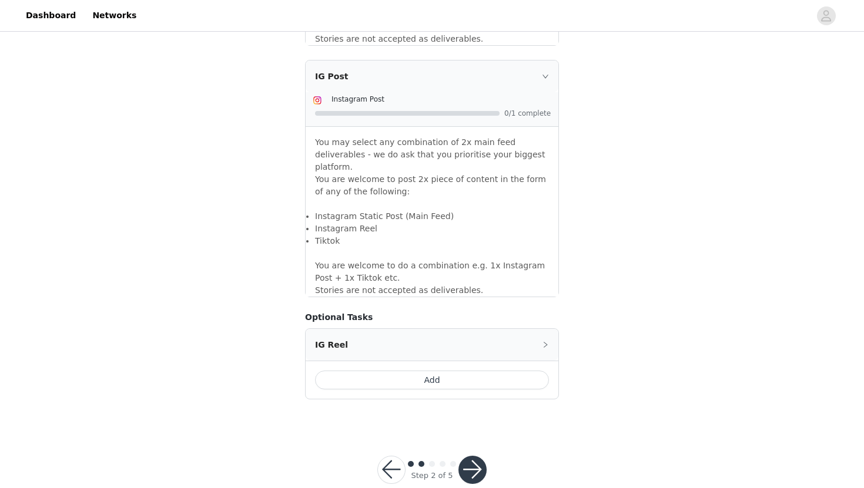
click at [482, 456] on button "button" at bounding box center [473, 470] width 28 height 28
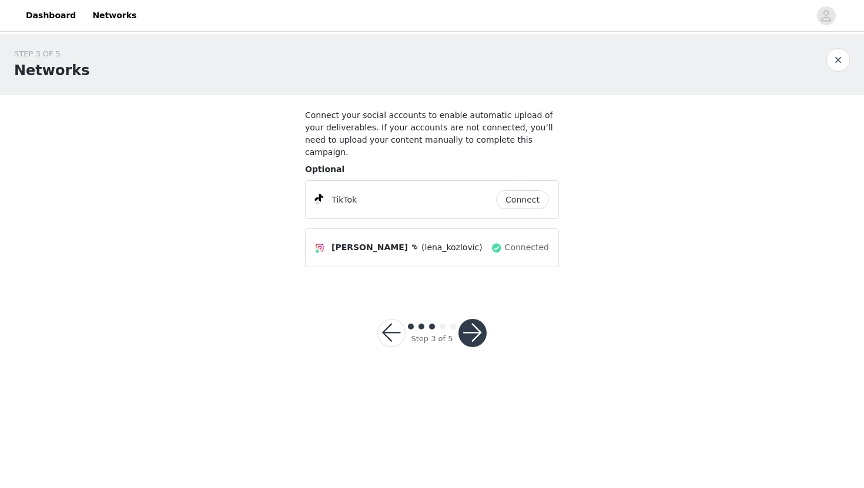
click at [476, 319] on button "button" at bounding box center [473, 333] width 28 height 28
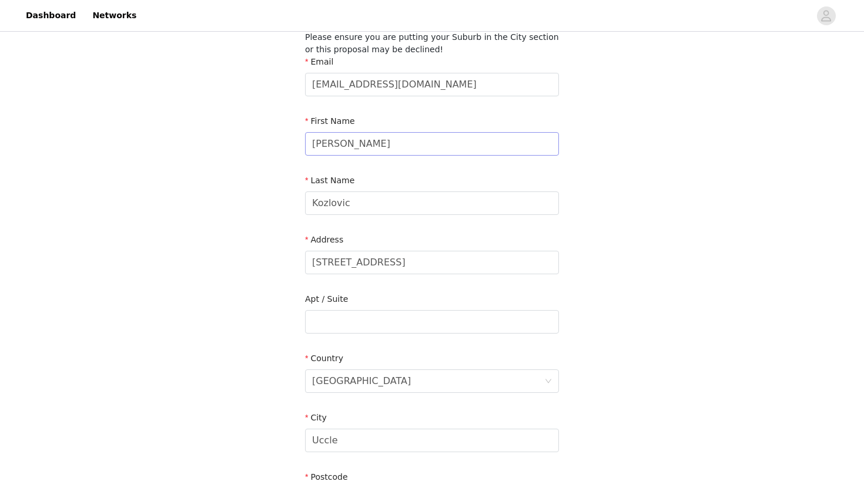
scroll to position [278, 0]
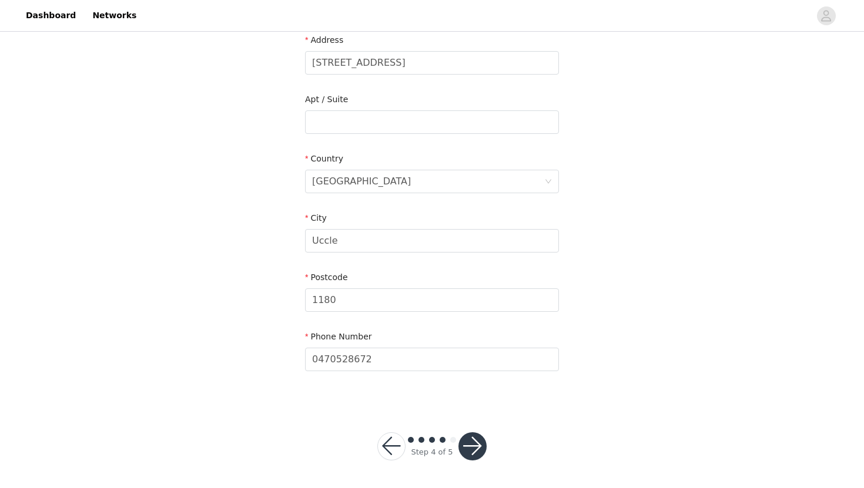
click at [478, 438] on button "button" at bounding box center [473, 447] width 28 height 28
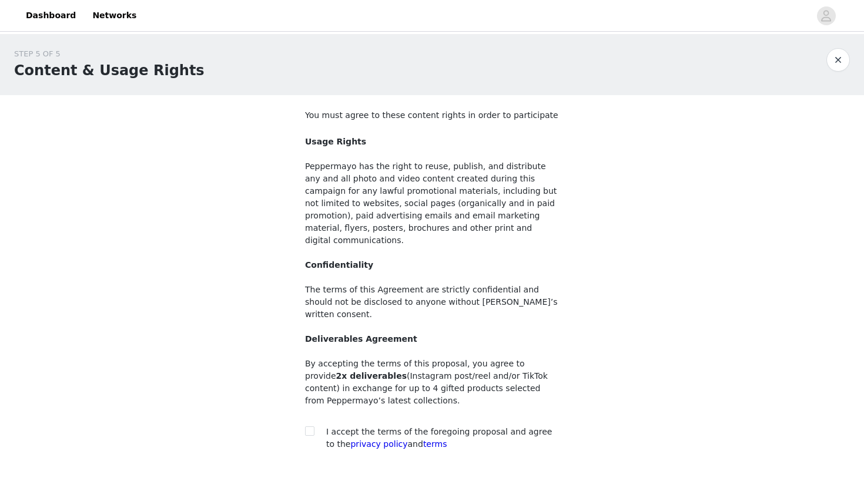
scroll to position [55, 0]
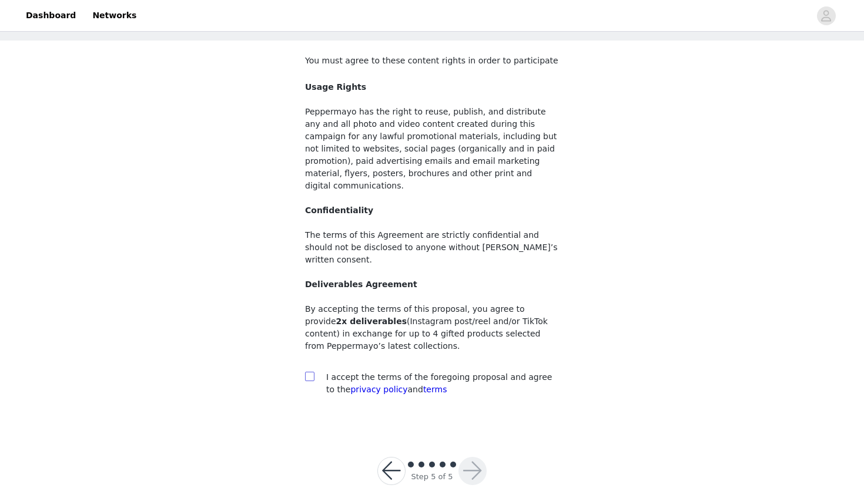
click at [305, 372] on input "checkbox" at bounding box center [309, 376] width 8 height 8
checkbox input "true"
click at [473, 457] on button "button" at bounding box center [473, 471] width 28 height 28
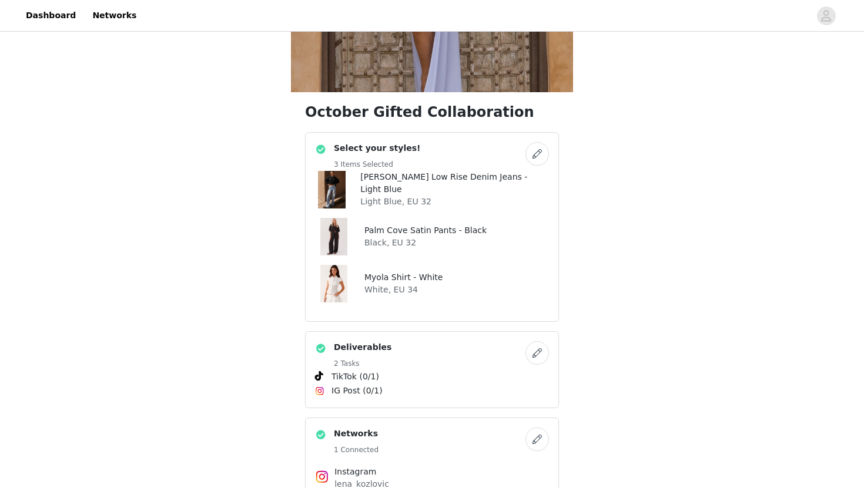
scroll to position [220, 0]
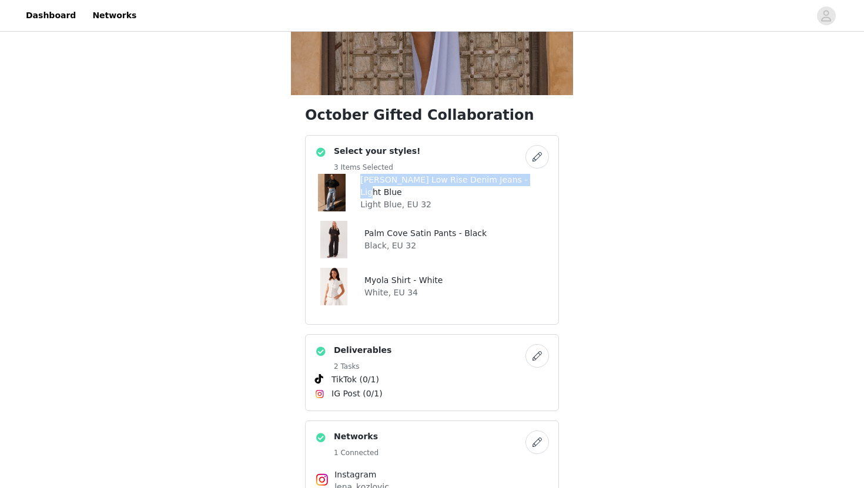
drag, startPoint x: 360, startPoint y: 188, endPoint x: 541, endPoint y: 192, distance: 181.7
click at [541, 192] on div "Keanna Low Rise Denim Jeans - Light Blue Light Blue, EU 32" at bounding box center [432, 193] width 234 height 38
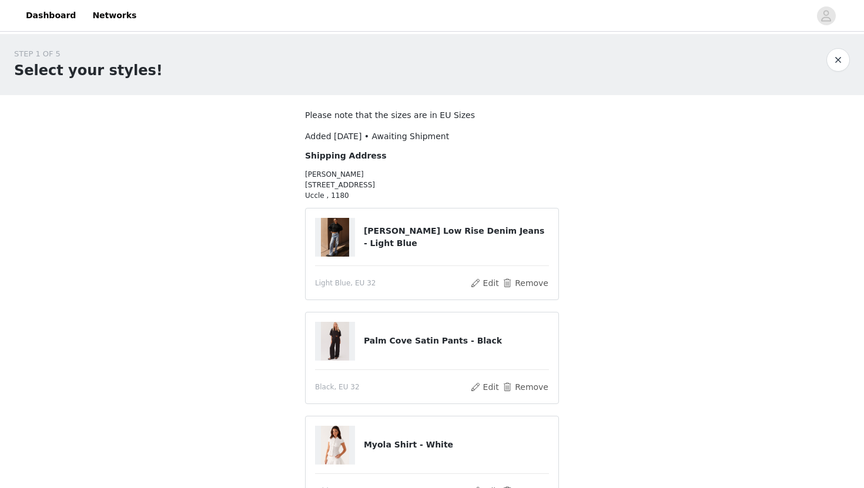
click at [403, 240] on h4 "[PERSON_NAME] Low Rise Denim Jeans - Light Blue" at bounding box center [456, 237] width 185 height 25
copy article "[PERSON_NAME] Low Rise Denim Jeans - Light Blue"
click at [385, 346] on h4 "Palm Cove Satin Pants - Black" at bounding box center [456, 341] width 185 height 12
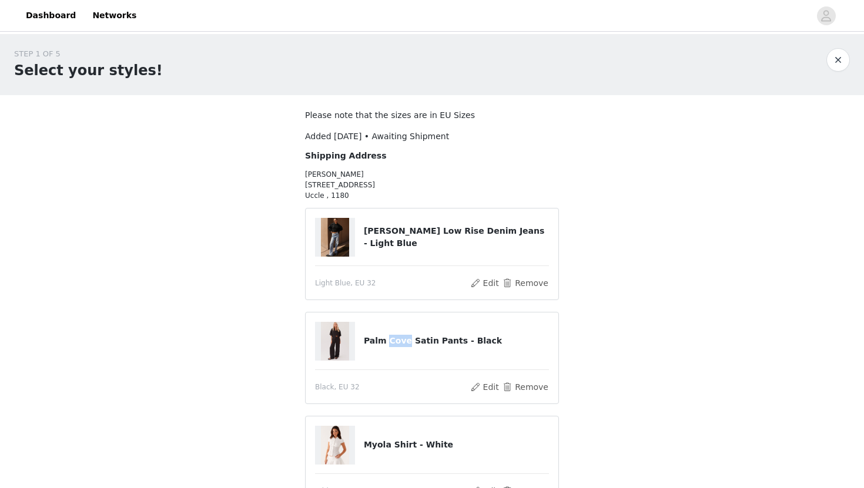
click at [385, 346] on h4 "Palm Cove Satin Pants - Black" at bounding box center [456, 341] width 185 height 12
copy article "Palm Cove Satin Pants - Black"
